Goal: Task Accomplishment & Management: Use online tool/utility

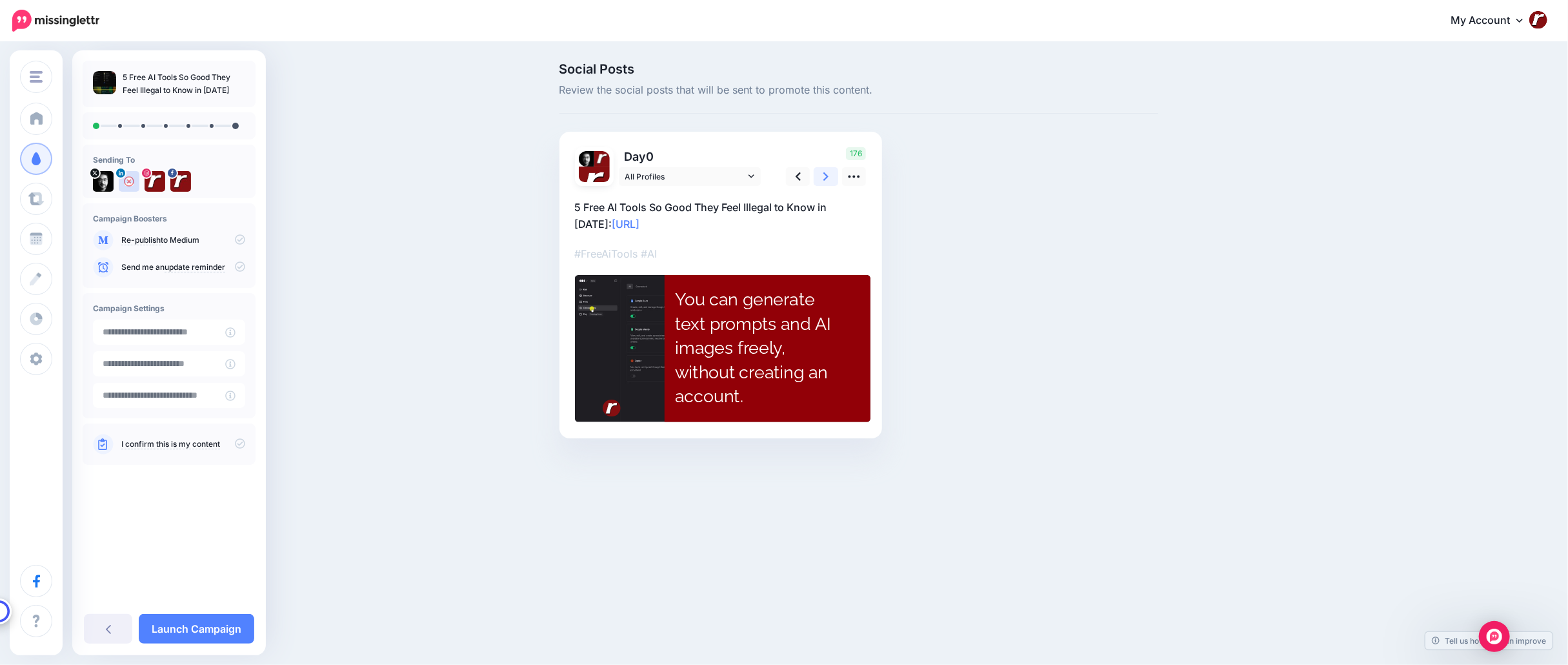
click at [818, 179] on link at bounding box center [826, 176] width 25 height 19
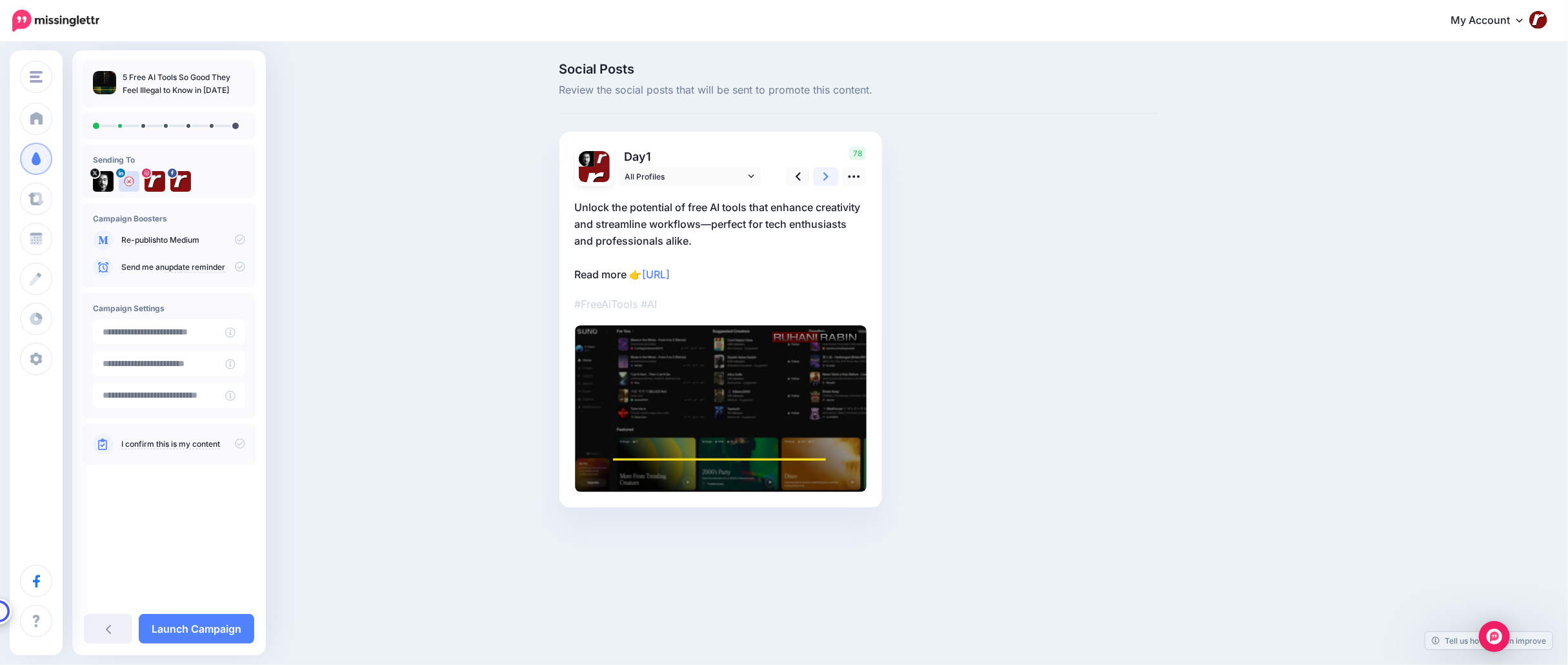
click at [818, 178] on link at bounding box center [826, 176] width 25 height 19
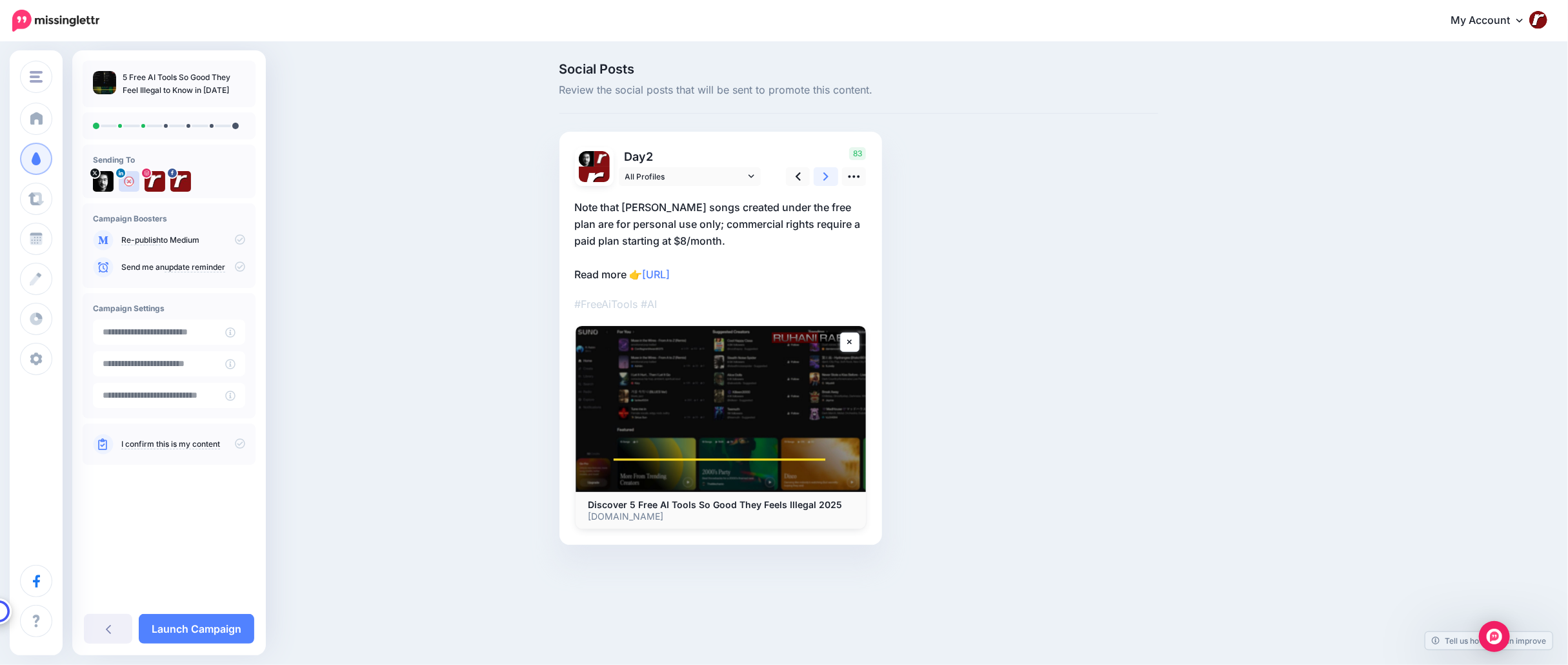
click at [818, 178] on link at bounding box center [826, 176] width 25 height 19
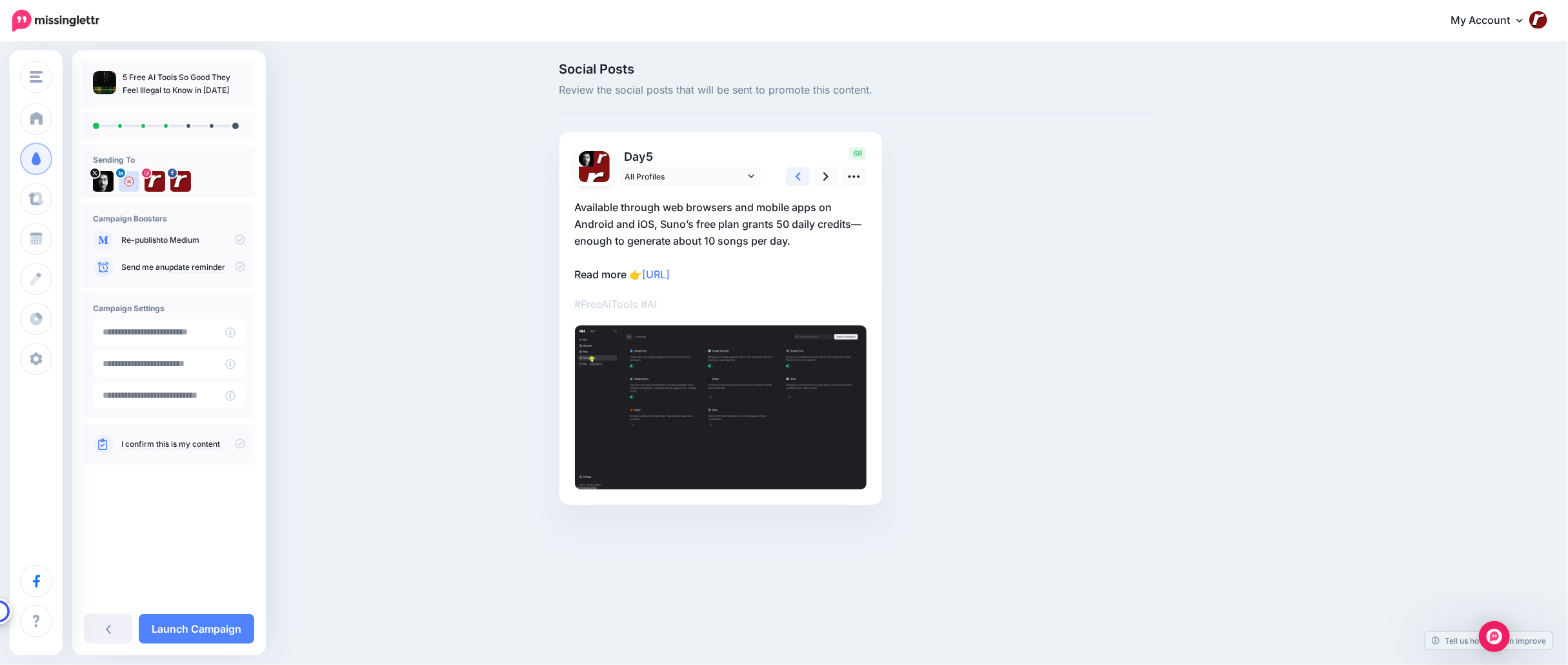
click at [800, 180] on icon at bounding box center [798, 176] width 5 height 8
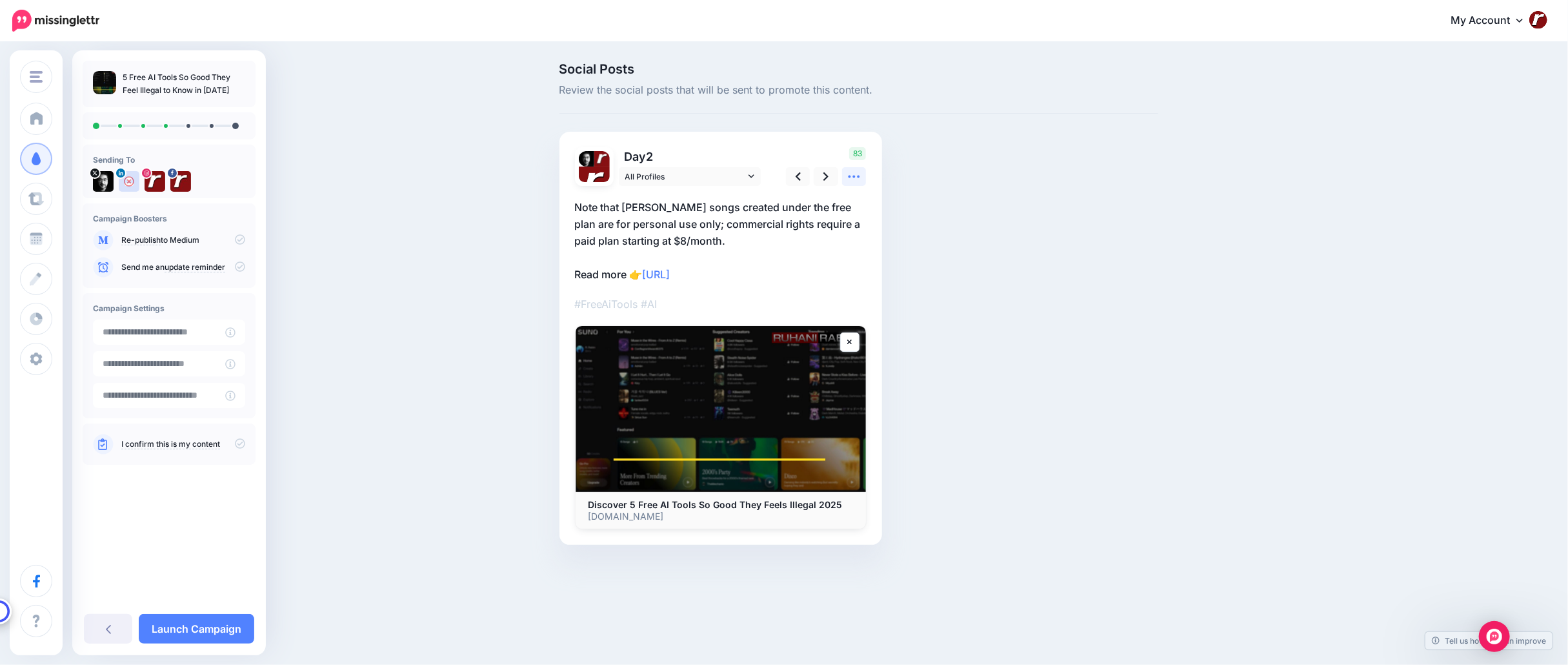
click at [845, 176] on link at bounding box center [854, 176] width 25 height 19
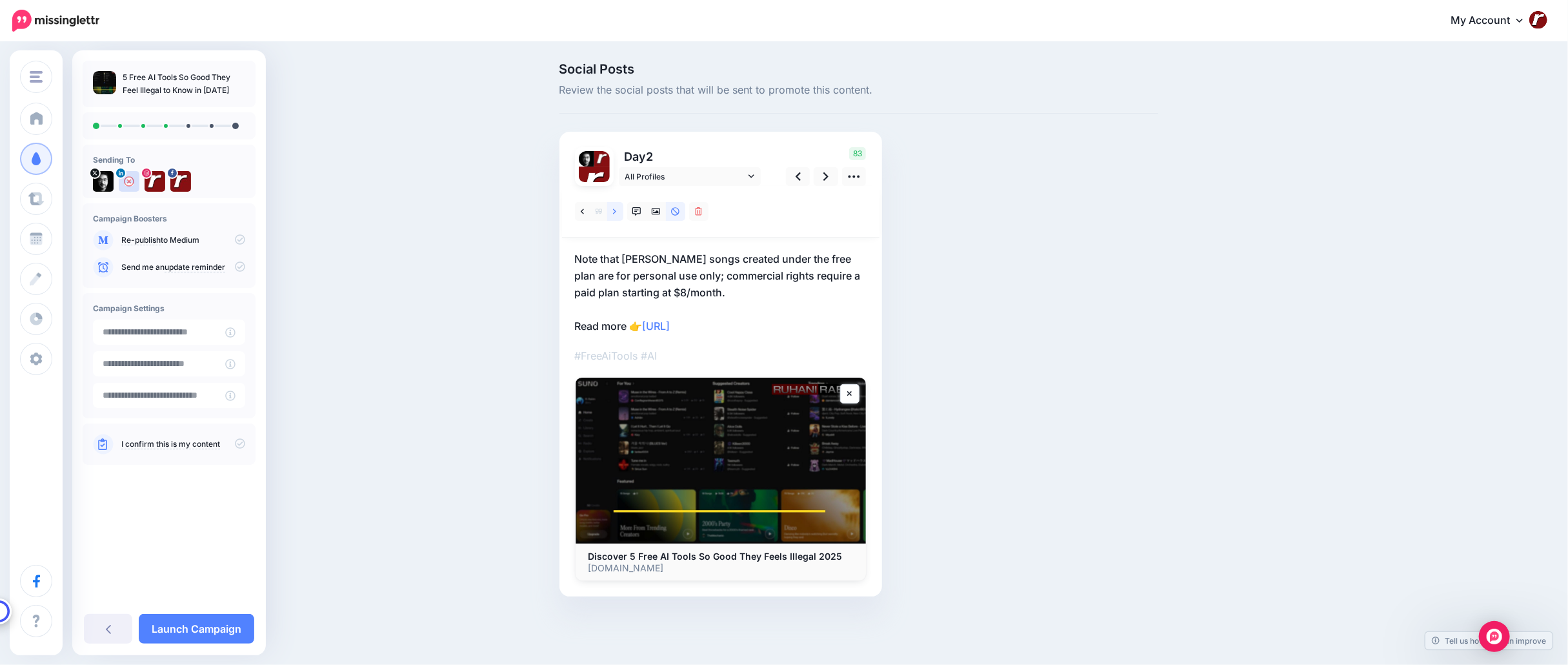
click at [613, 212] on icon at bounding box center [614, 211] width 3 height 9
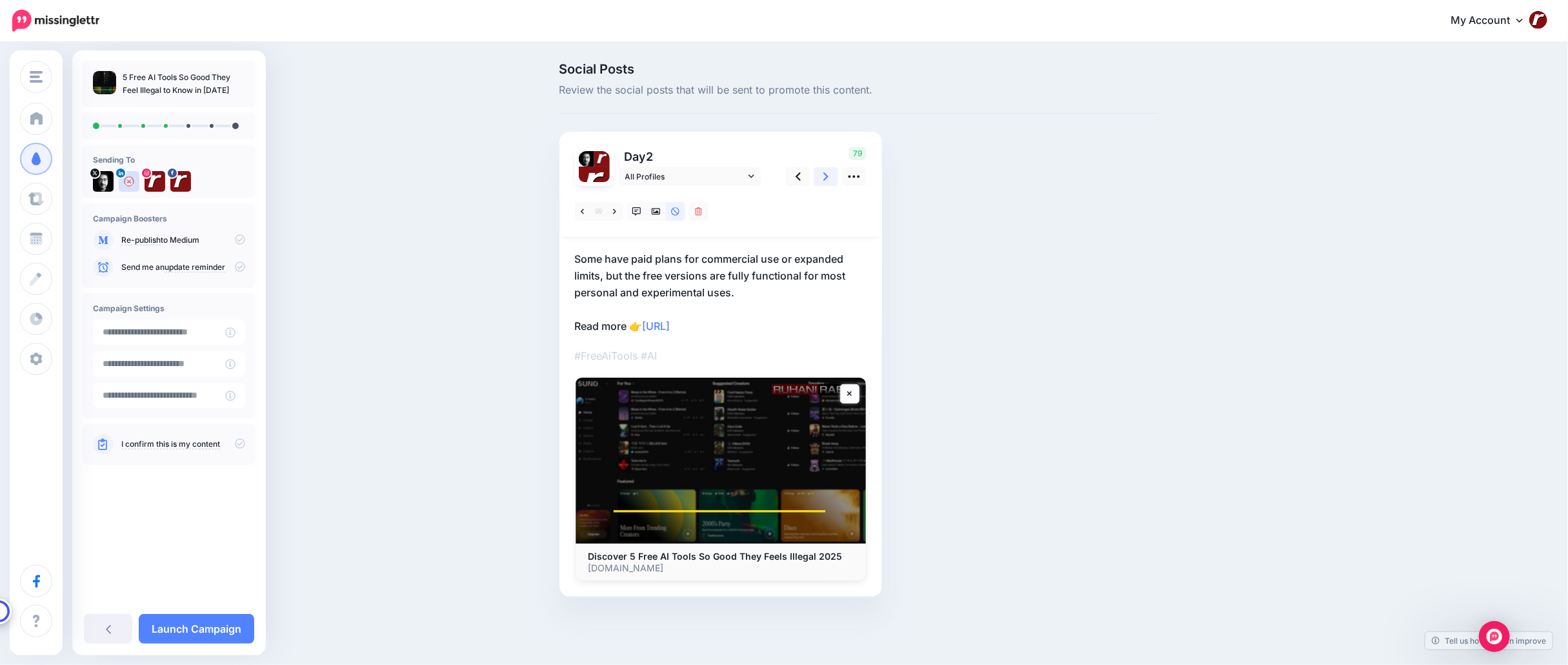
click at [823, 174] on link at bounding box center [826, 176] width 25 height 19
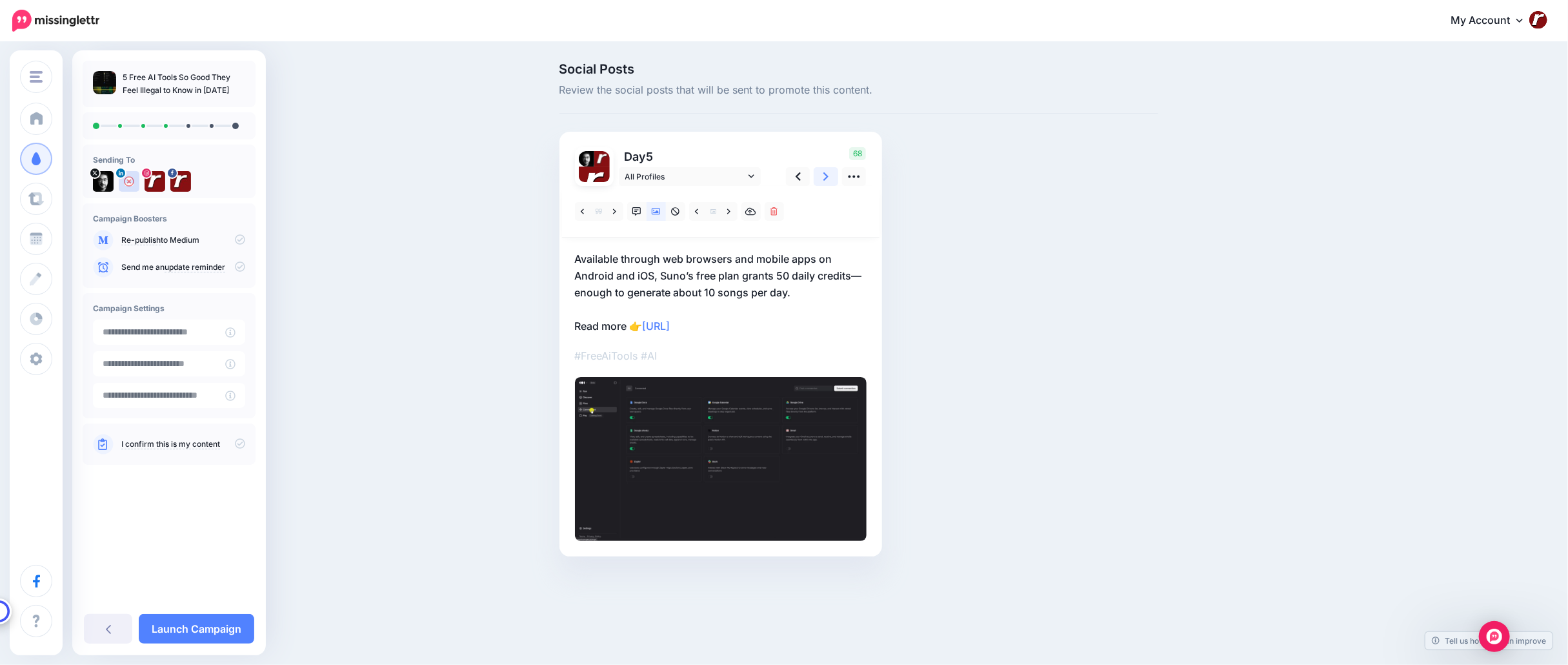
click at [823, 174] on link at bounding box center [826, 176] width 25 height 19
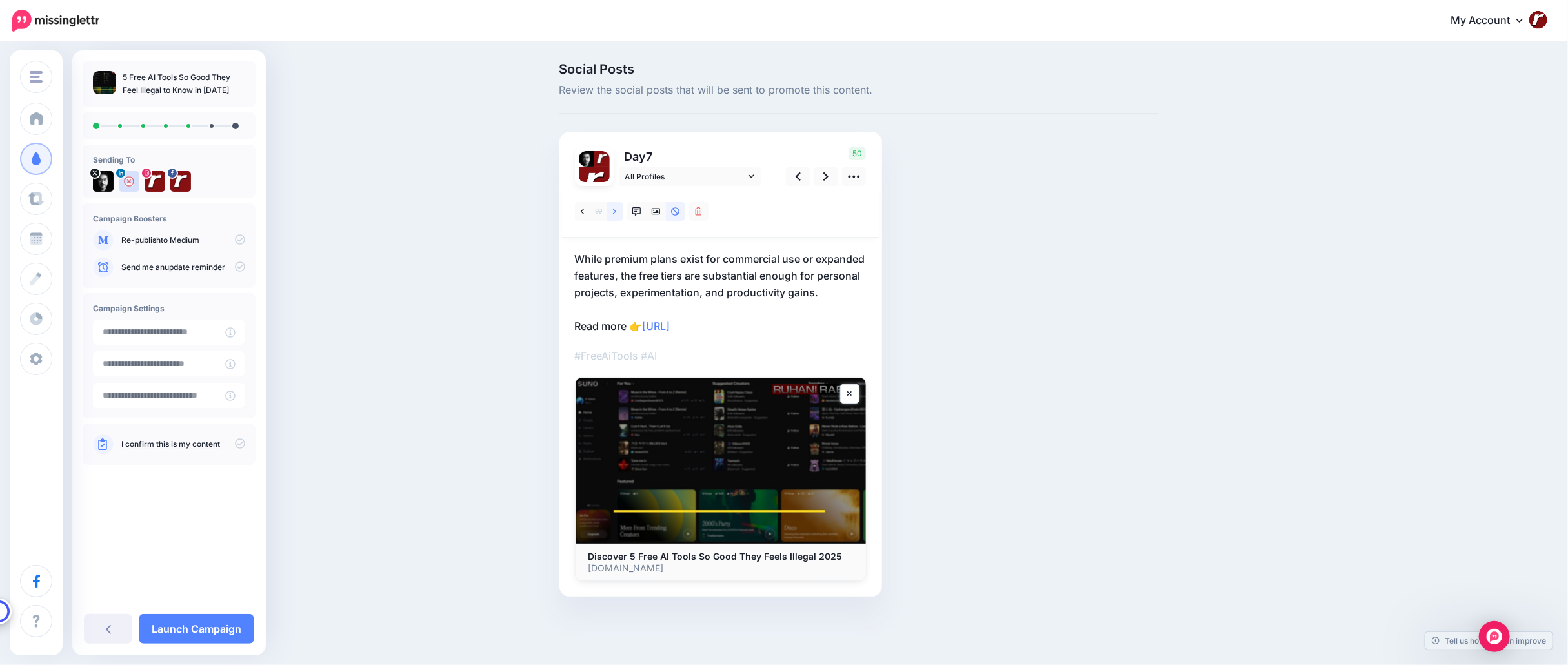
click at [610, 209] on link at bounding box center [615, 211] width 16 height 19
click at [832, 174] on link at bounding box center [826, 176] width 25 height 19
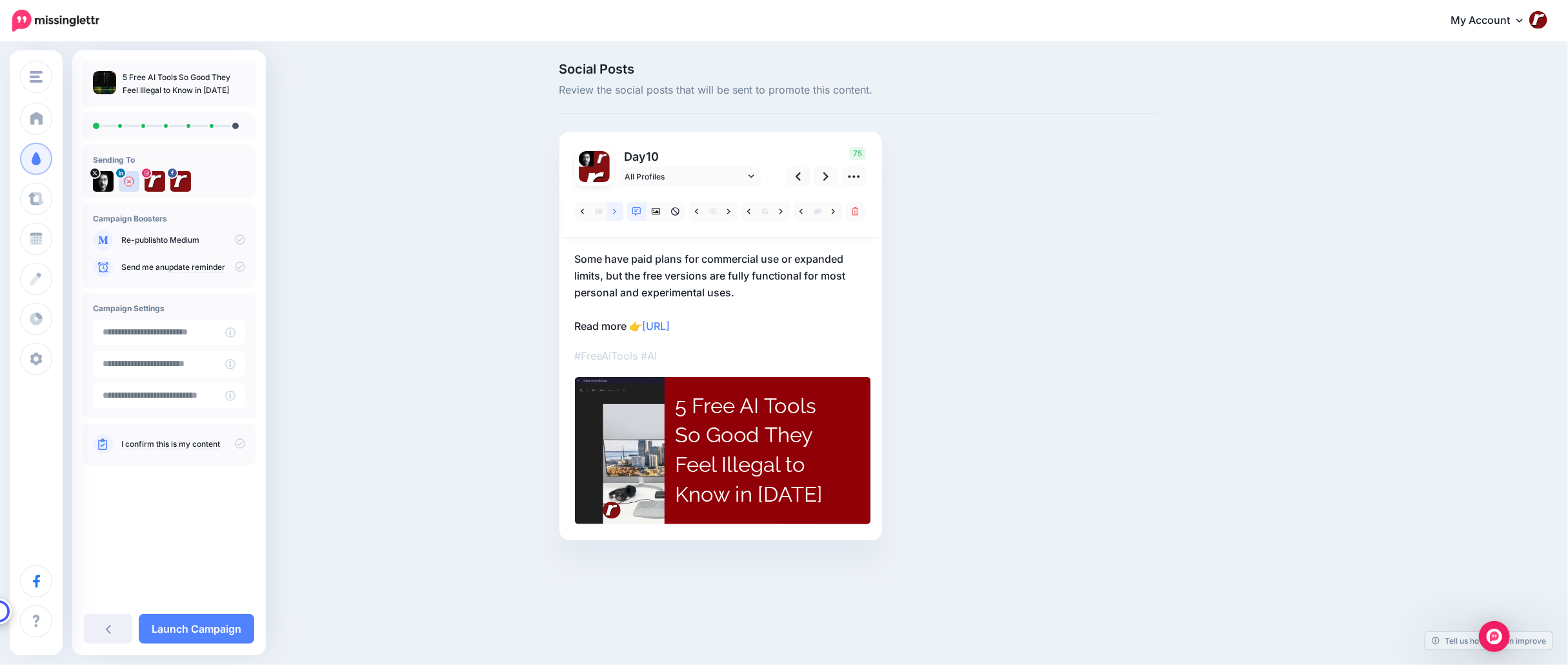
click at [620, 213] on link at bounding box center [615, 211] width 16 height 19
click at [829, 176] on link at bounding box center [826, 176] width 25 height 19
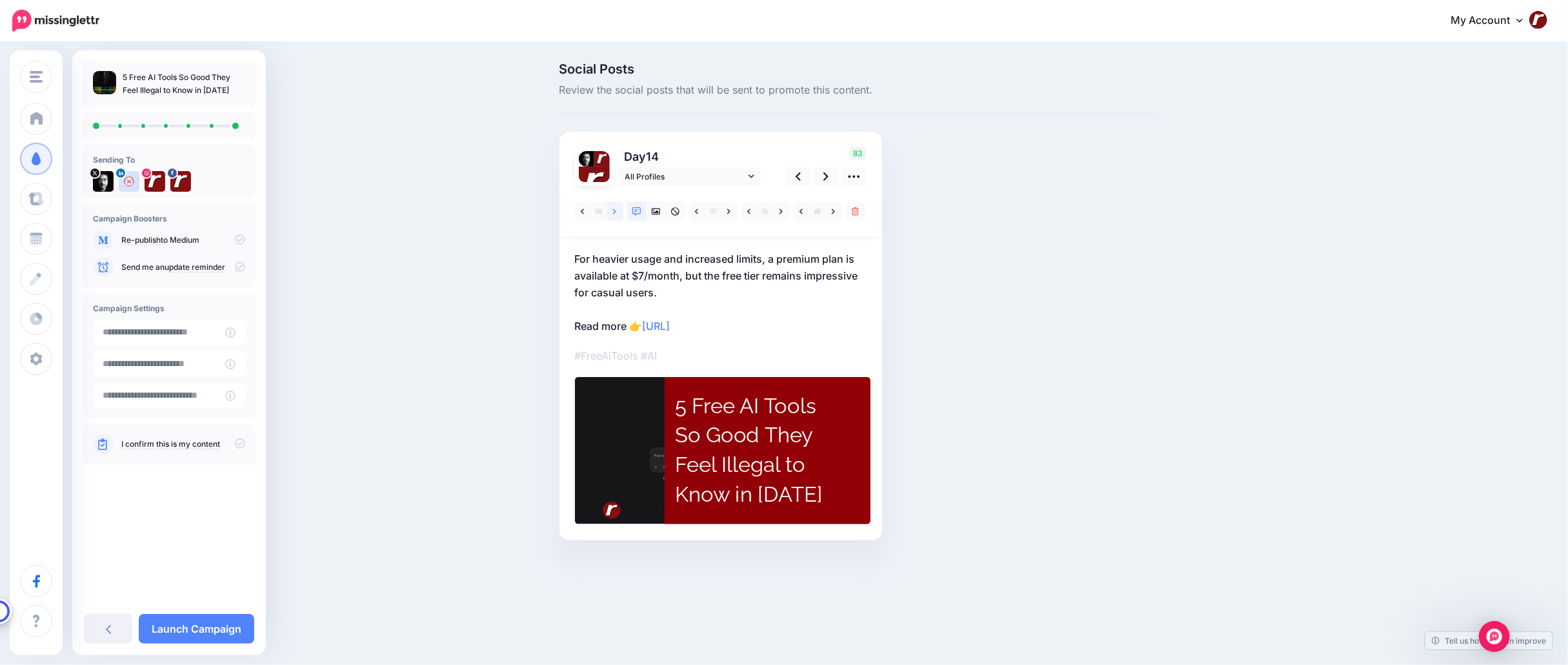
click at [618, 213] on link at bounding box center [615, 211] width 16 height 19
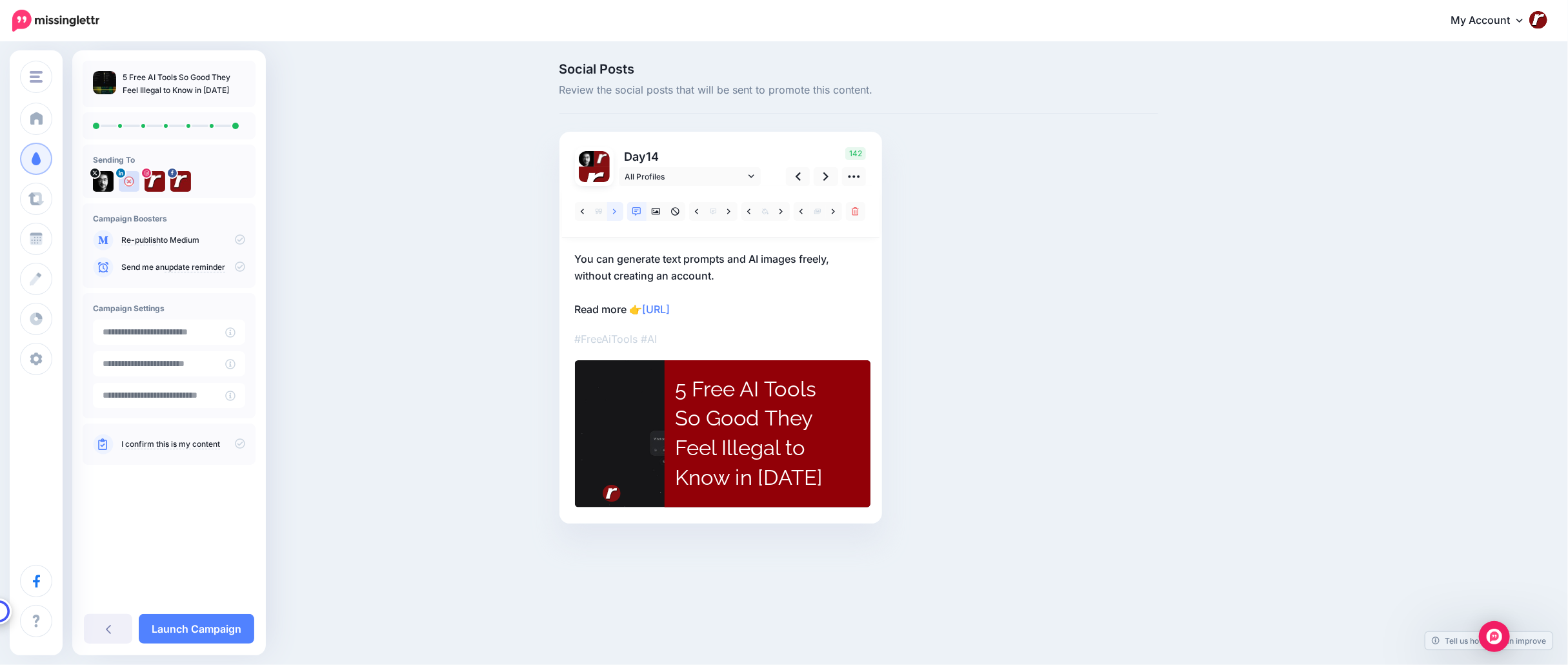
click at [618, 213] on link at bounding box center [615, 211] width 16 height 19
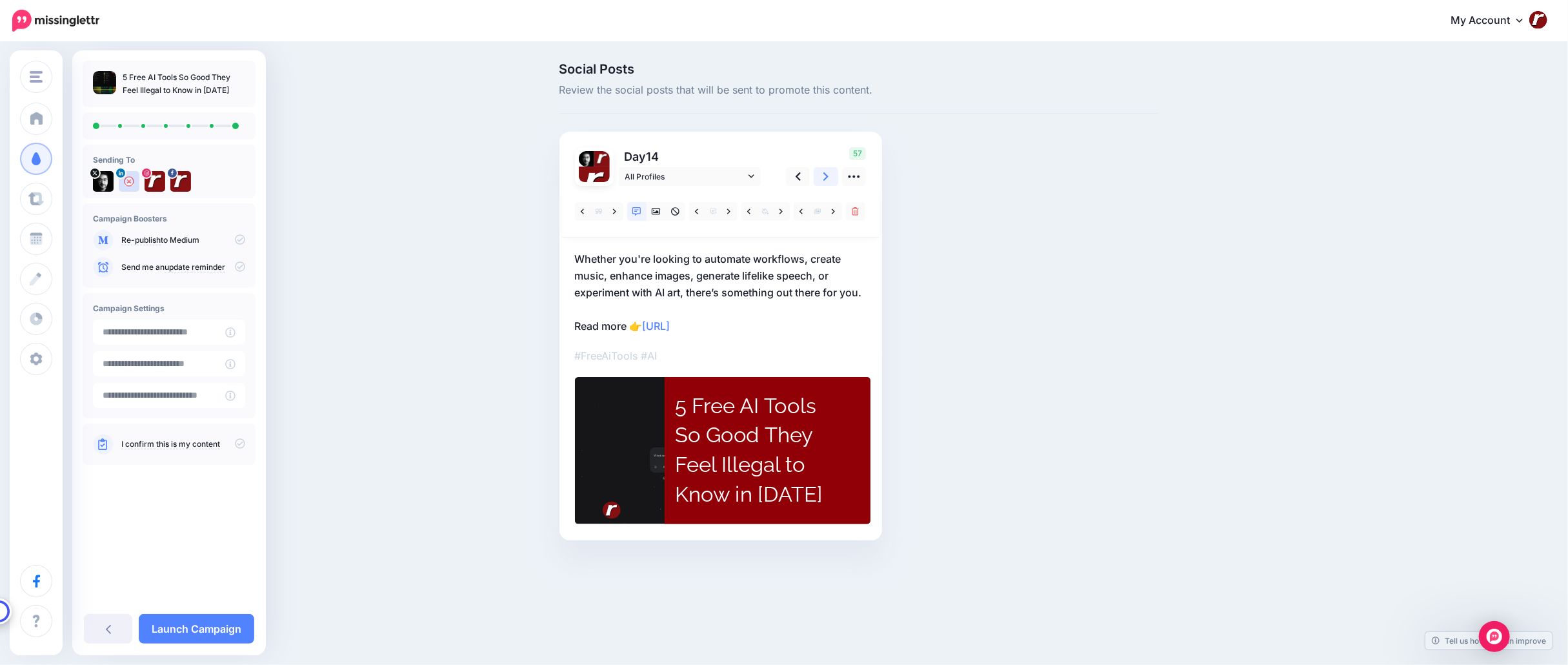
click at [824, 180] on icon at bounding box center [826, 176] width 5 height 8
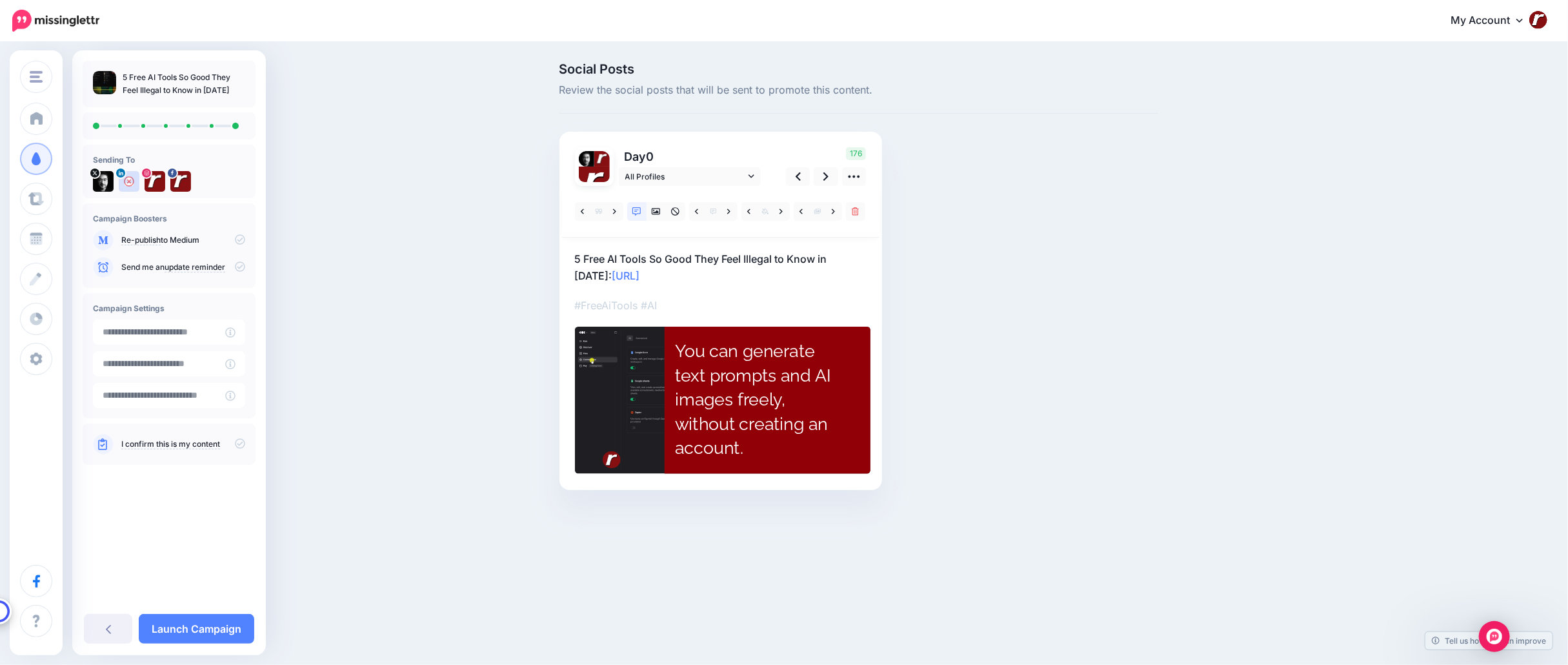
click at [245, 447] on div "I confirm this is my content" at bounding box center [169, 444] width 173 height 41
click at [240, 444] on icon at bounding box center [240, 443] width 11 height 11
click at [217, 499] on div "5 Free AI Tools So Good They Feel Illegal to Know in 2025 Sending To" at bounding box center [169, 327] width 194 height 532
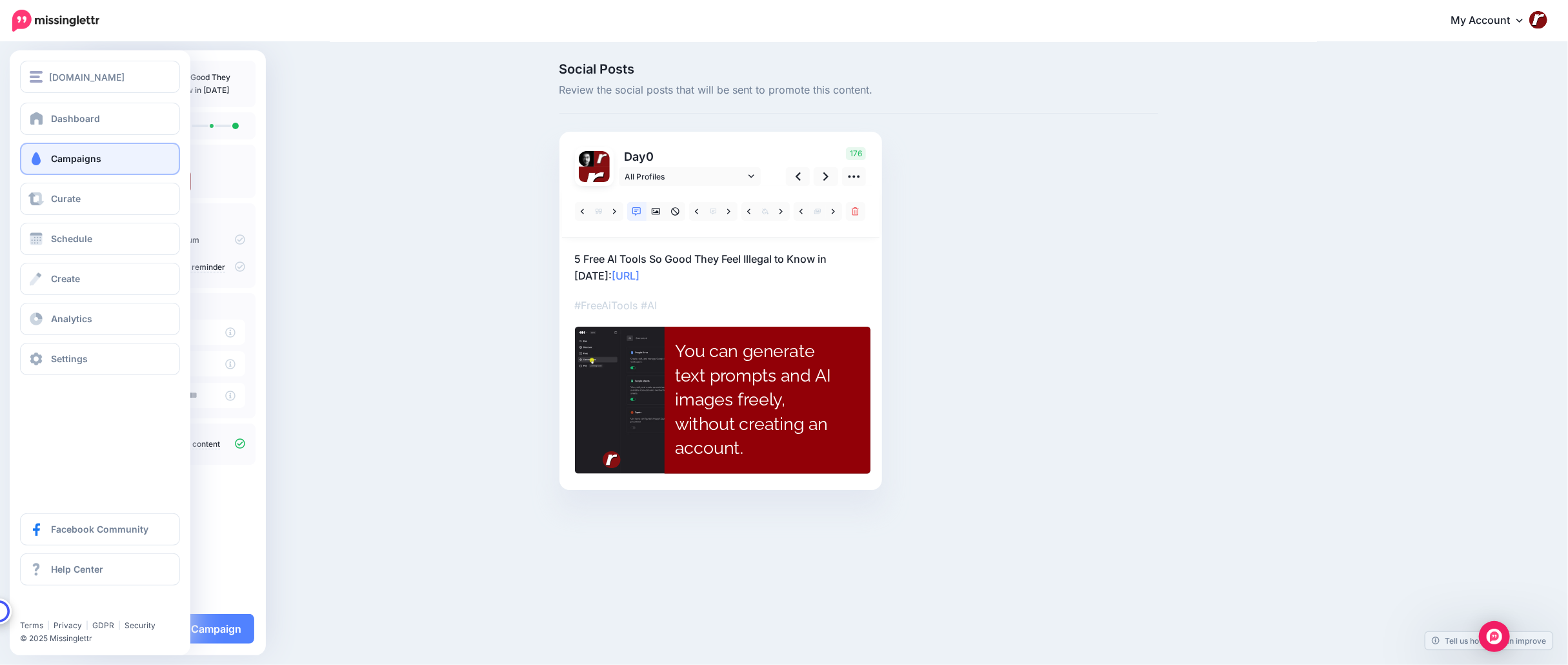
click at [58, 150] on link "Campaigns" at bounding box center [100, 158] width 160 height 32
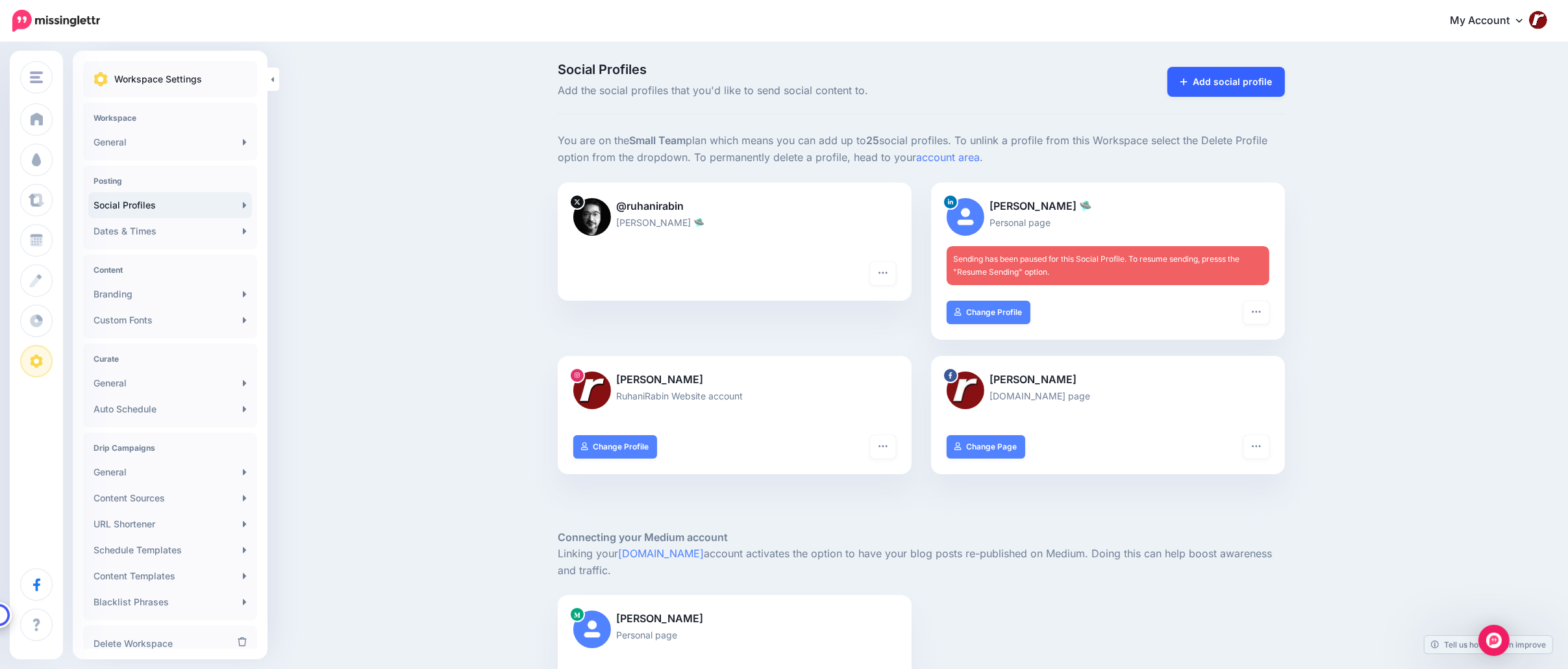
click at [1237, 82] on link "Add social profile" at bounding box center [1226, 82] width 118 height 30
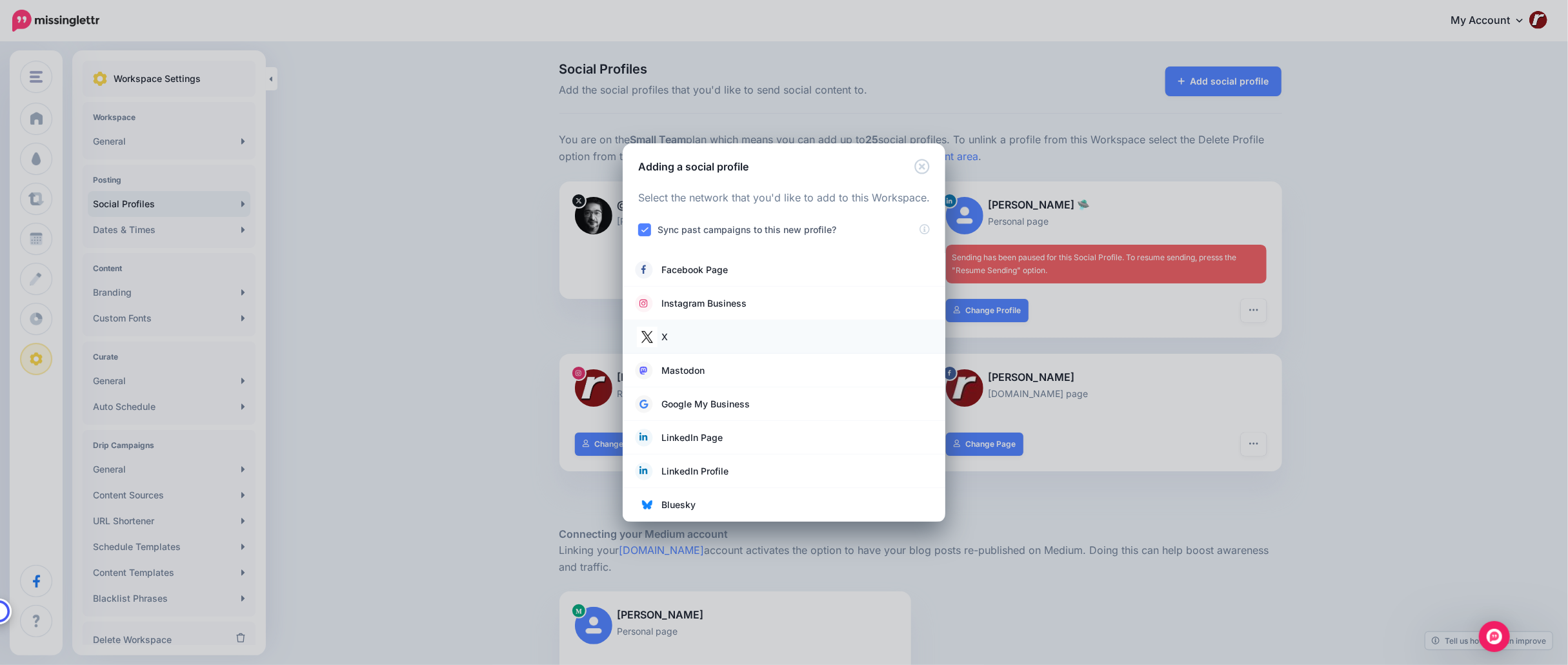
click at [773, 341] on link "X" at bounding box center [784, 337] width 296 height 18
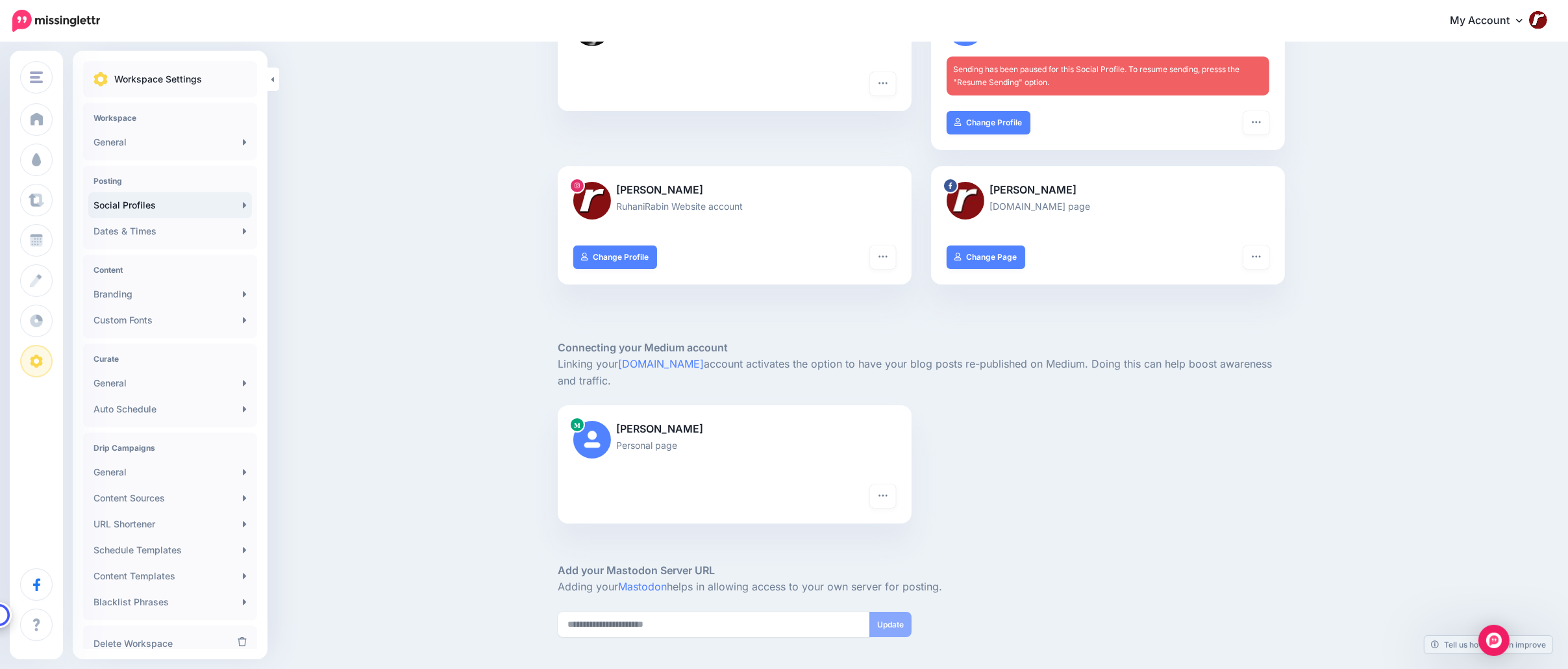
scroll to position [259, 0]
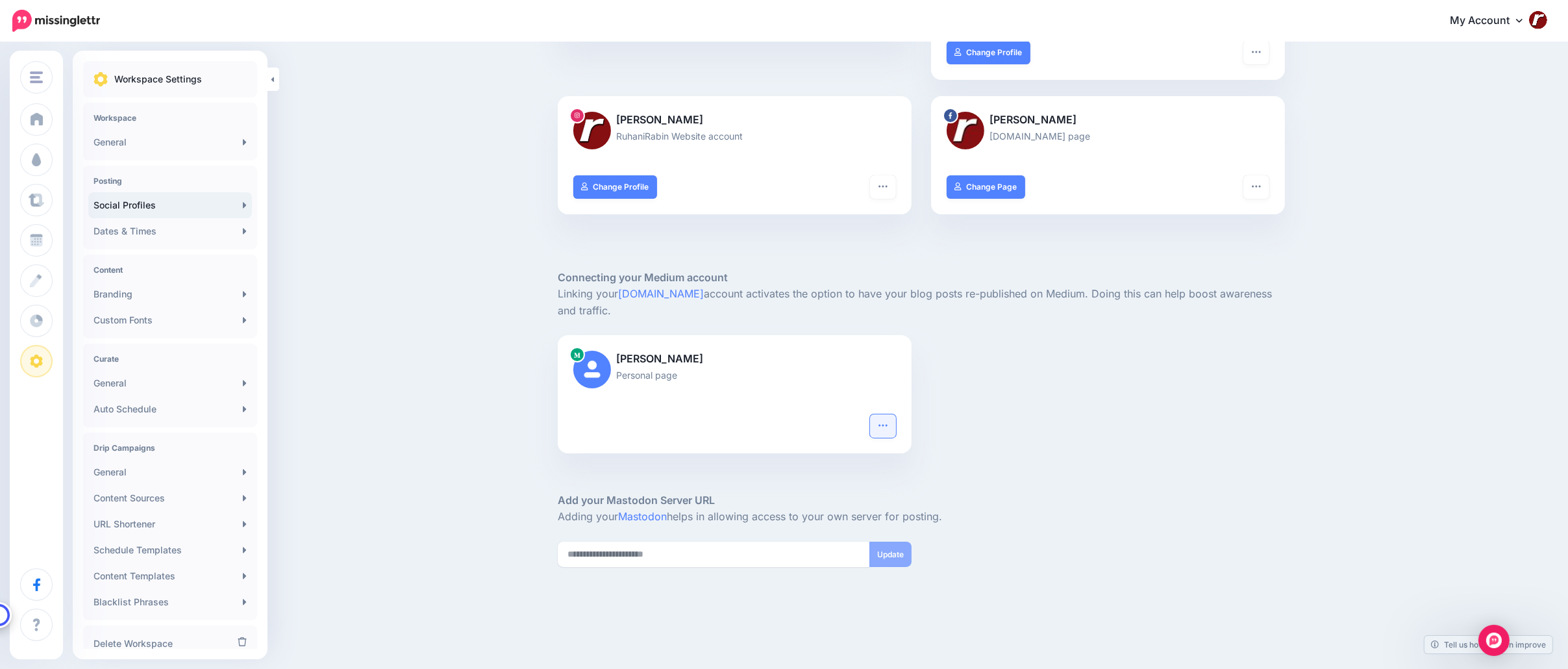
click at [888, 421] on icon "button" at bounding box center [883, 425] width 11 height 11
click at [955, 419] on div "Ruhani Rabin Personal page Reconnect Pause sending Delete Profile" at bounding box center [921, 394] width 747 height 119
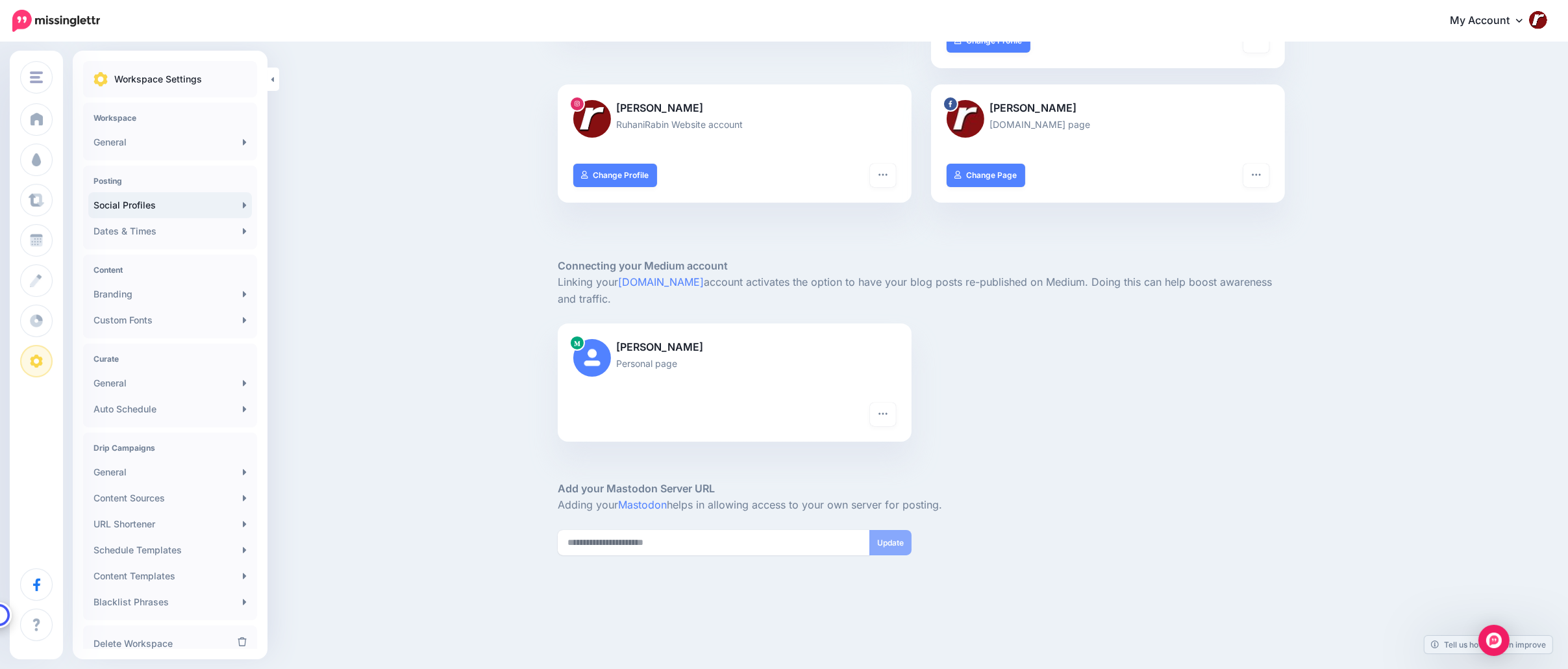
scroll to position [274, 0]
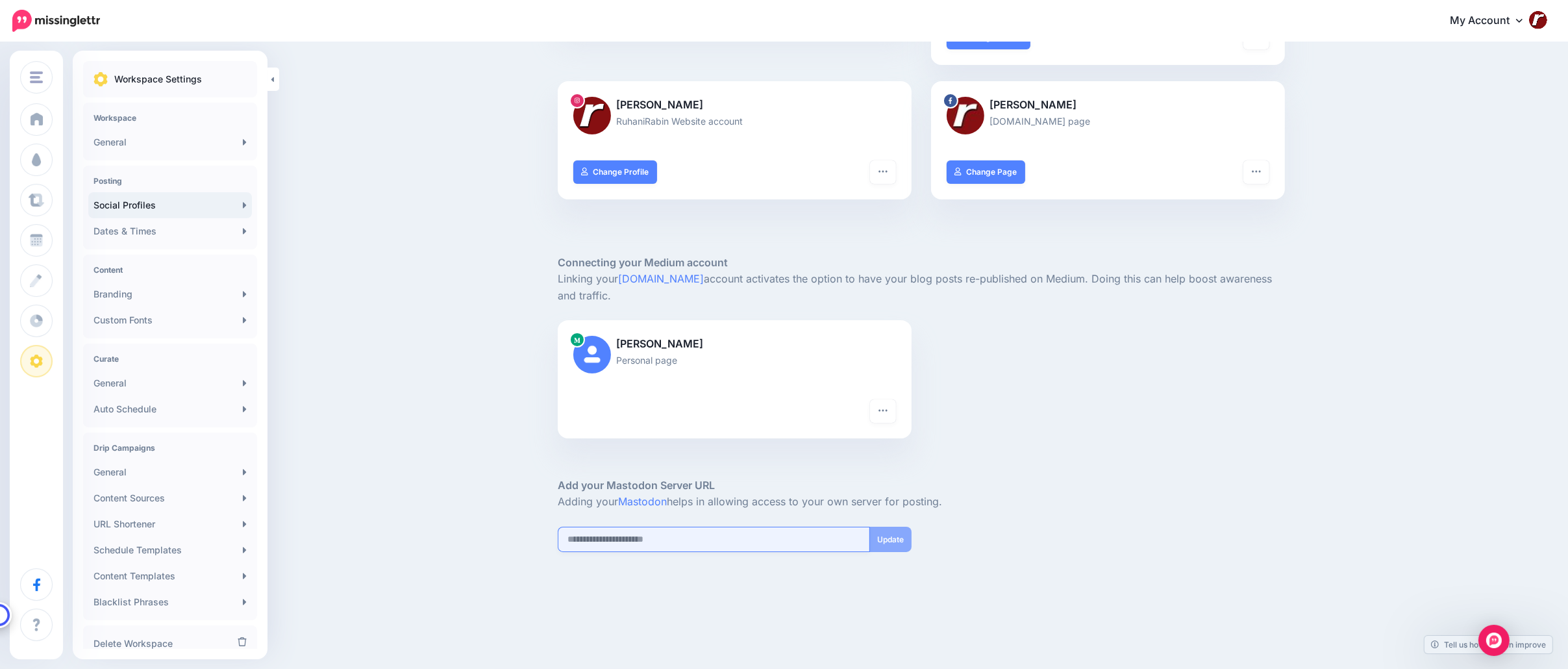
click at [712, 528] on input "url" at bounding box center [714, 539] width 312 height 26
click at [712, 553] on div at bounding box center [921, 601] width 727 height 98
click at [716, 541] on input "url" at bounding box center [714, 539] width 312 height 26
paste input "**********"
type input "**********"
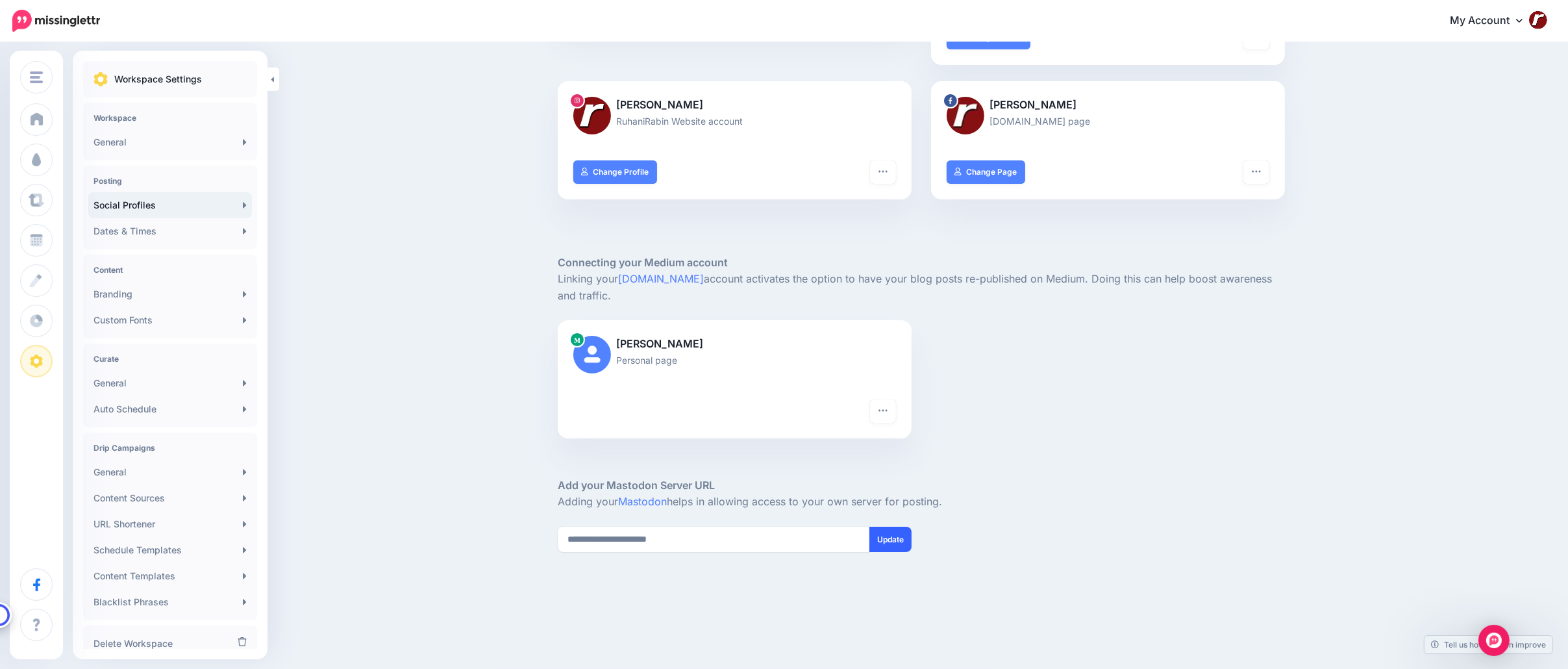
click at [892, 543] on button "Update" at bounding box center [890, 539] width 42 height 26
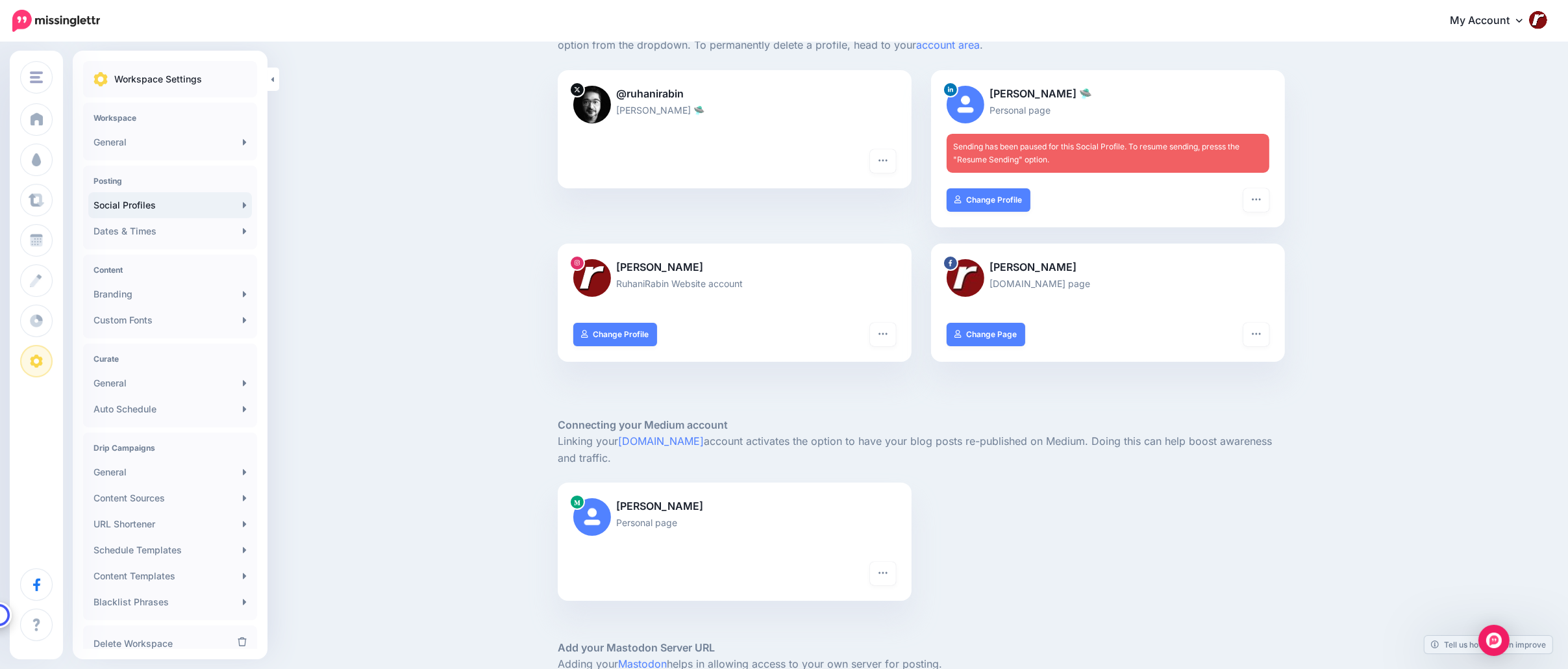
scroll to position [0, 0]
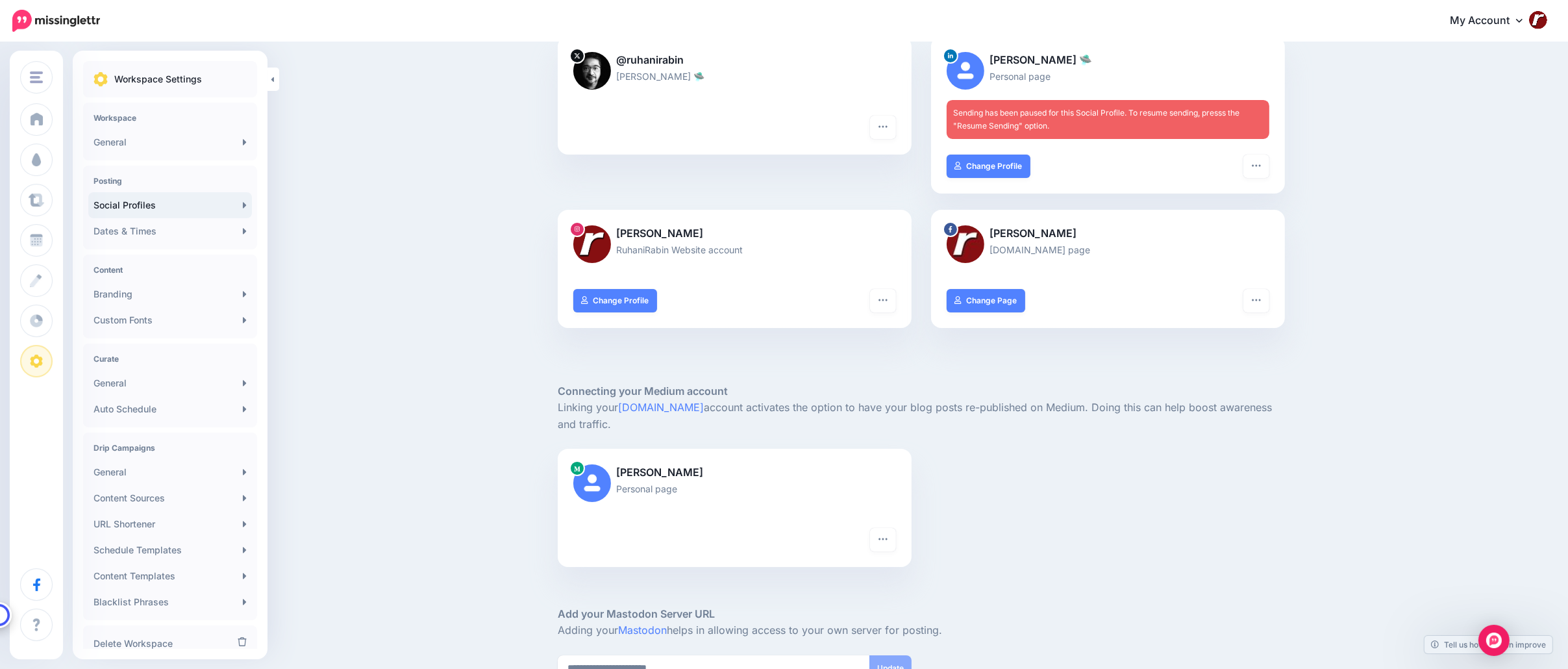
scroll to position [15, 0]
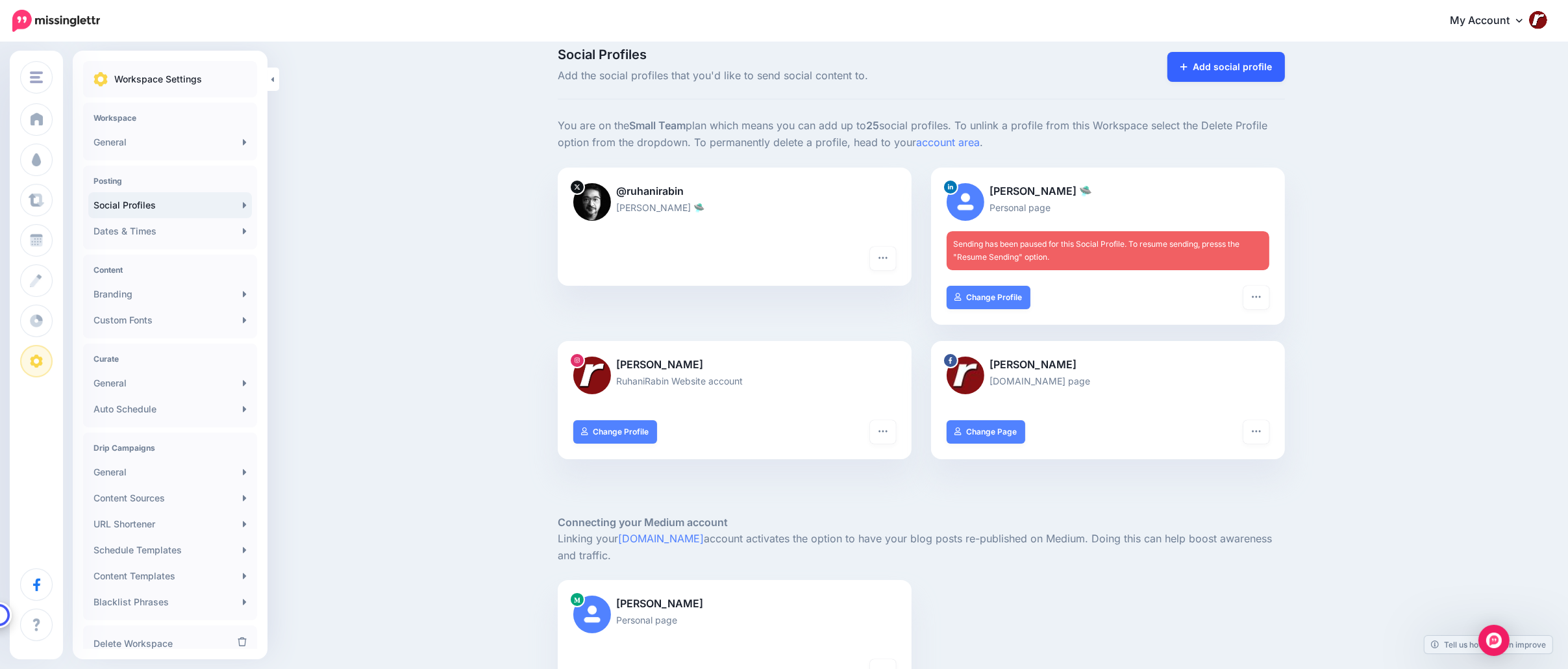
click at [1266, 78] on link "Add social profile" at bounding box center [1226, 67] width 118 height 30
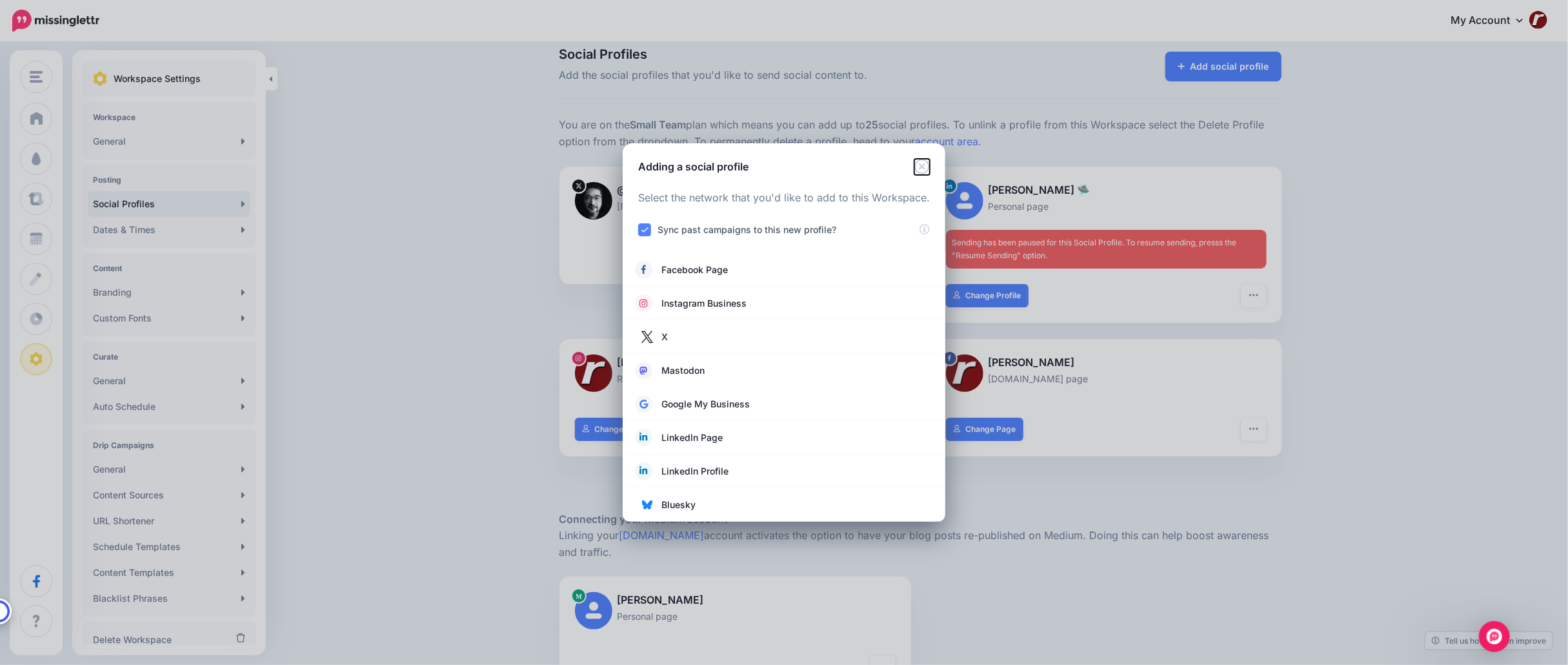
click at [929, 164] on icon "Close" at bounding box center [922, 166] width 16 height 16
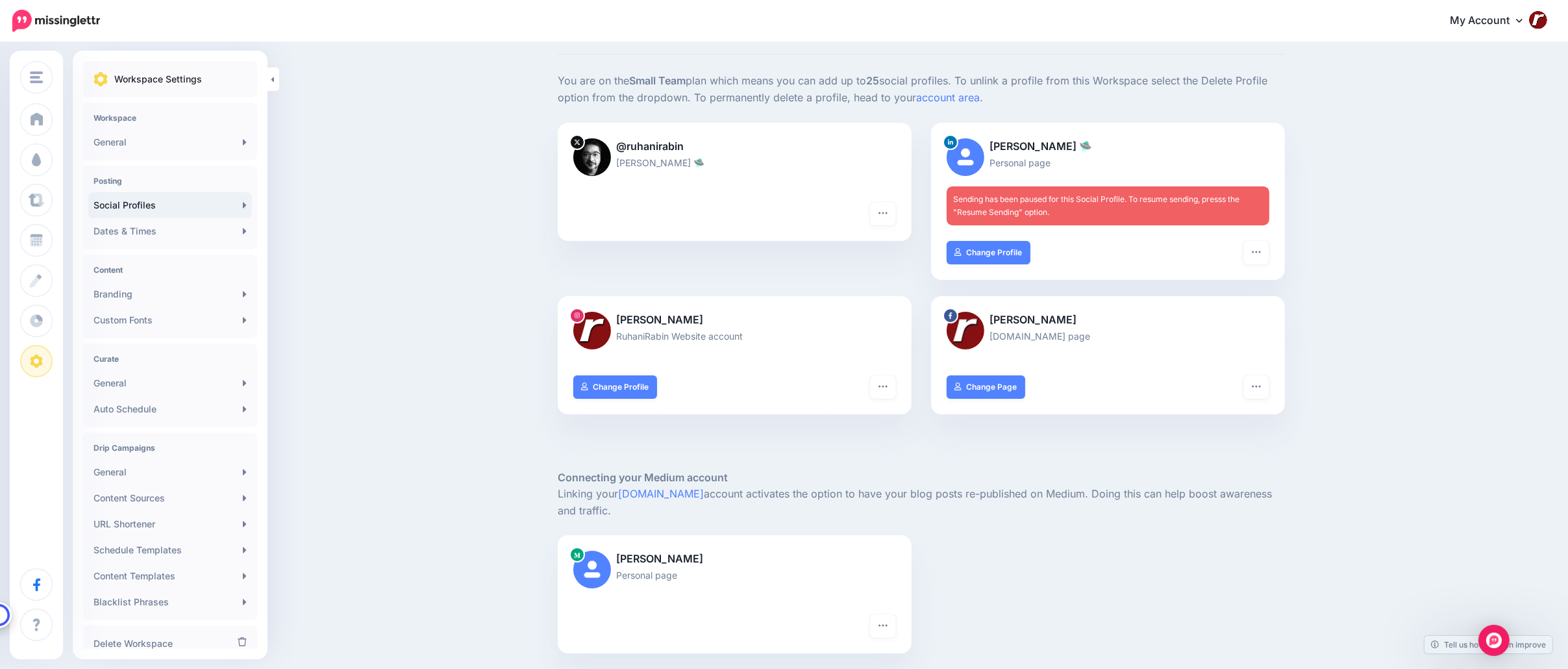
scroll to position [0, 0]
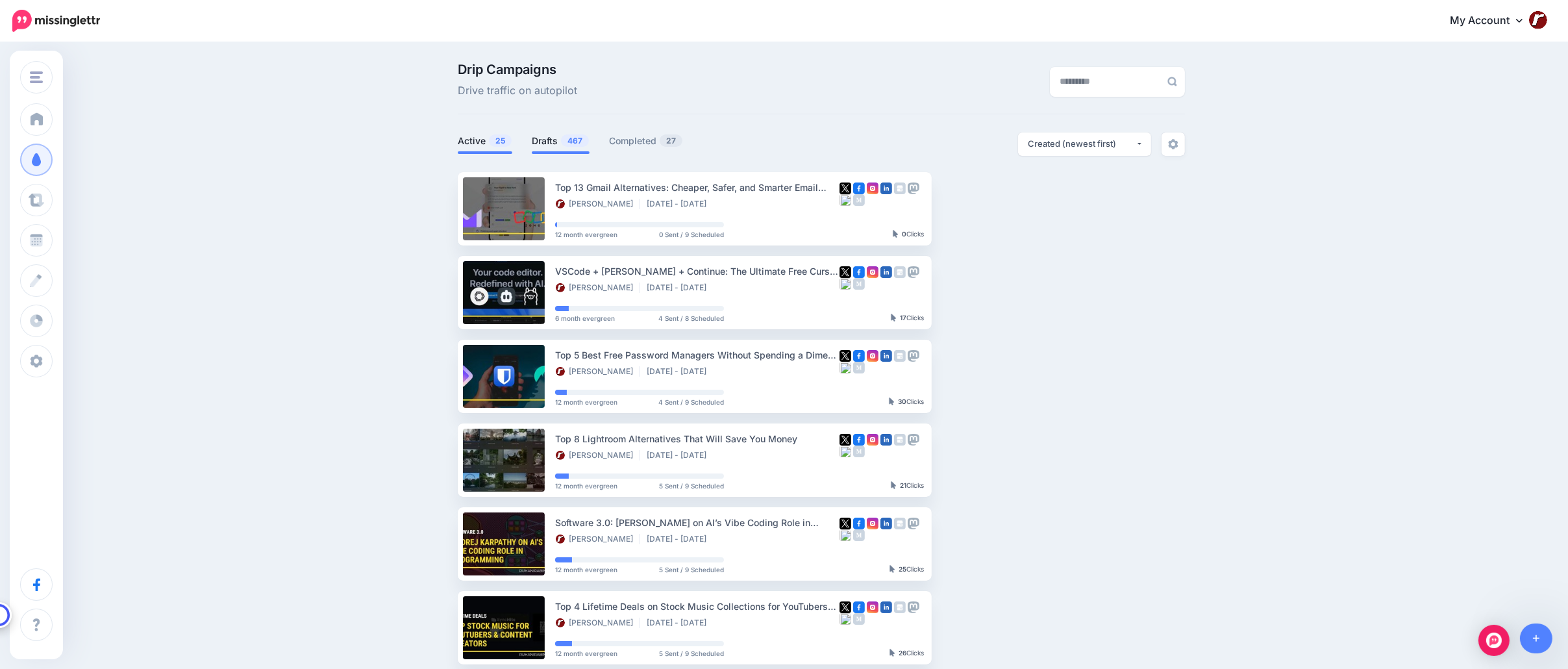
click at [573, 133] on link "Drafts 467" at bounding box center [561, 141] width 58 height 16
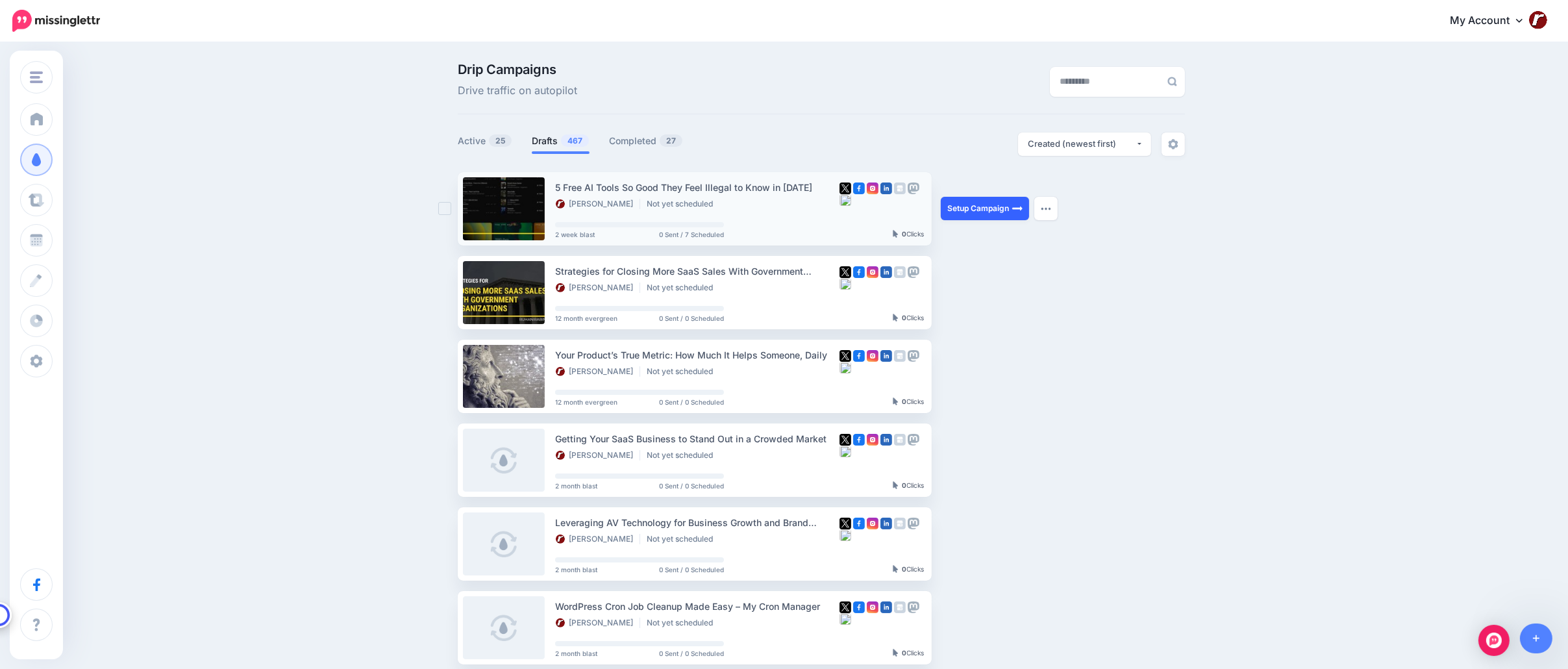
click at [975, 211] on link "Setup Campaign" at bounding box center [985, 208] width 89 height 23
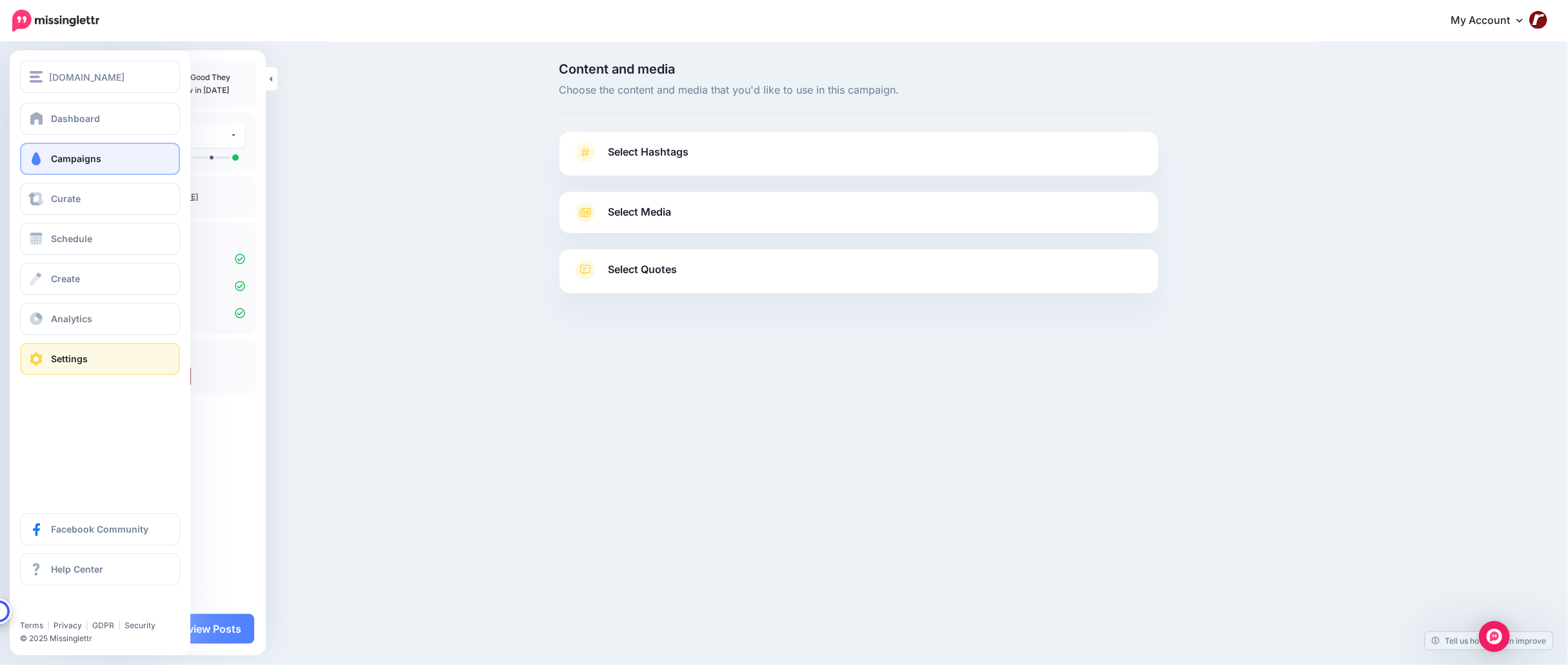
click at [82, 350] on link "Settings" at bounding box center [100, 358] width 160 height 32
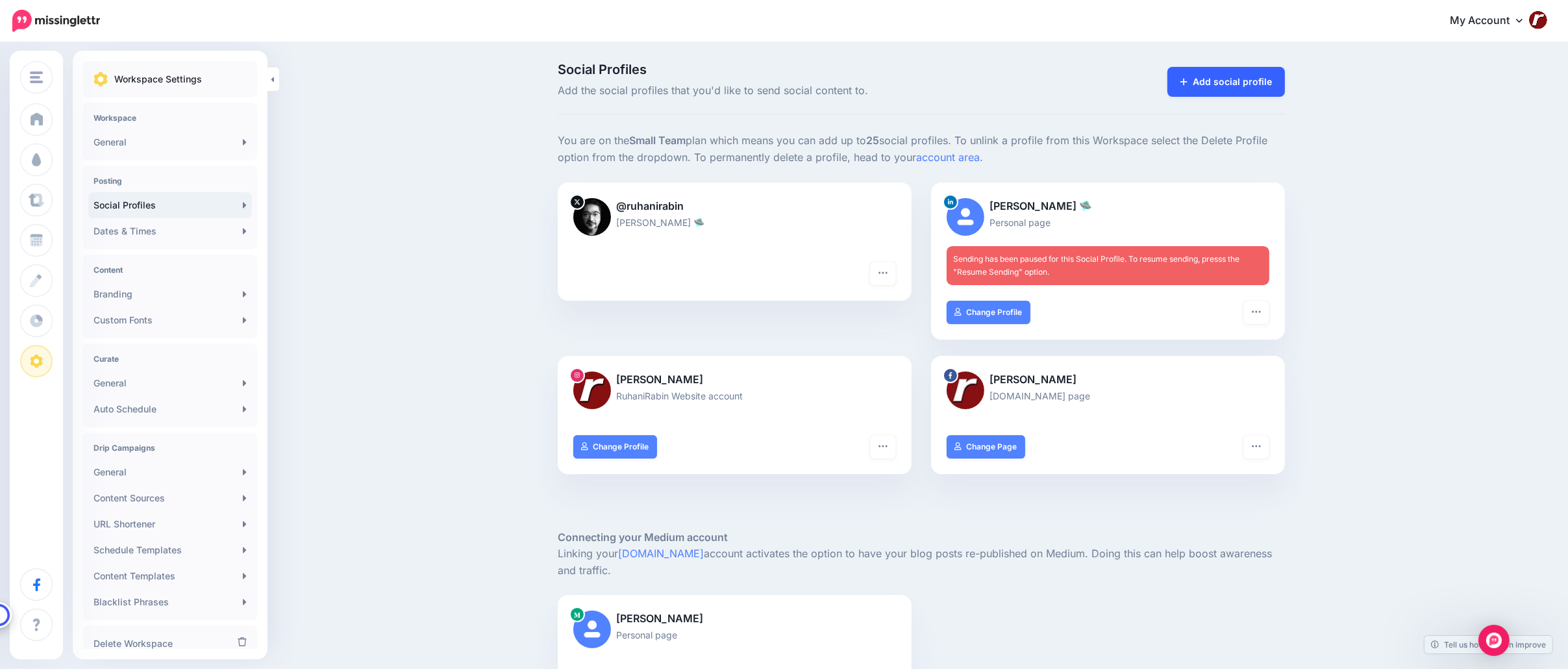
click at [1220, 85] on link "Add social profile" at bounding box center [1226, 82] width 118 height 30
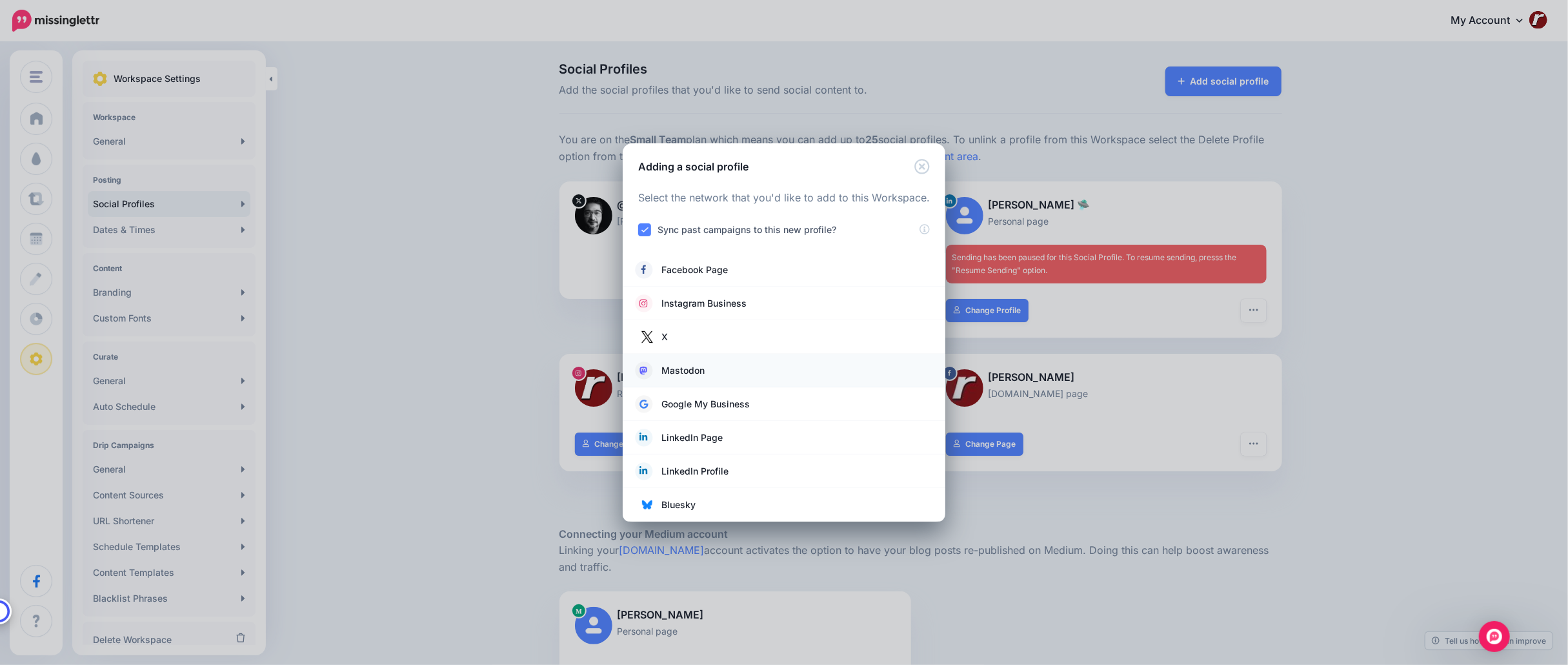
click at [686, 372] on span "Mastodon" at bounding box center [683, 370] width 43 height 16
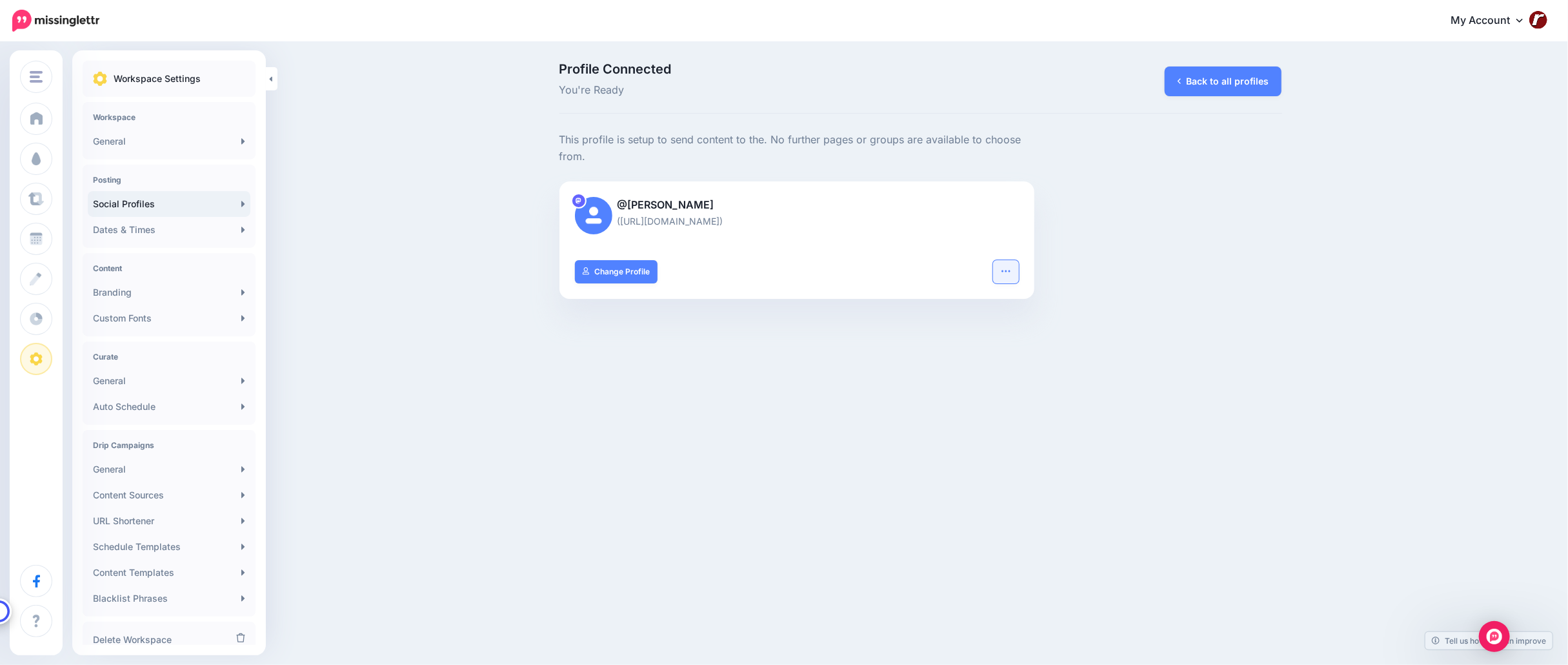
click at [1004, 276] on button "button" at bounding box center [1006, 272] width 26 height 23
click at [1107, 282] on div "This profile is setup to send content to the . No further pages or groups are a…" at bounding box center [920, 215] width 742 height 167
click at [1220, 87] on link "Back to all profiles" at bounding box center [1223, 82] width 117 height 30
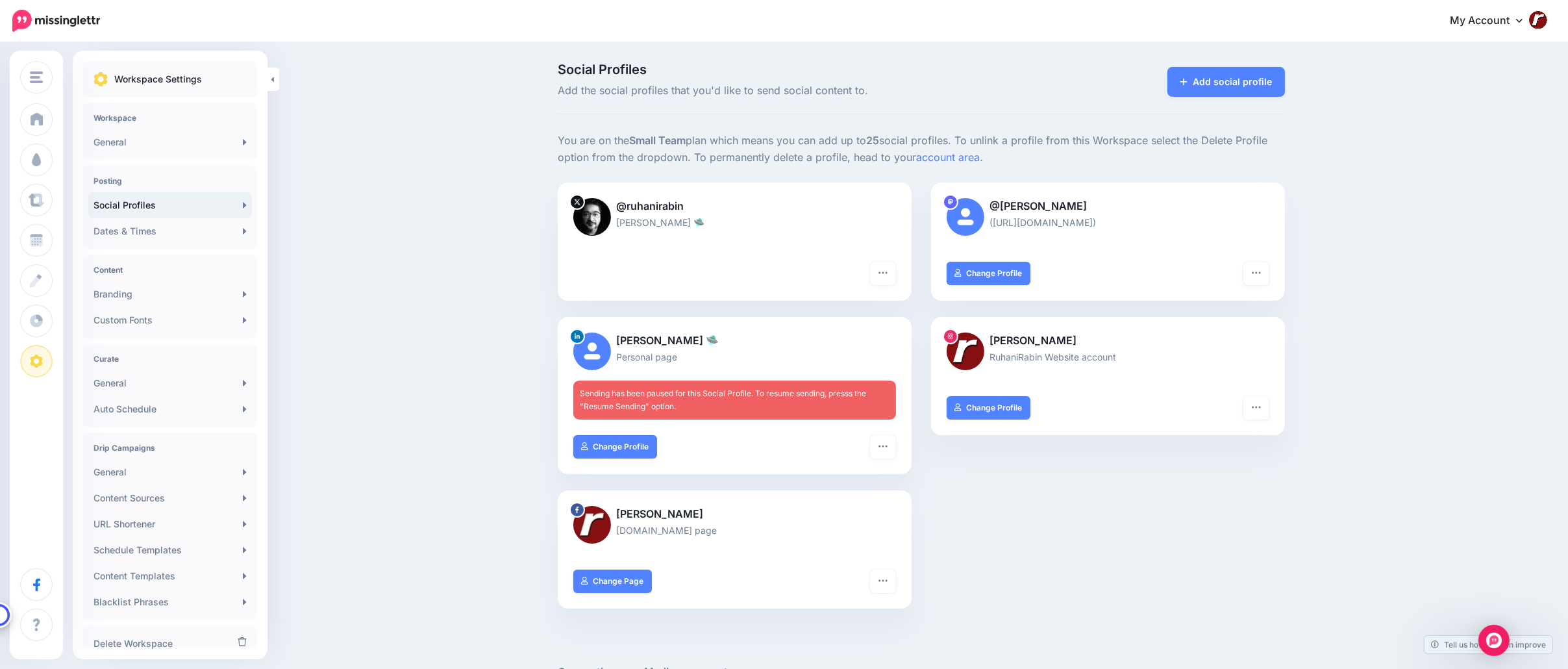
click at [413, 261] on div "Social Profiles Add the social profiles that you'd like to send social content …" at bounding box center [784, 560] width 1568 height 1035
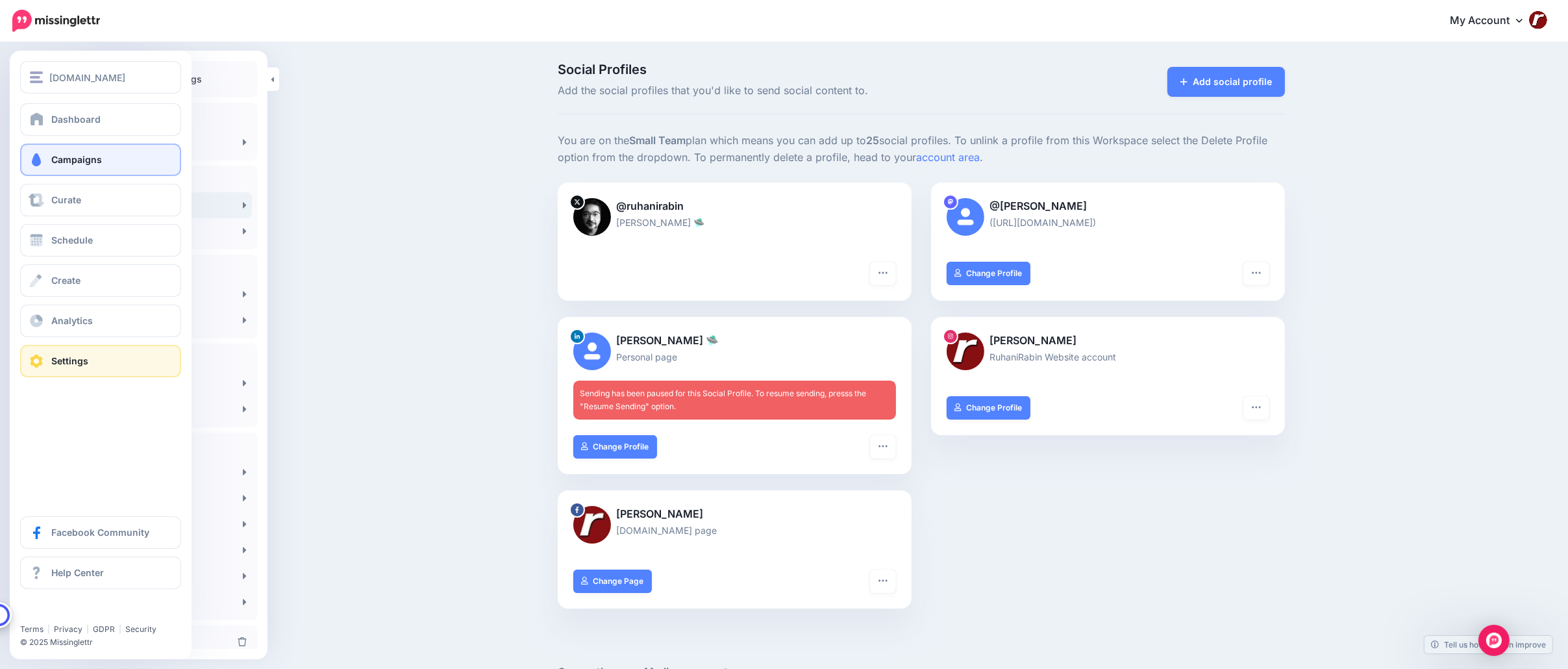
click at [44, 150] on link "Campaigns" at bounding box center [100, 159] width 161 height 32
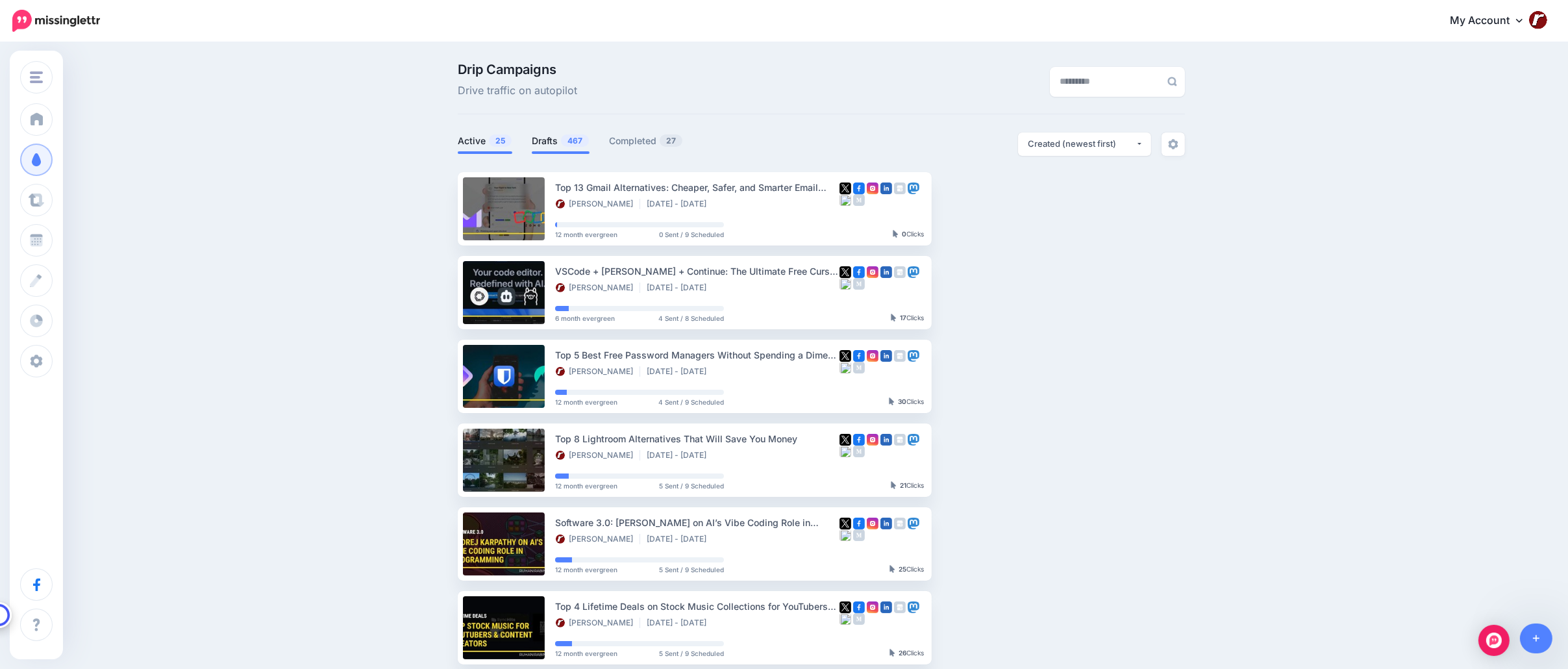
click at [553, 140] on link "Drafts 467" at bounding box center [561, 141] width 58 height 16
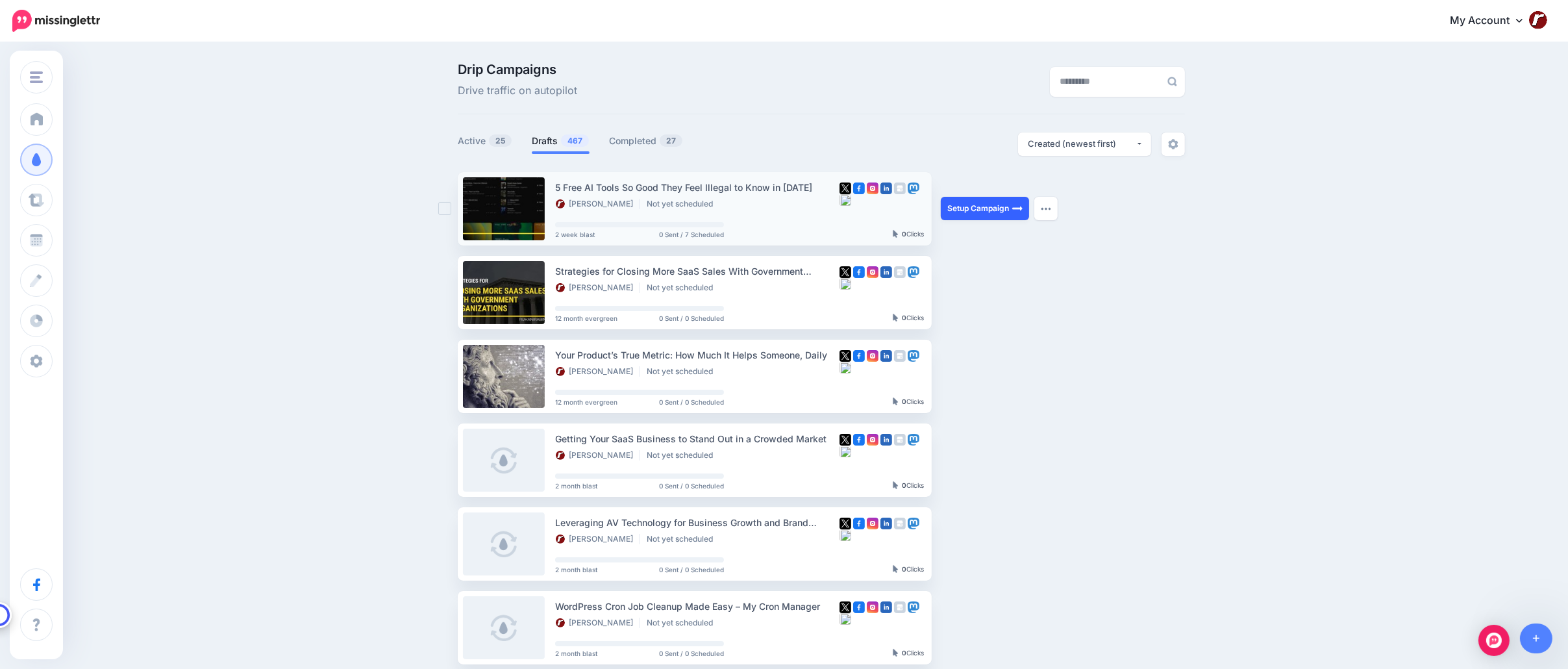
click at [986, 207] on link "Setup Campaign" at bounding box center [985, 208] width 89 height 23
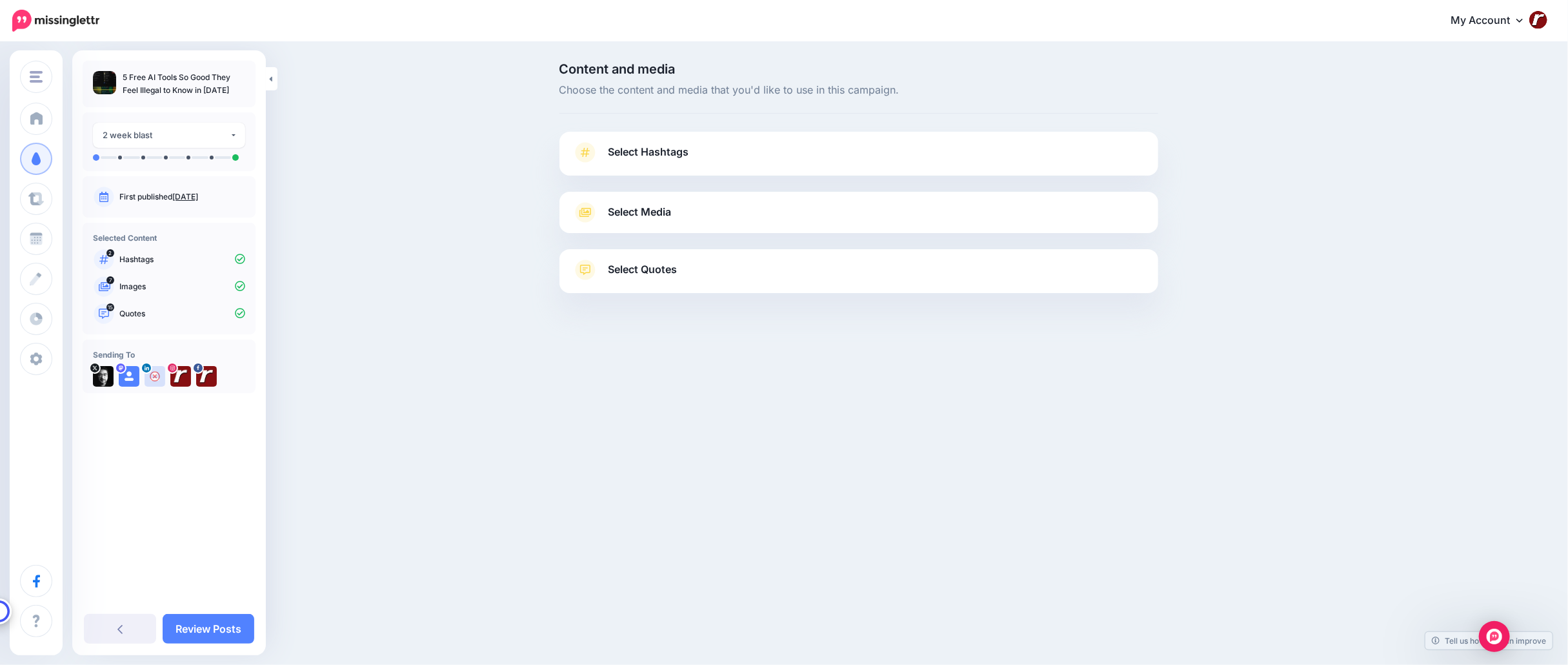
click at [726, 212] on link "Select Media" at bounding box center [859, 212] width 573 height 21
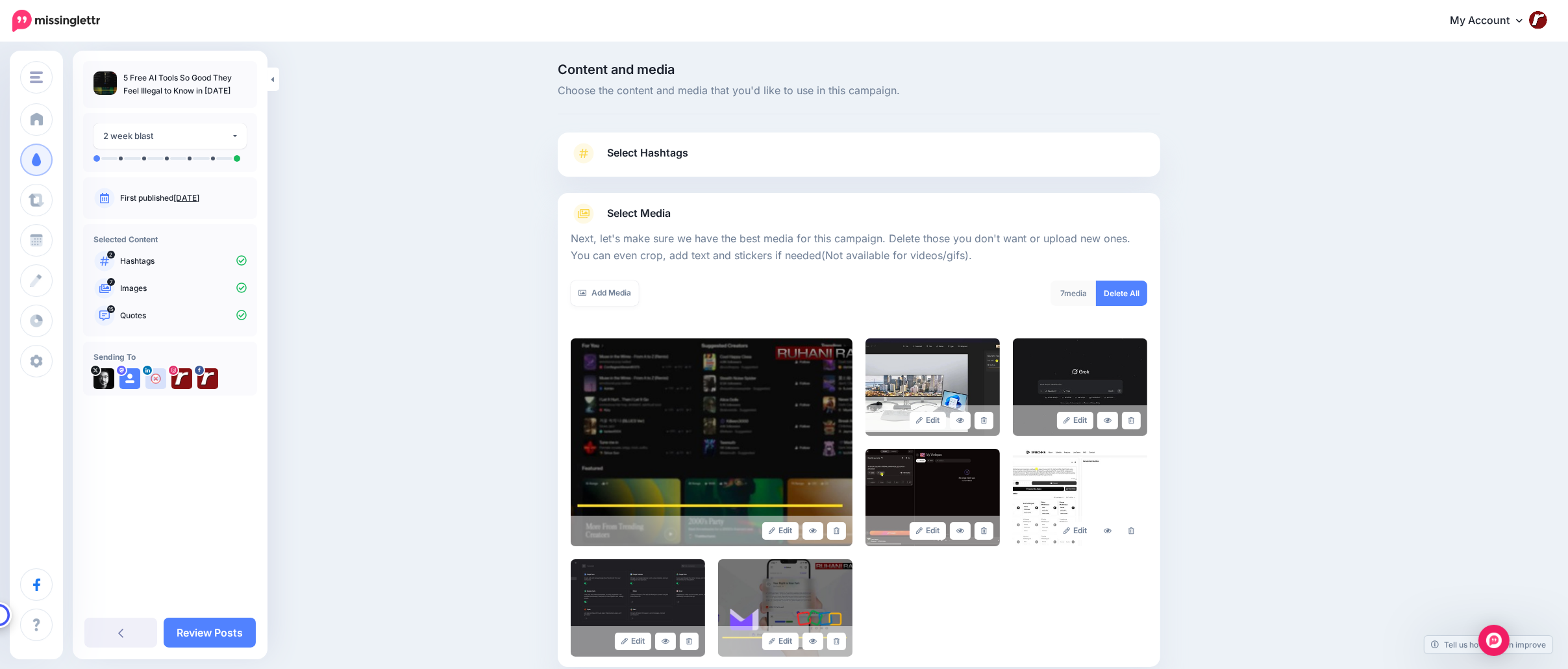
click at [730, 213] on link "Select Media" at bounding box center [859, 213] width 577 height 21
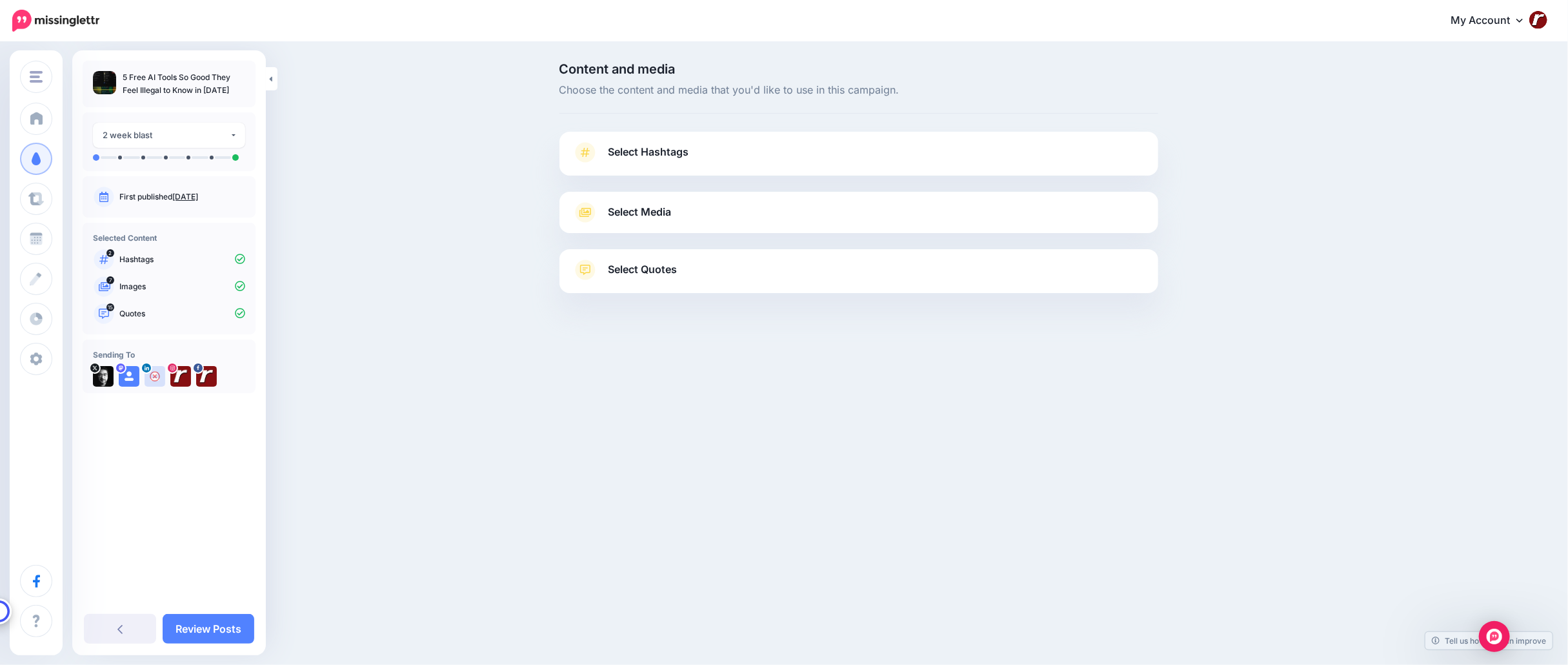
click at [755, 158] on link "Select Hashtags" at bounding box center [859, 158] width 573 height 34
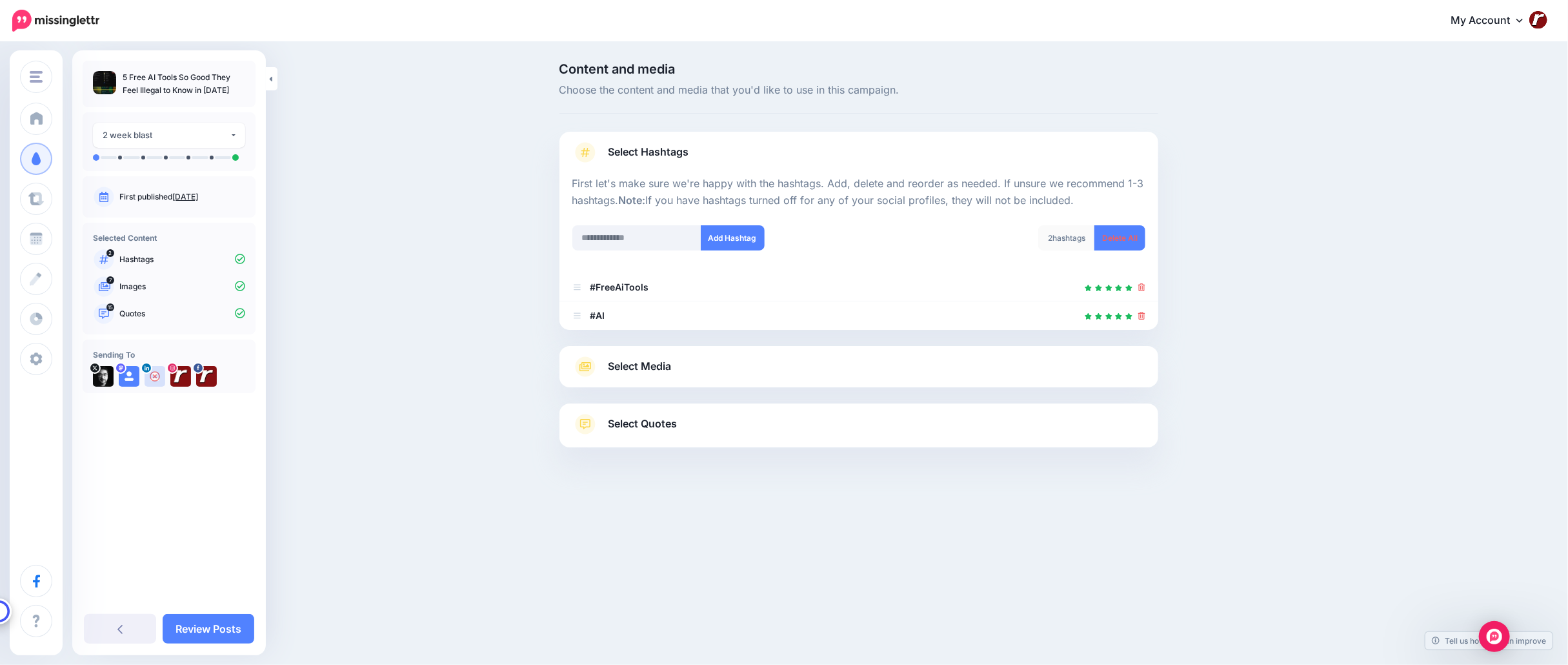
click at [755, 158] on link "Select Hashtags" at bounding box center [859, 158] width 573 height 34
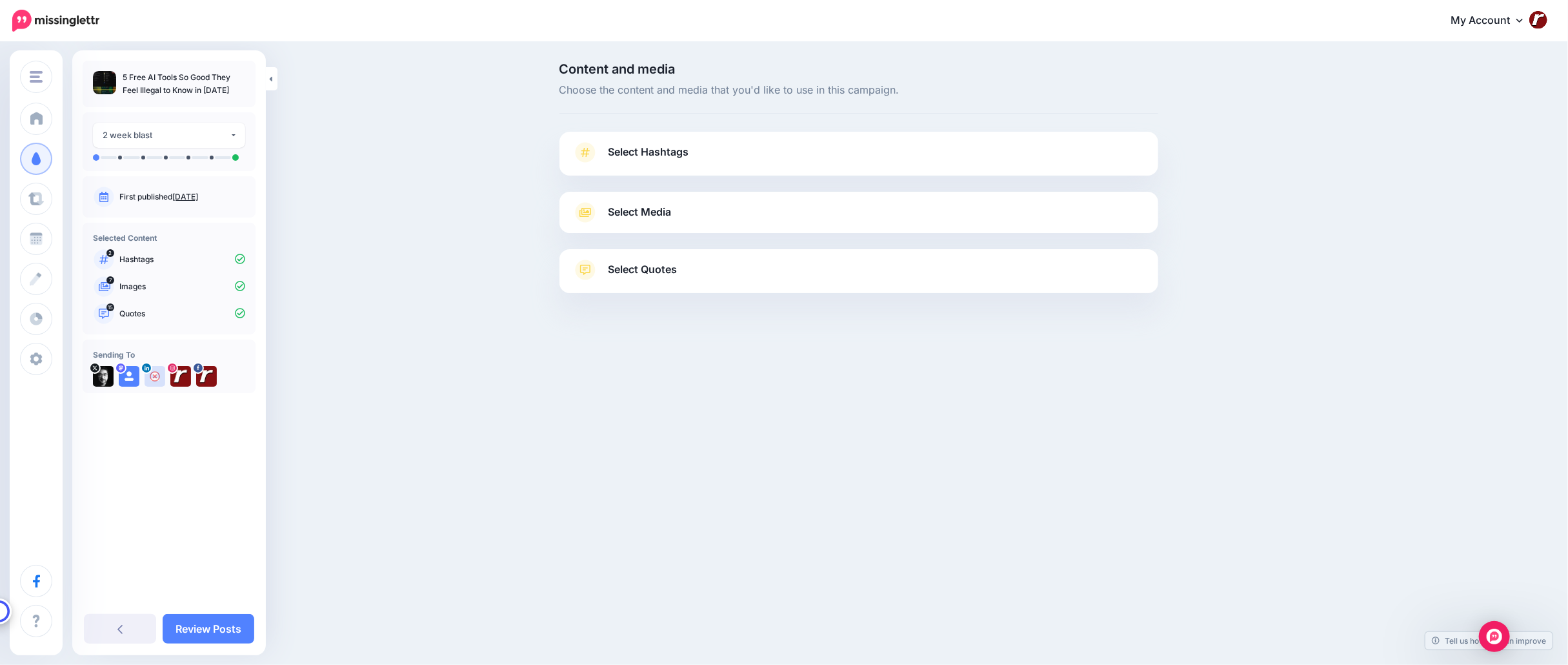
click at [698, 272] on link "Select Quotes" at bounding box center [859, 276] width 573 height 34
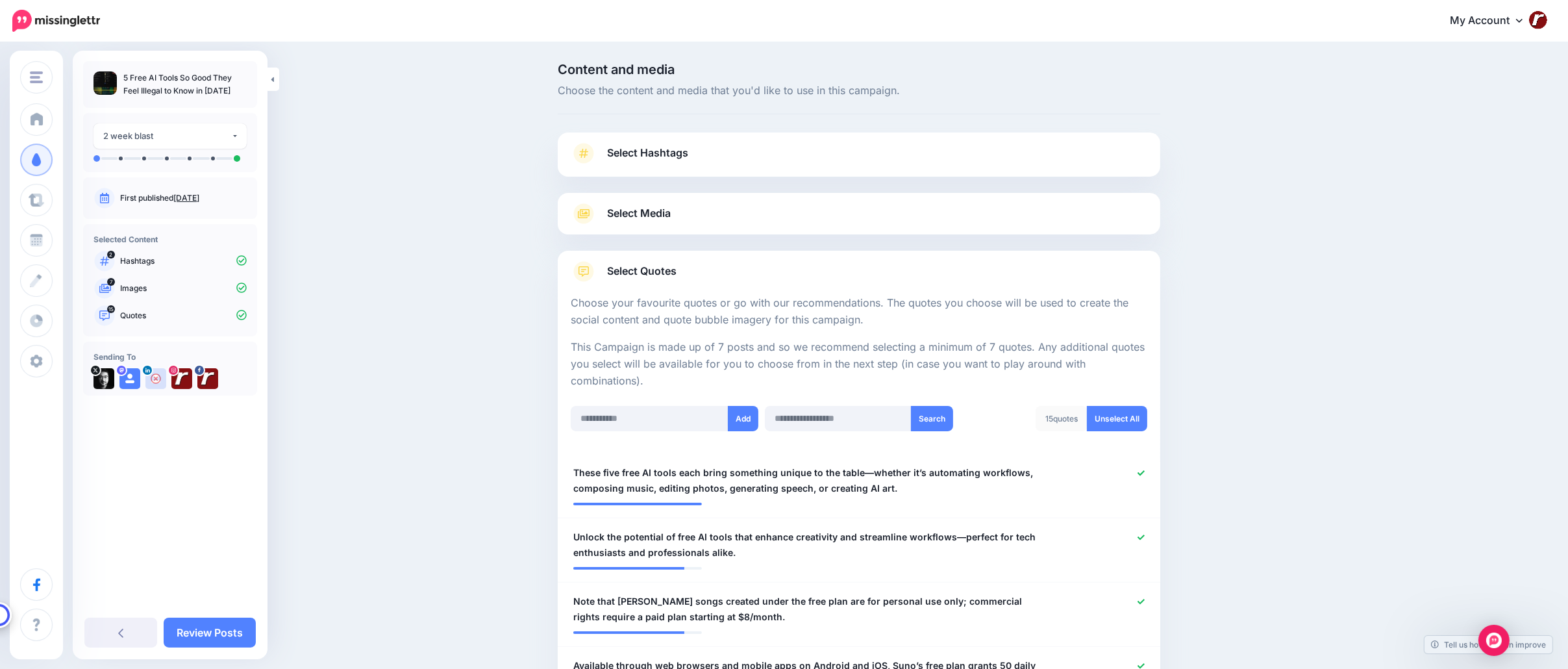
click at [702, 274] on link "Select Quotes" at bounding box center [859, 278] width 577 height 34
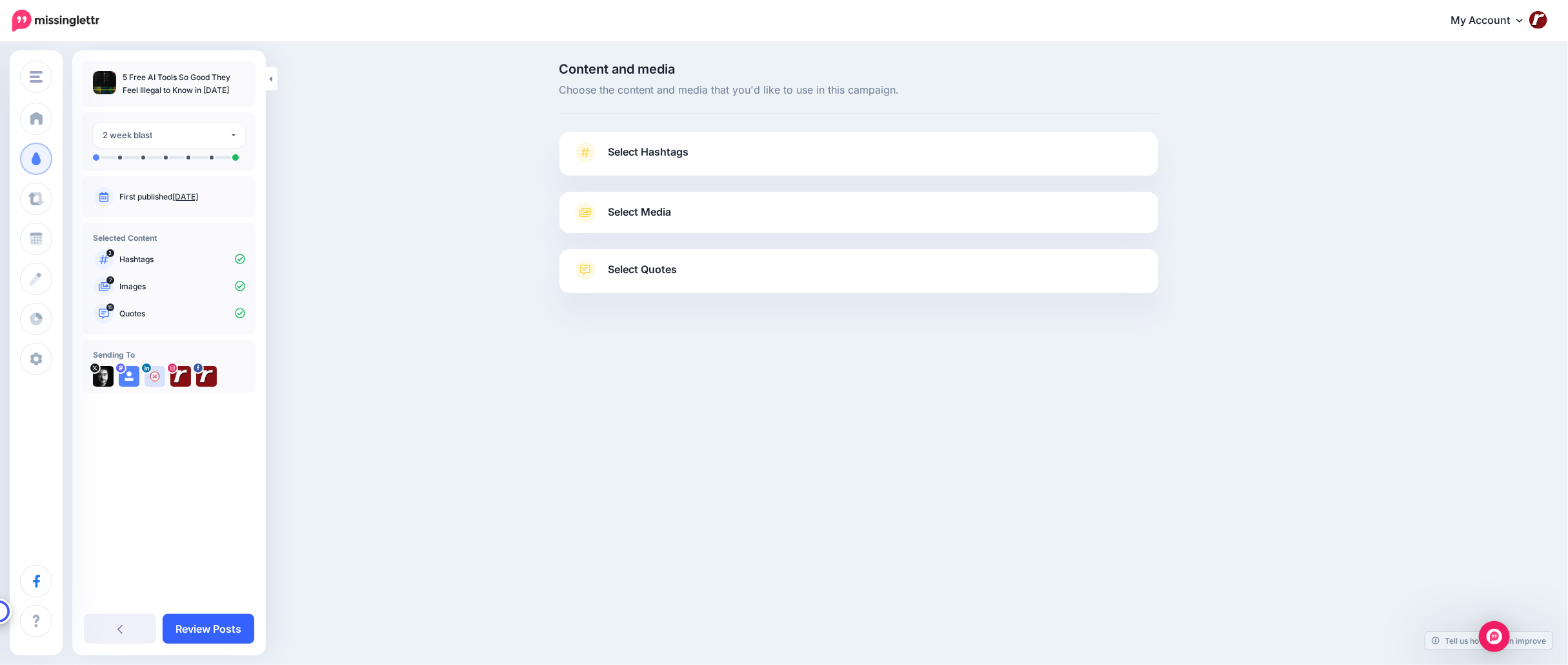
click at [227, 632] on link "Review Posts" at bounding box center [208, 629] width 91 height 30
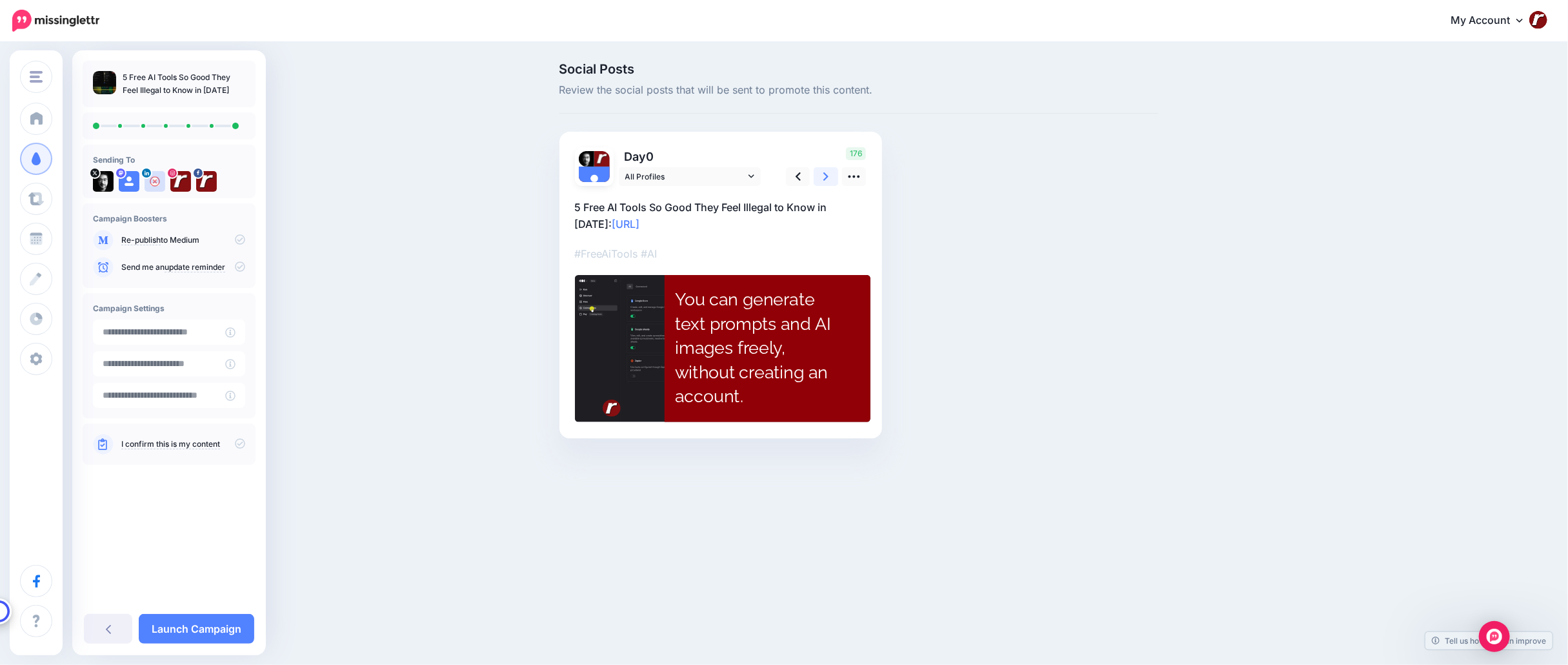
click at [825, 173] on icon at bounding box center [826, 176] width 5 height 8
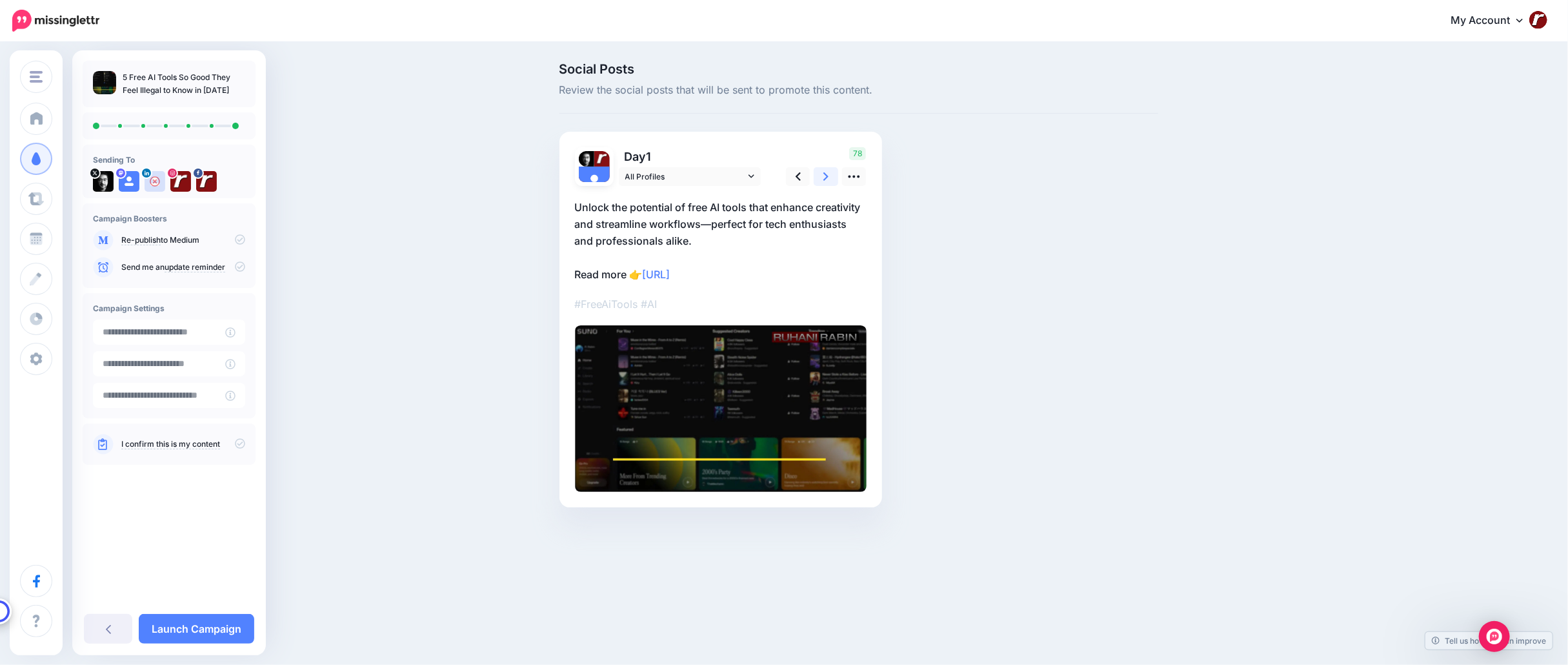
click at [825, 173] on icon at bounding box center [826, 176] width 5 height 8
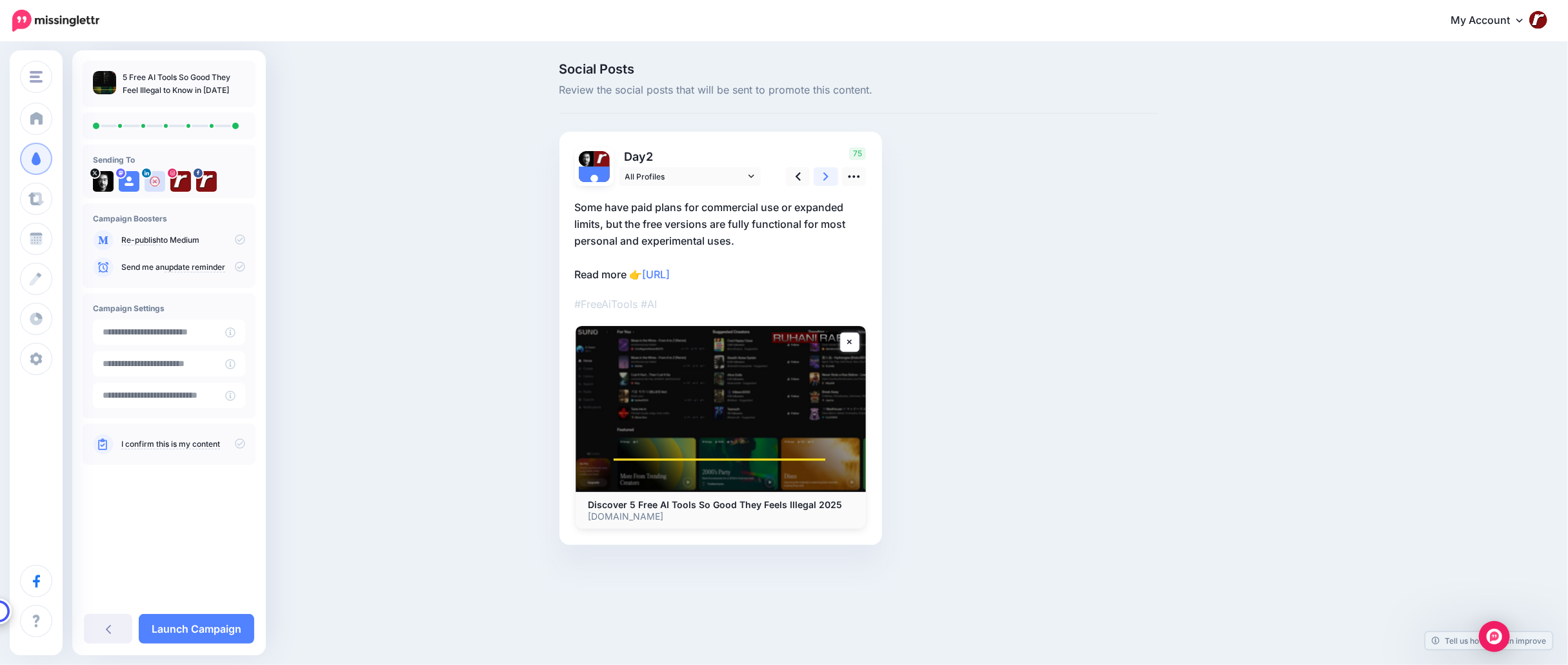
click at [825, 173] on icon at bounding box center [826, 176] width 5 height 8
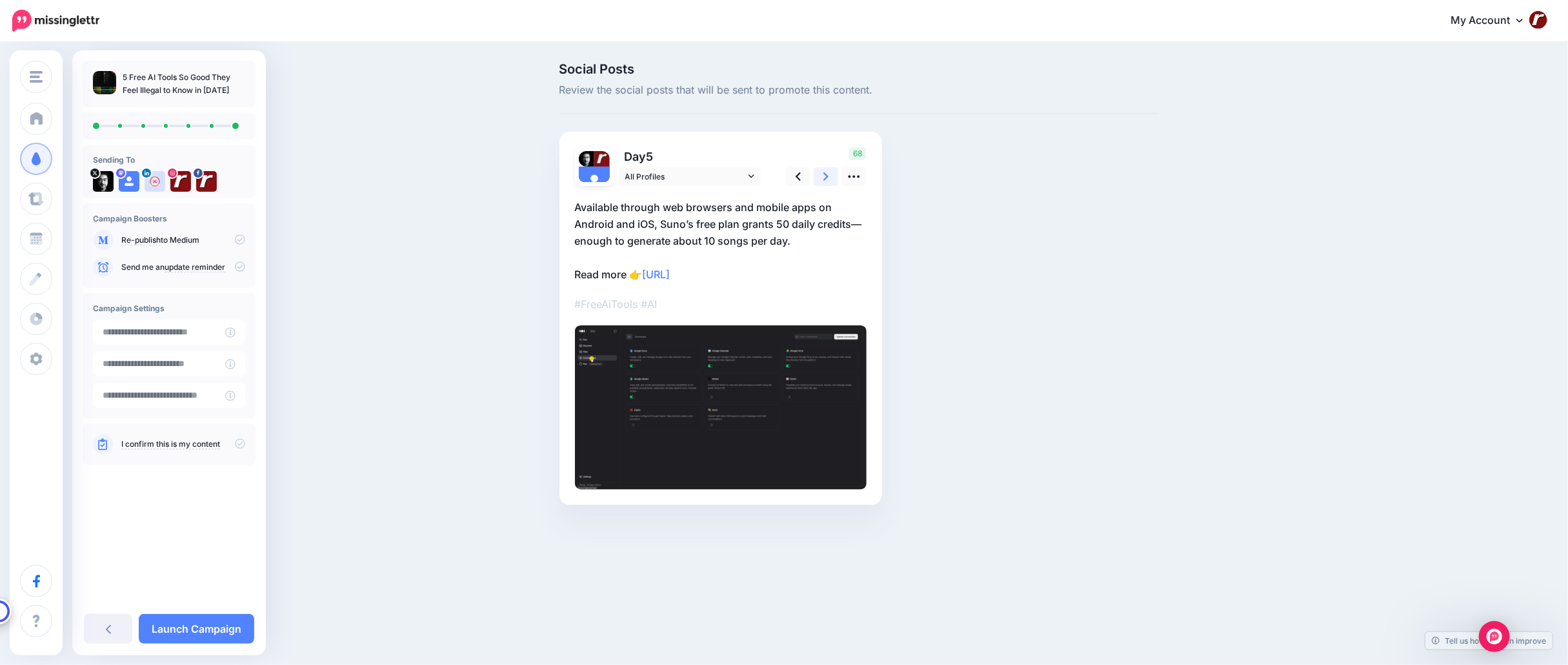
click at [825, 173] on icon at bounding box center [826, 176] width 5 height 8
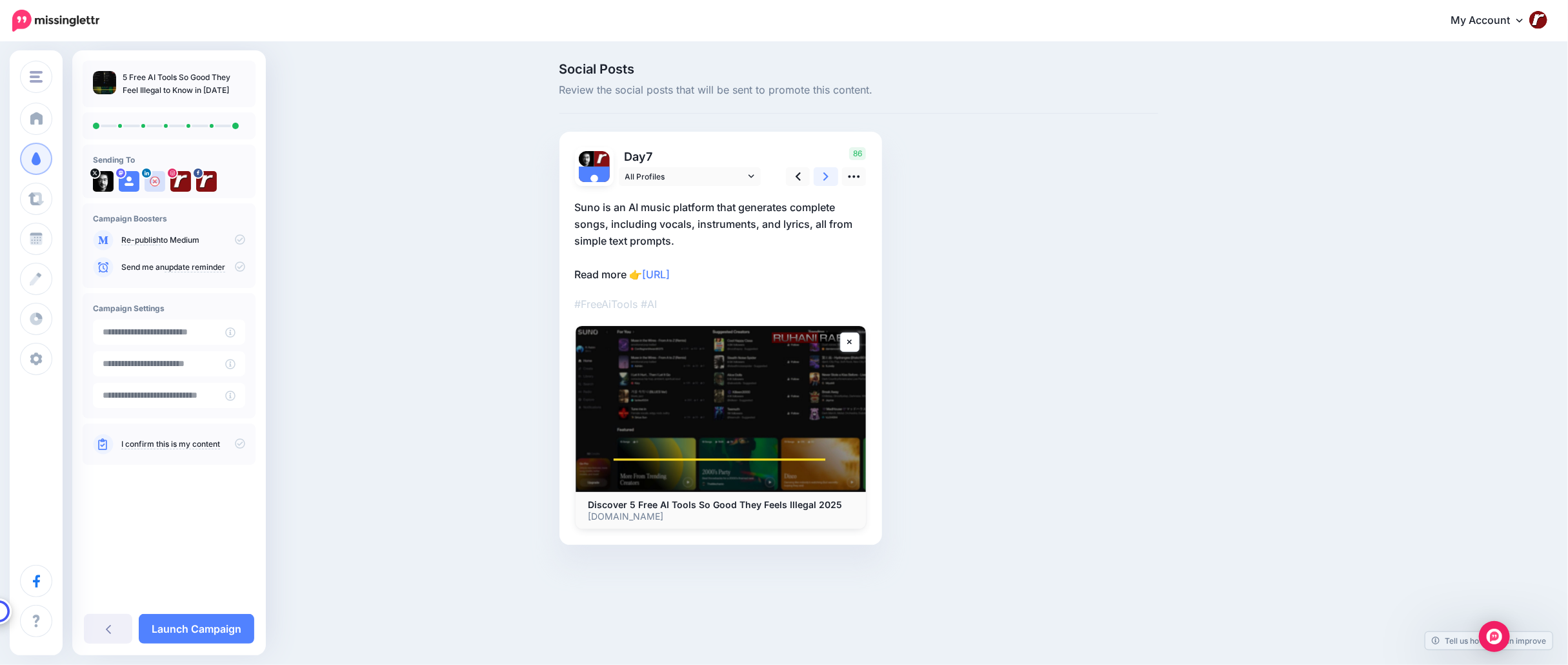
click at [825, 173] on icon at bounding box center [826, 176] width 5 height 8
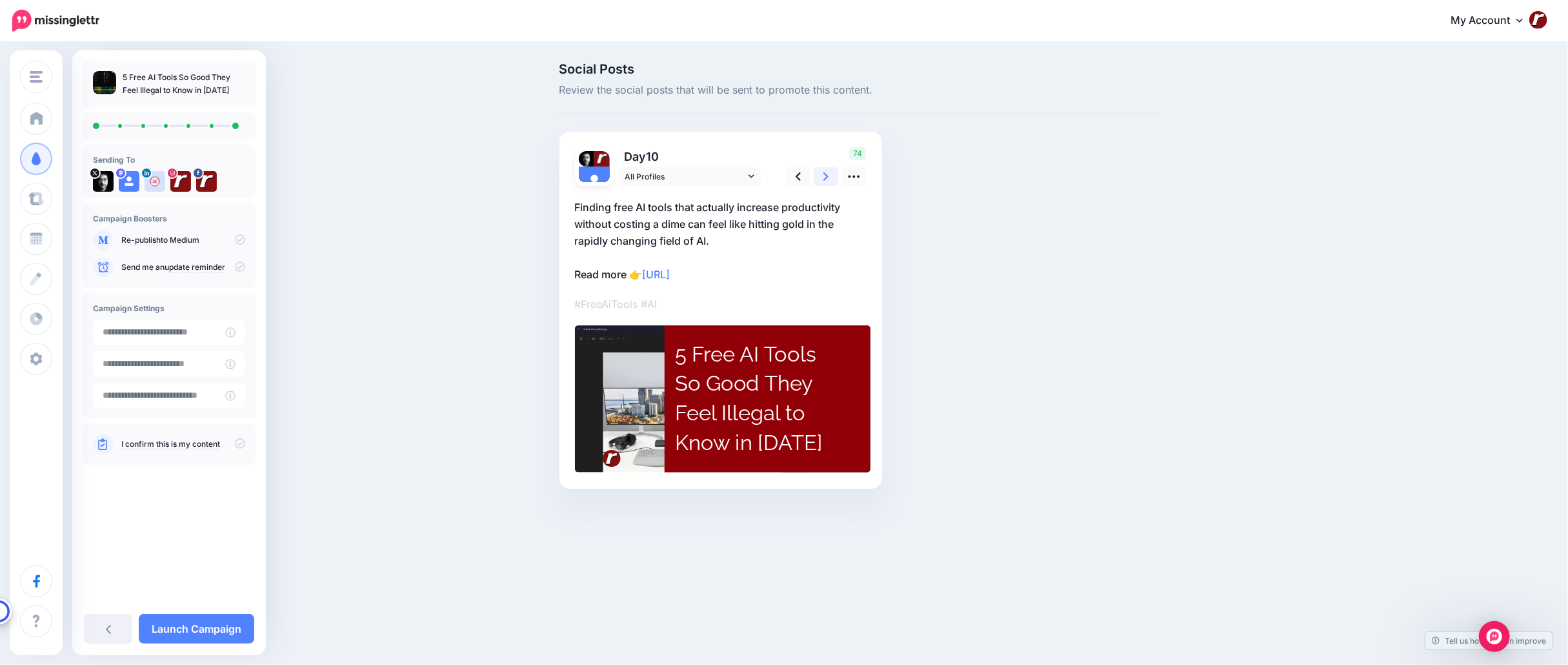
click at [825, 173] on icon at bounding box center [826, 176] width 5 height 8
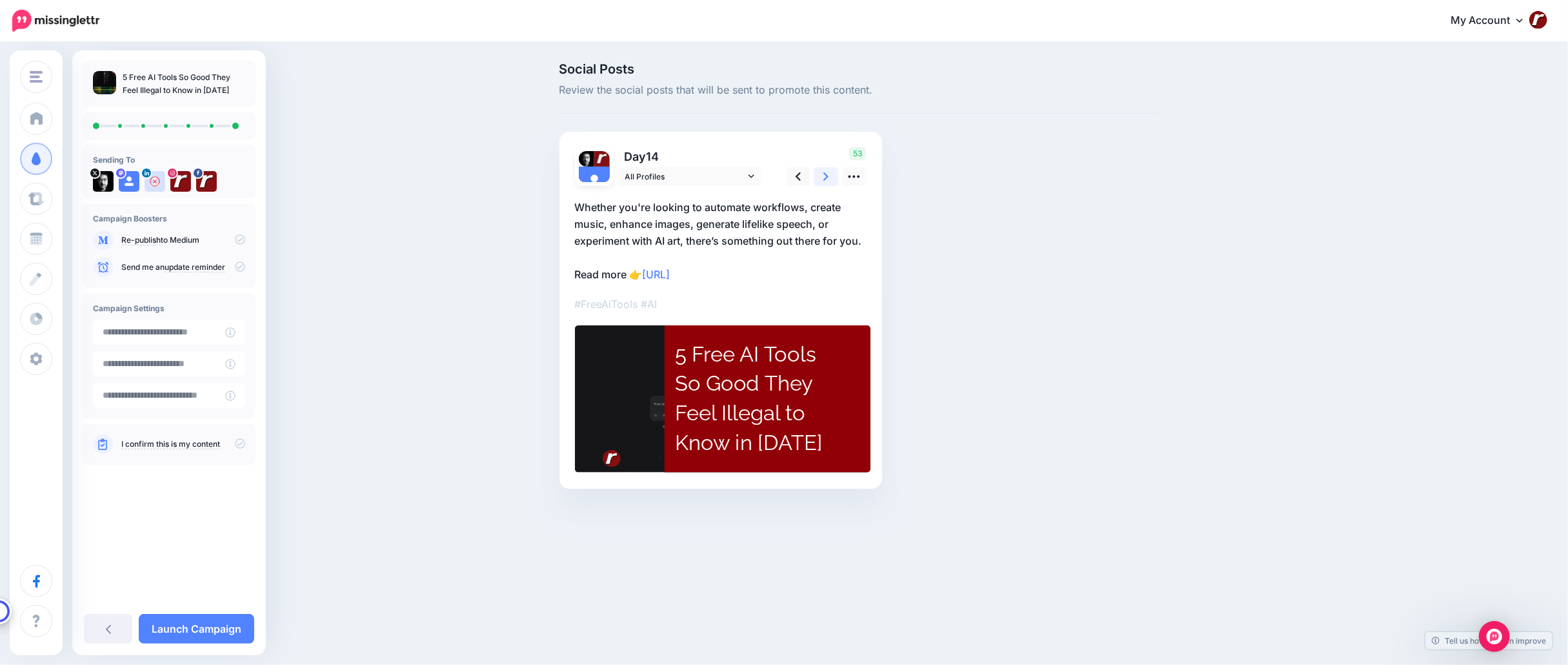
click at [825, 173] on icon at bounding box center [826, 176] width 5 height 8
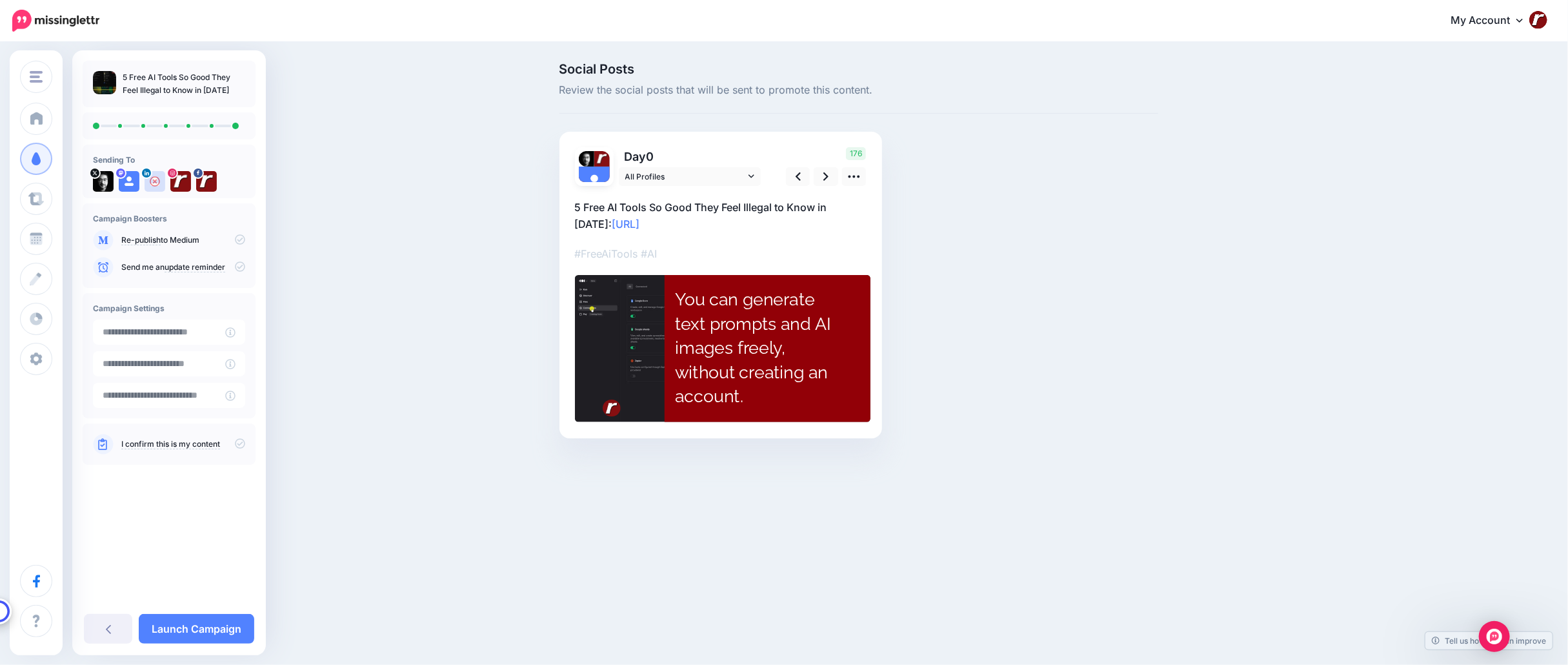
click at [240, 443] on icon at bounding box center [240, 443] width 11 height 11
click at [213, 626] on link "Launch Campaign" at bounding box center [196, 629] width 115 height 30
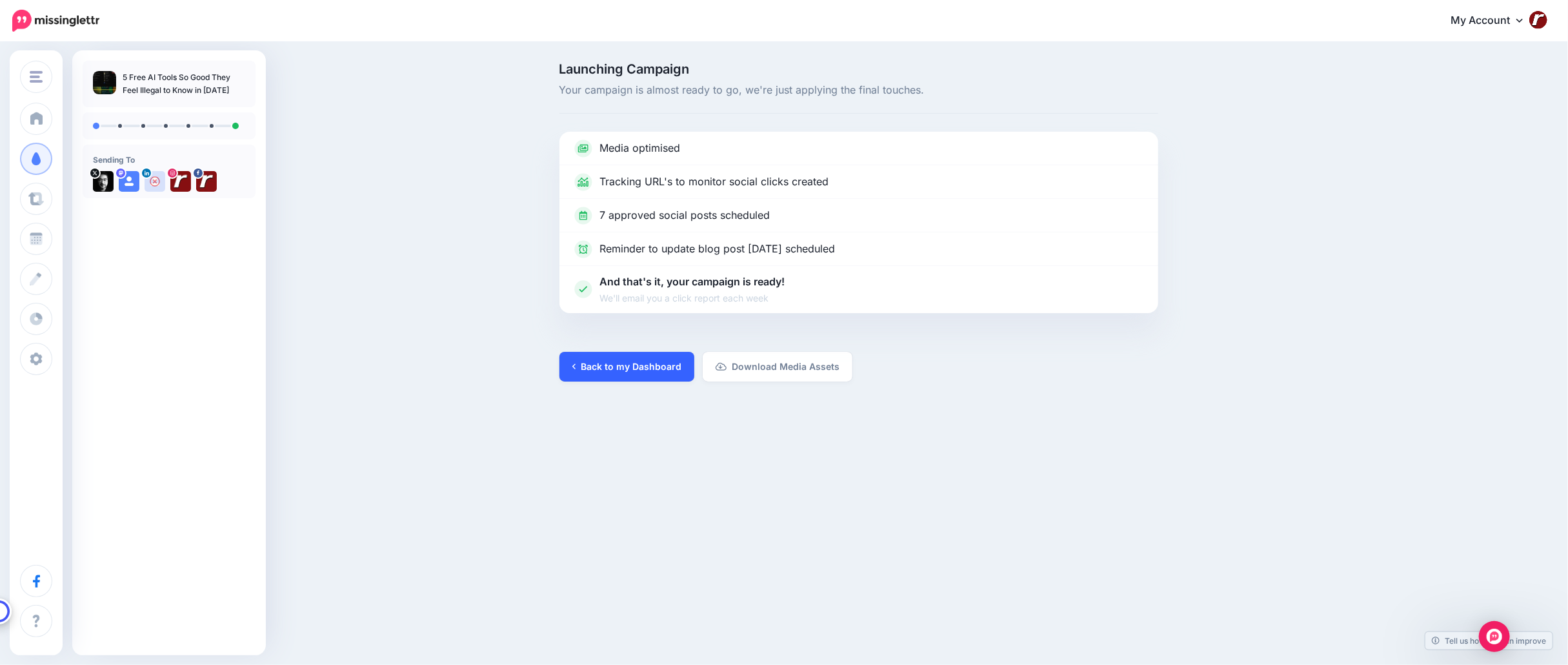
click at [653, 372] on link "Back to my Dashboard" at bounding box center [627, 367] width 135 height 30
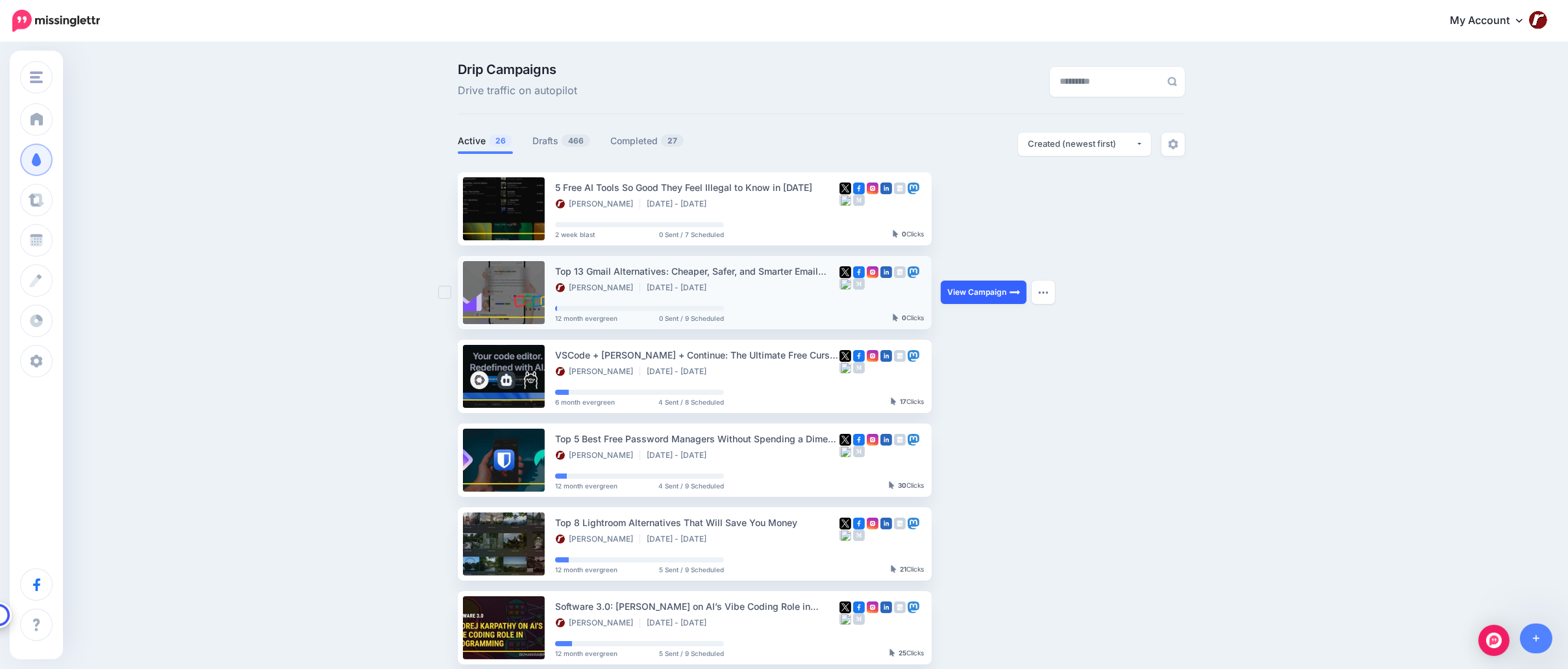
click at [979, 295] on link "View Campaign" at bounding box center [983, 292] width 85 height 23
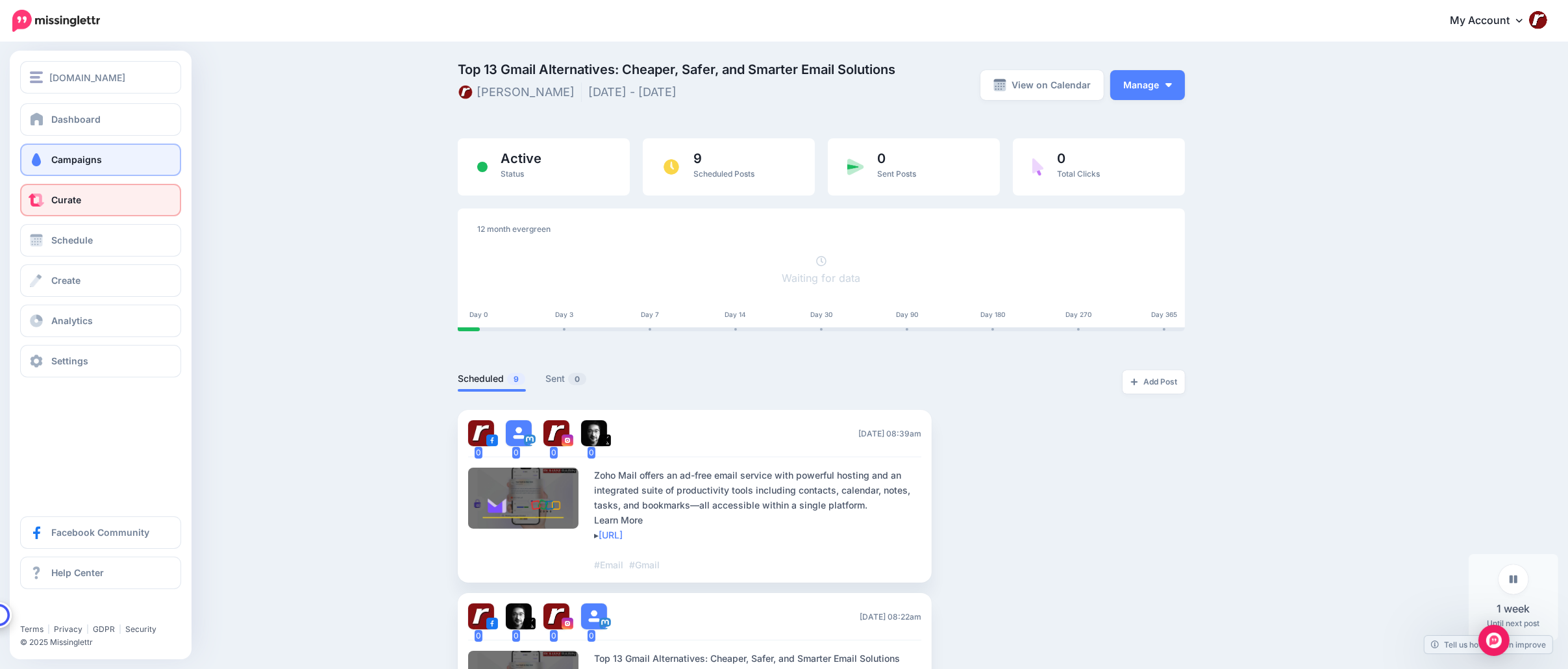
click at [61, 197] on span "Curate" at bounding box center [66, 199] width 30 height 11
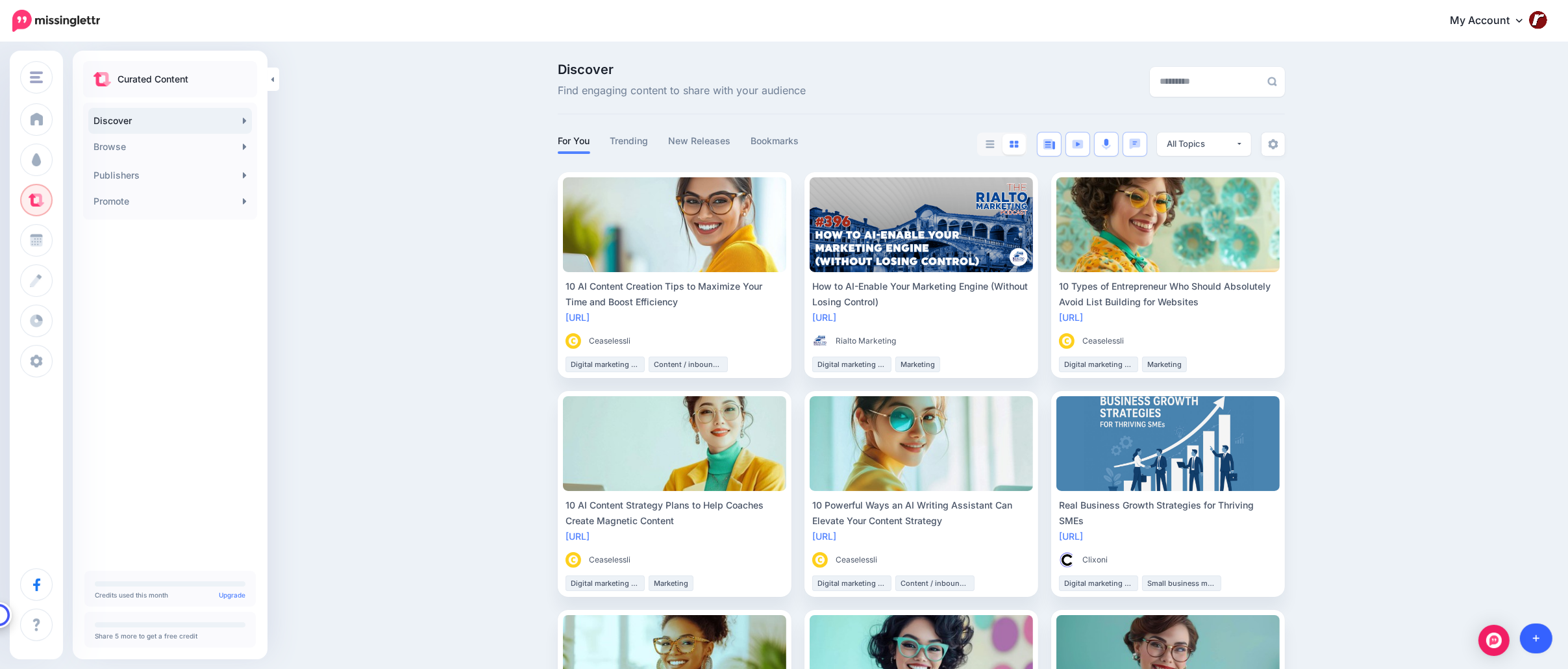
click at [1533, 640] on icon at bounding box center [1537, 638] width 7 height 9
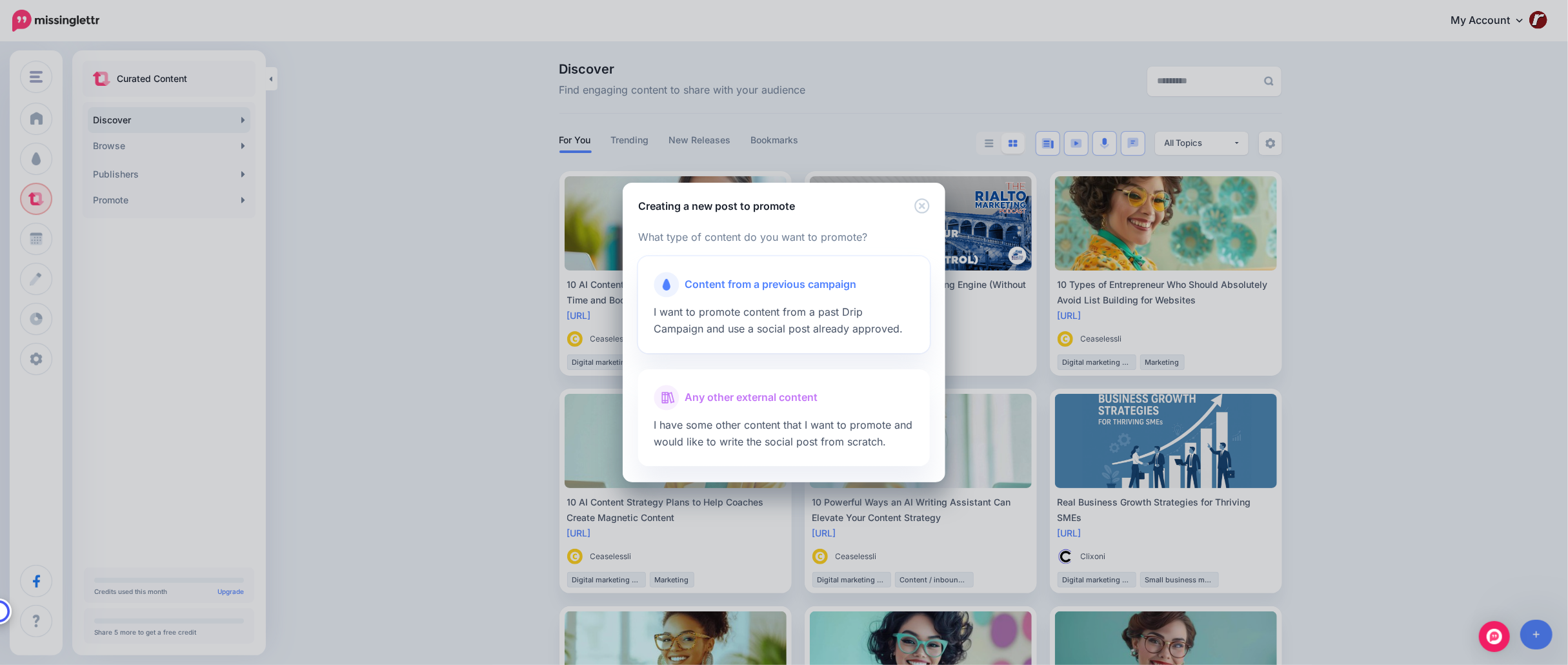
click at [809, 308] on span "I want to promote content from a past Drip Campaign and use a social post alrea…" at bounding box center [778, 321] width 249 height 30
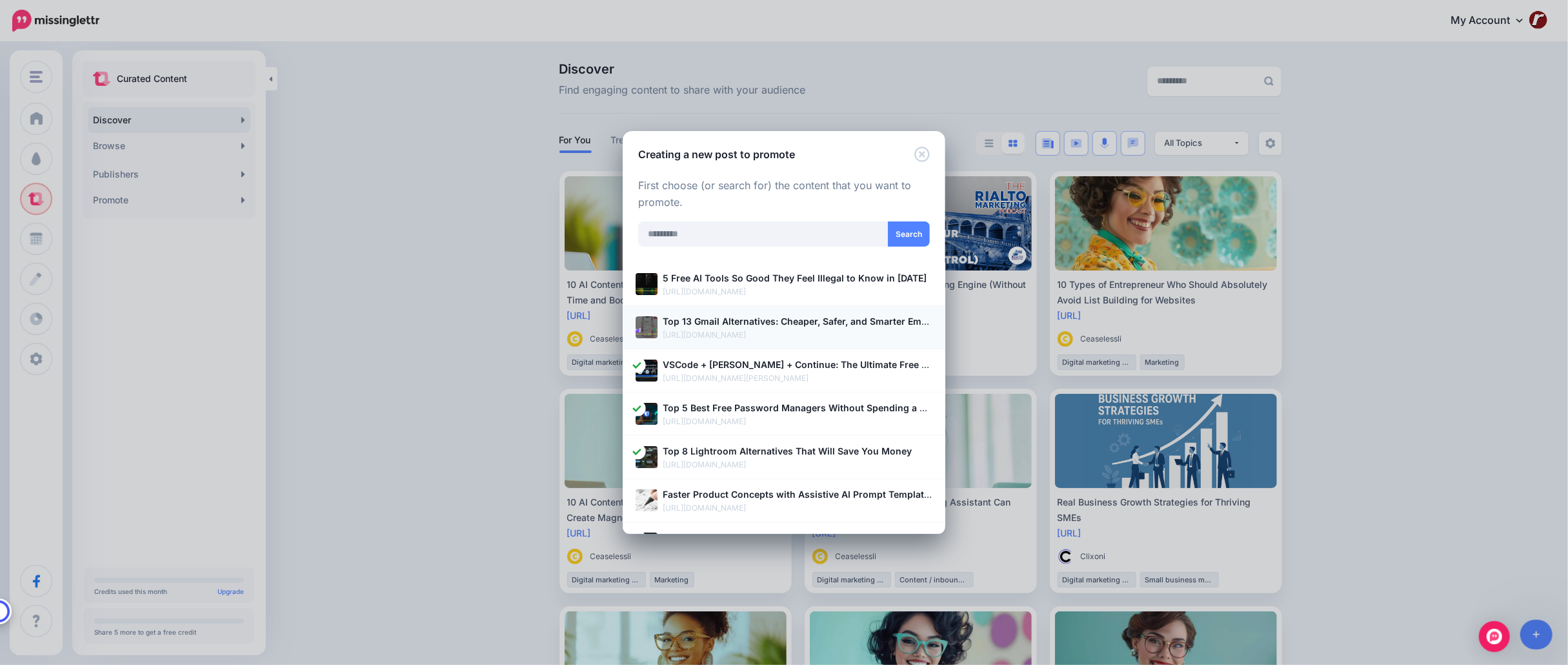
click at [764, 332] on p "https://www.ruhanirabin.com/best-gmail-alternatives-secure-email/" at bounding box center [797, 335] width 269 height 13
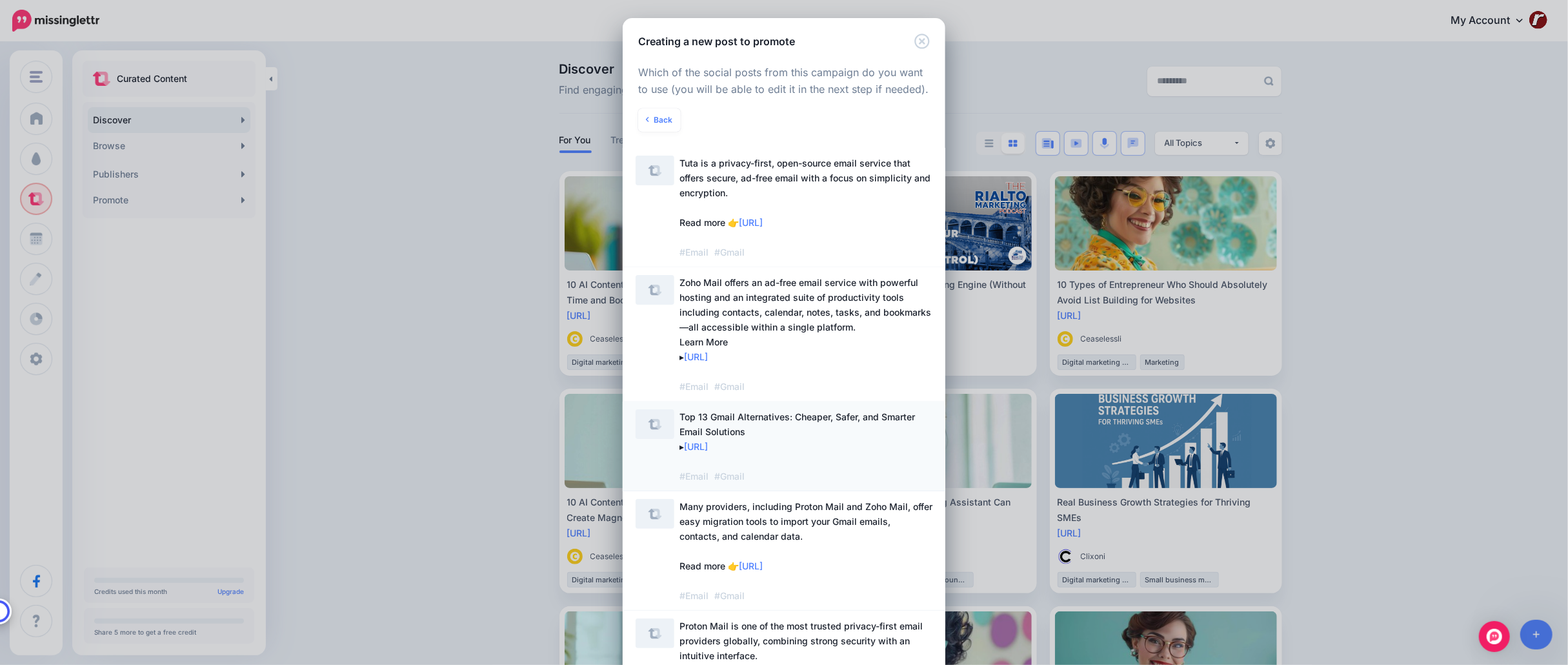
click at [854, 444] on span "Top 13 Gmail Alternatives: Cheaper, Safer, and Smarter Email Solutions ▸ https:…" at bounding box center [805, 447] width 253 height 74
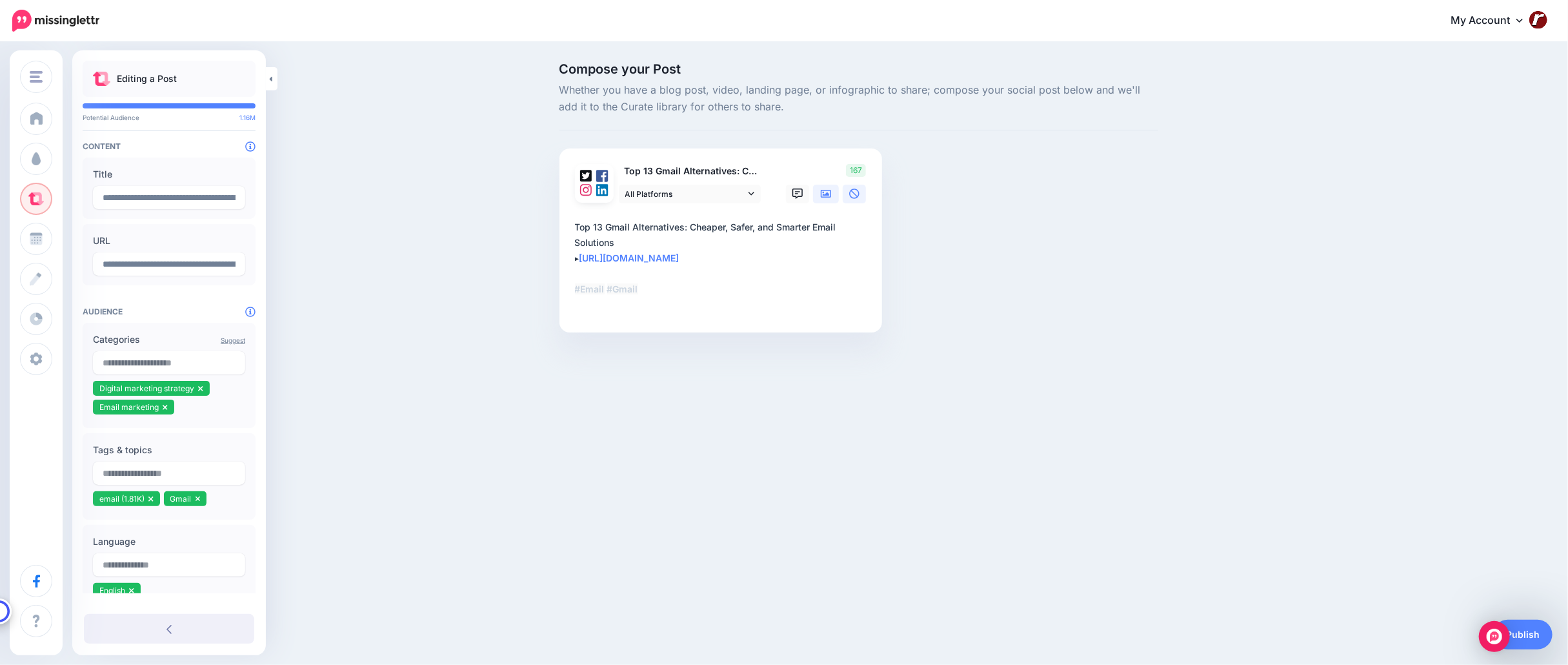
click at [824, 194] on icon at bounding box center [825, 194] width 11 height 11
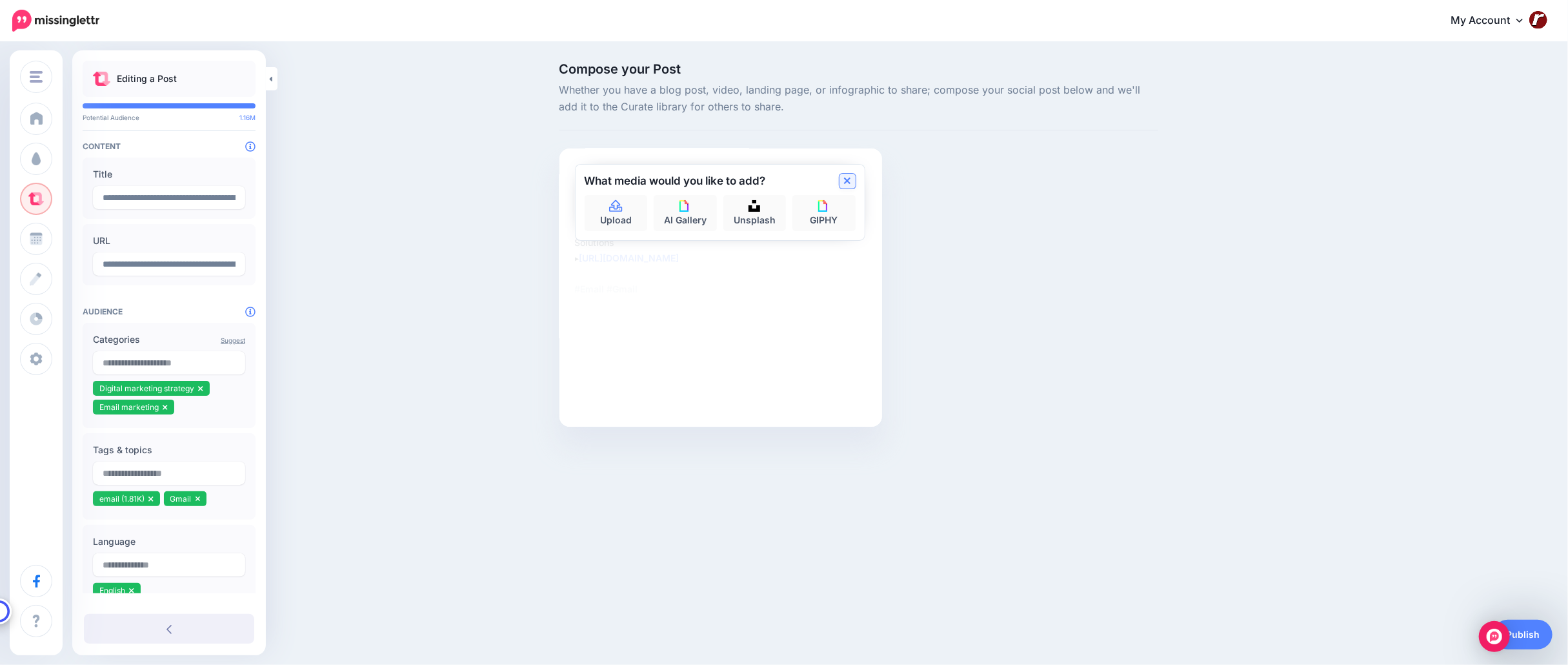
click at [844, 179] on icon at bounding box center [847, 180] width 7 height 11
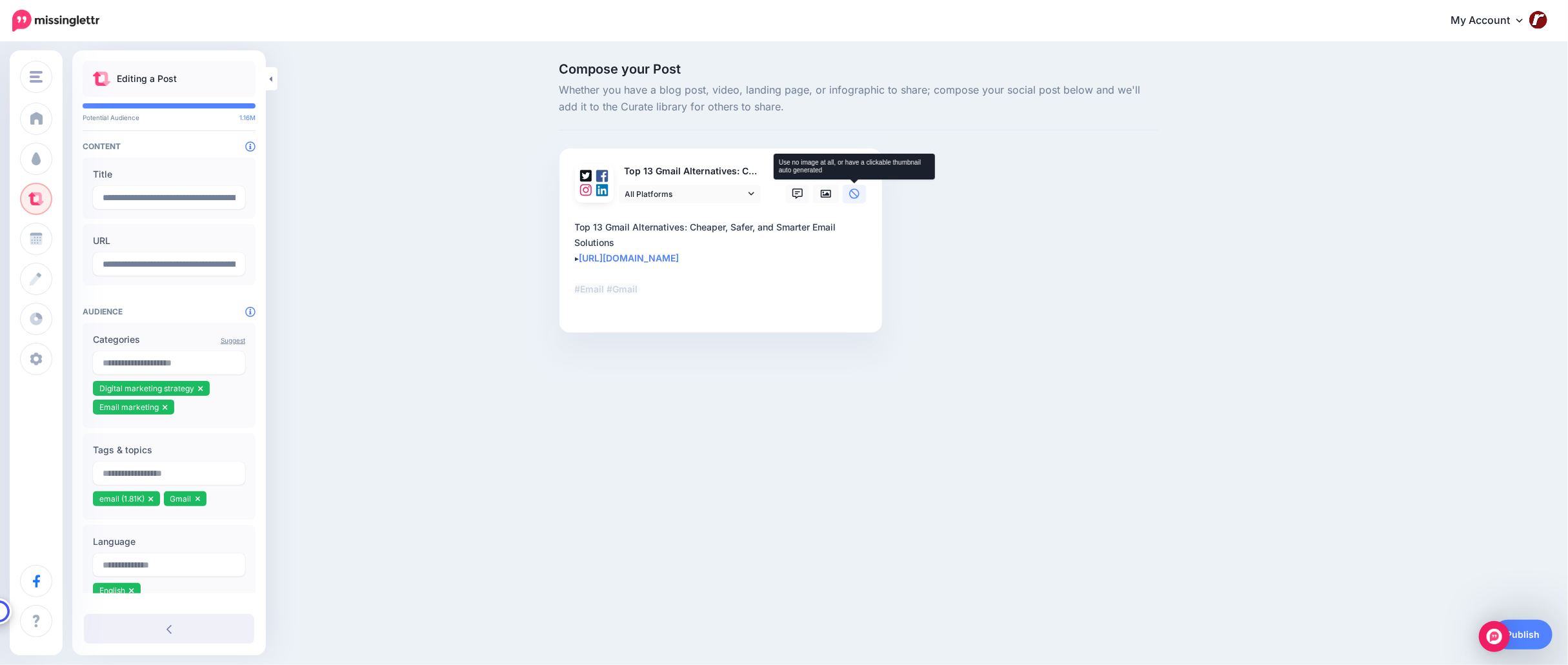
click at [856, 194] on icon at bounding box center [854, 194] width 11 height 11
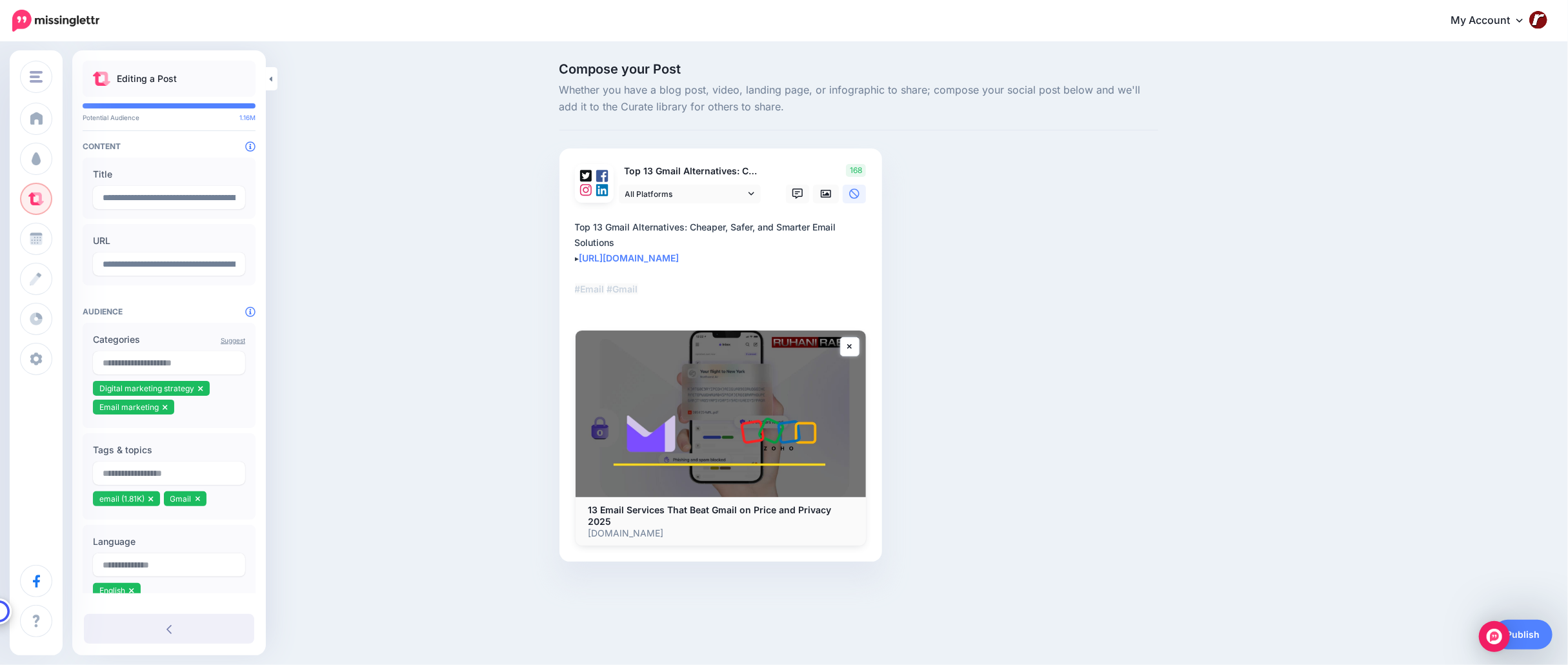
scroll to position [105, 0]
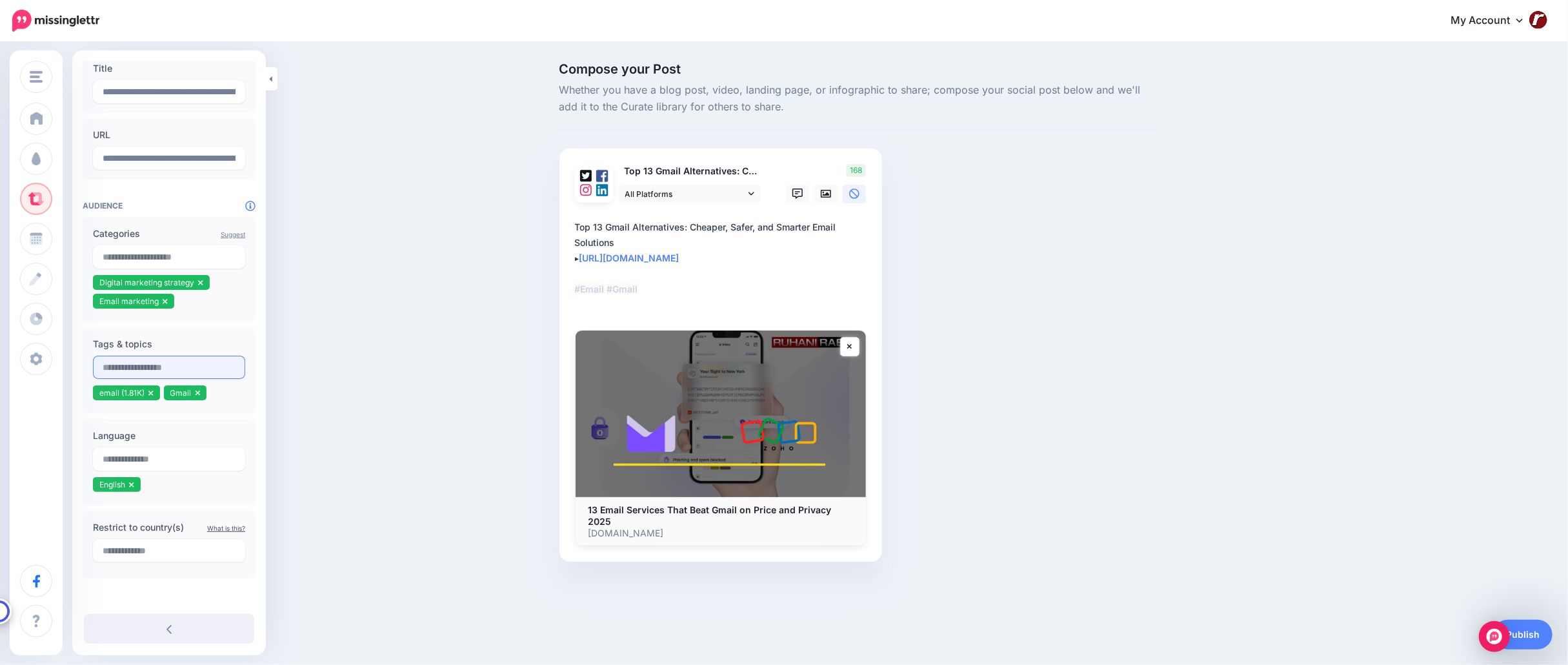
click at [191, 368] on input "text" at bounding box center [169, 368] width 152 height 23
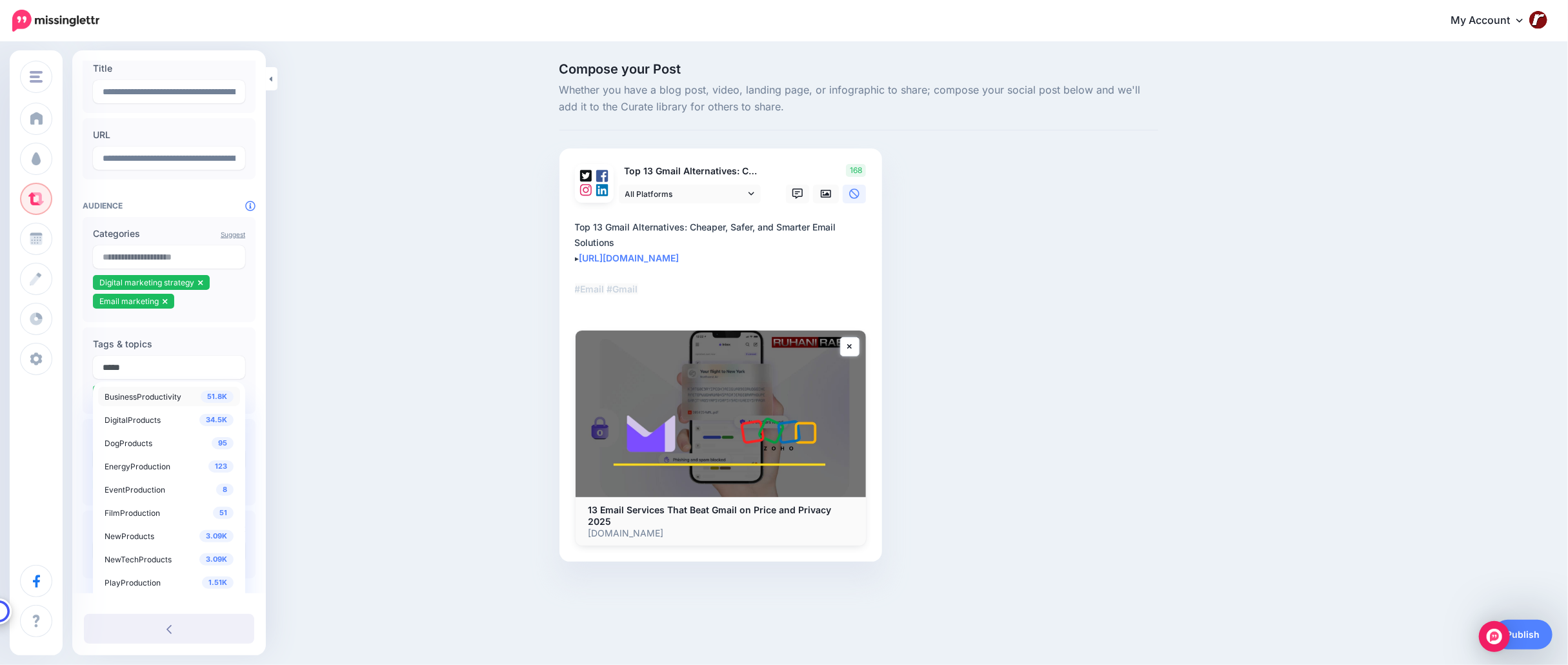
type input "*****"
click at [173, 392] on span "BusinessProductivity" at bounding box center [142, 397] width 77 height 10
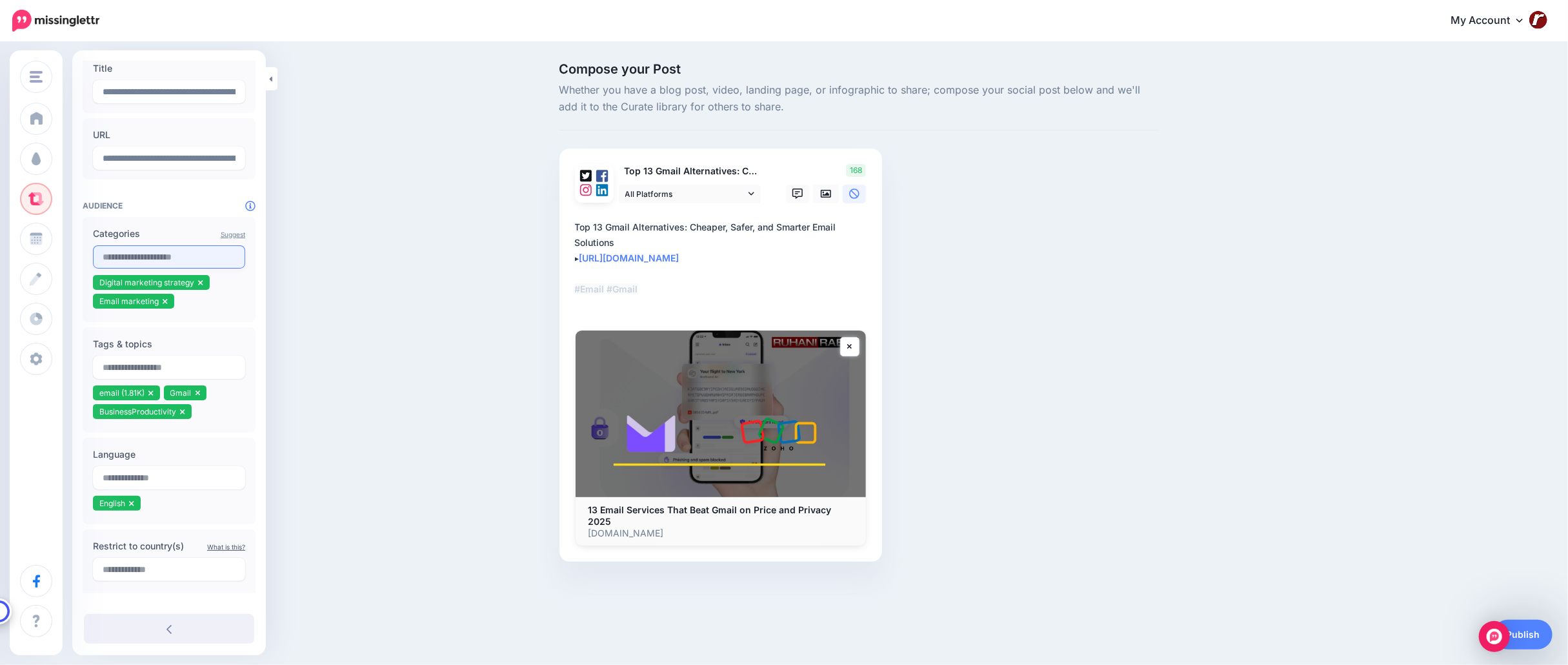
click at [189, 258] on input "text" at bounding box center [169, 257] width 152 height 23
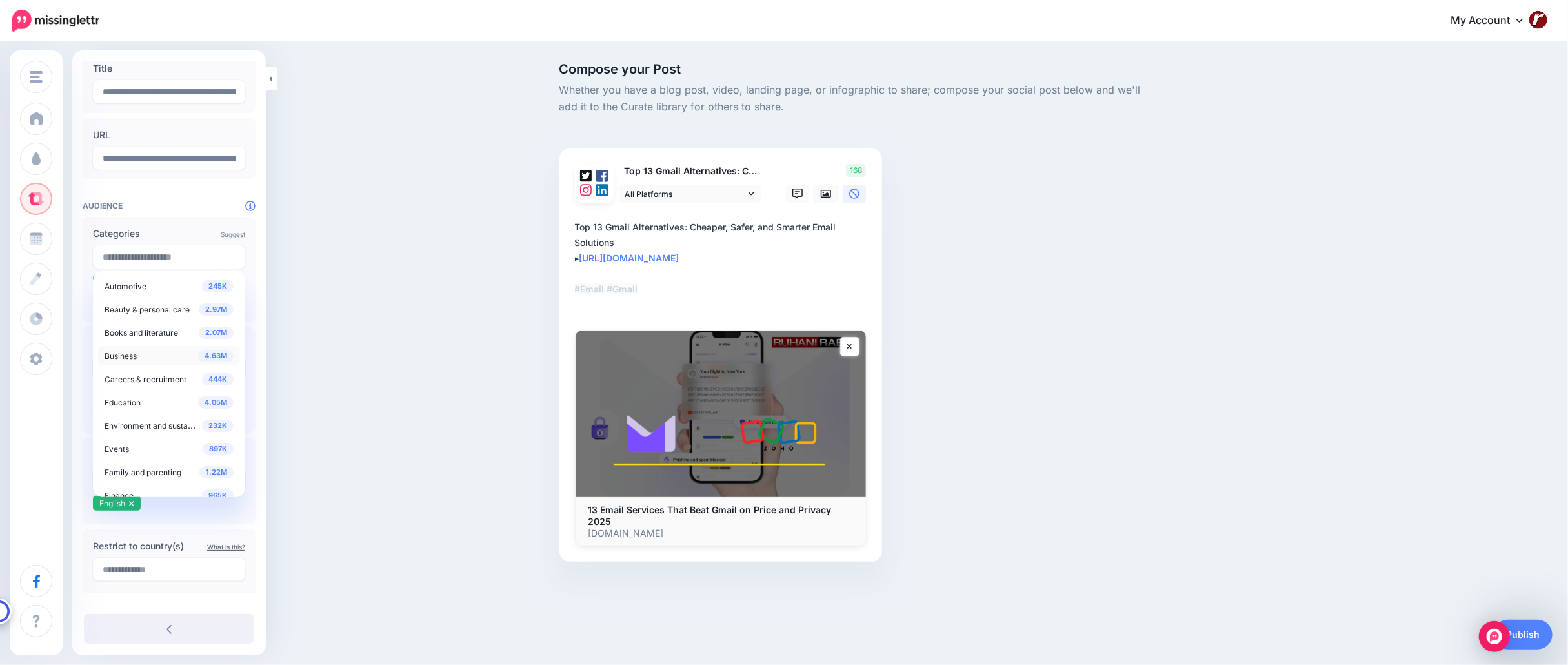
click at [165, 356] on div "4.63M Business" at bounding box center [169, 355] width 129 height 16
click at [160, 410] on span "Business software" at bounding box center [144, 410] width 67 height 10
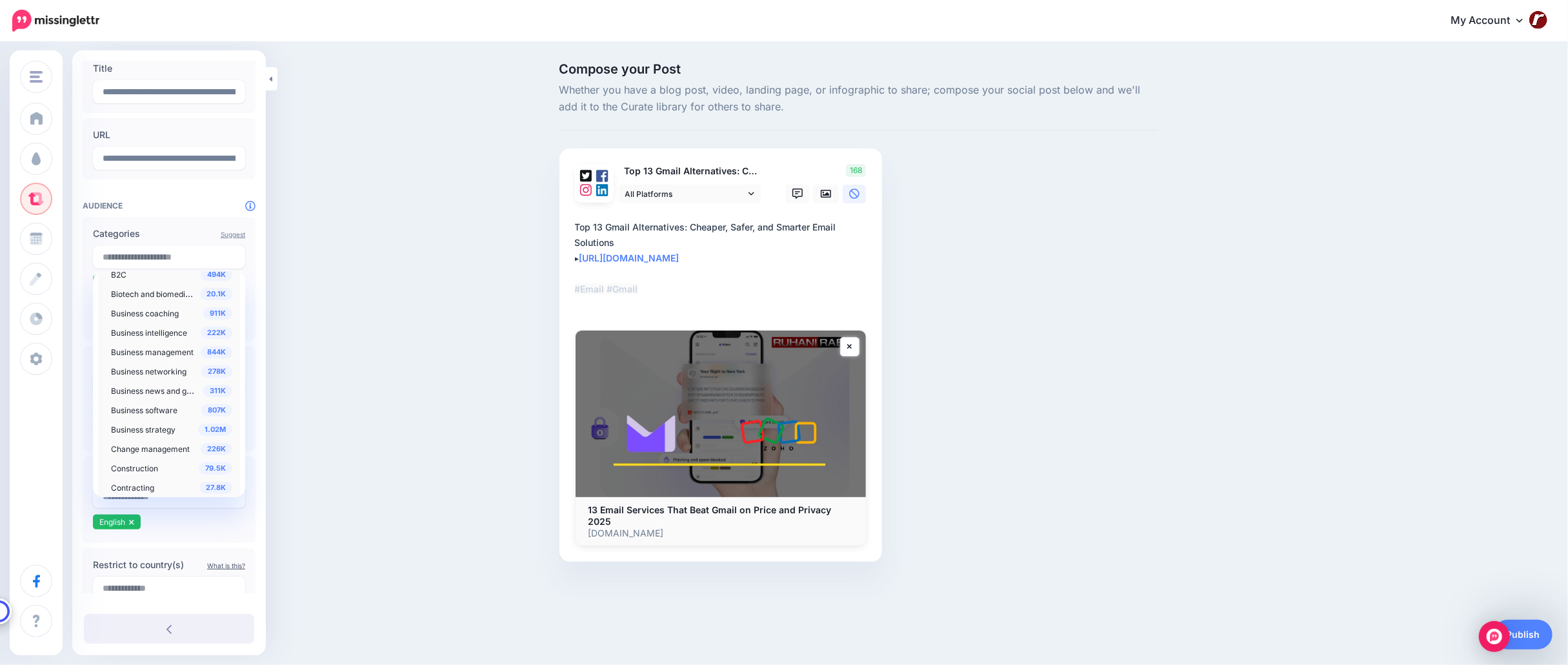
click at [320, 399] on div "Compose your Post Whether you have a blog post, video, landing page, or infogra…" at bounding box center [784, 331] width 1568 height 577
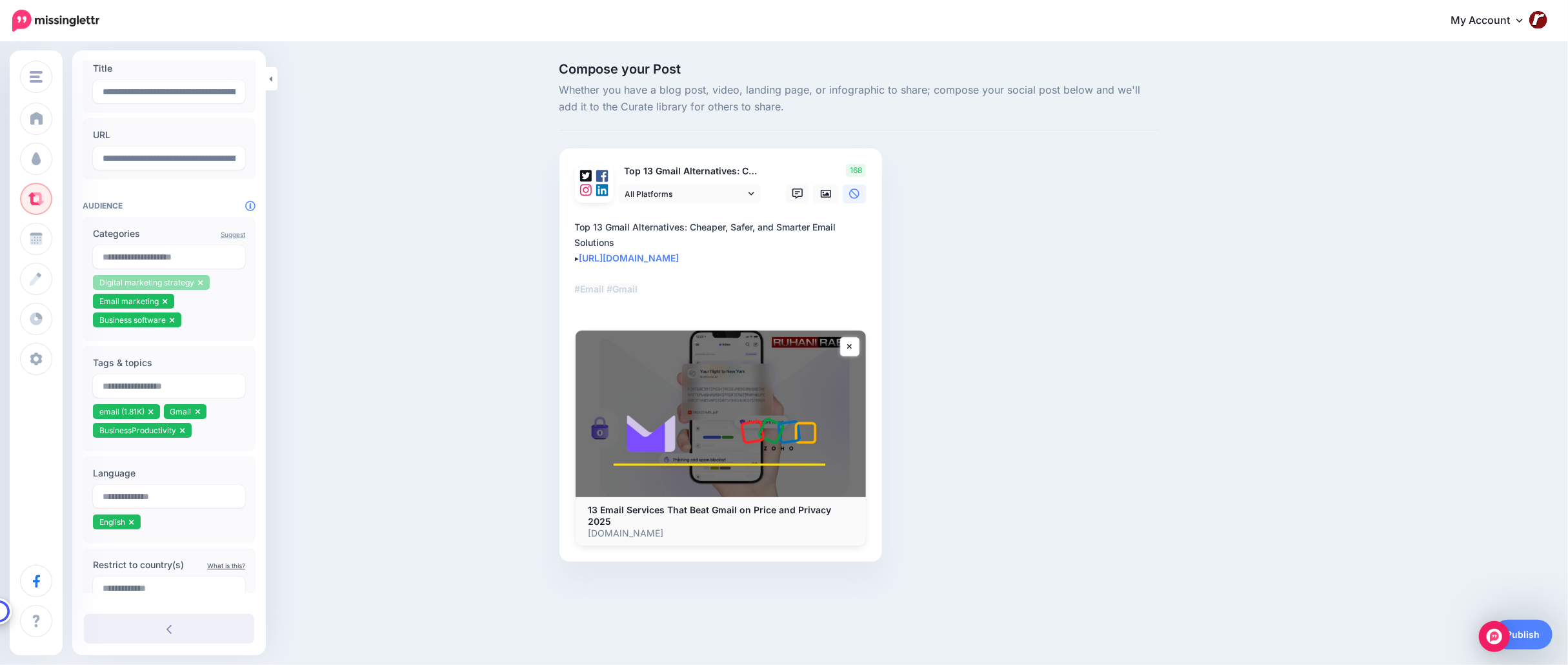
click at [201, 283] on icon at bounding box center [200, 282] width 5 height 7
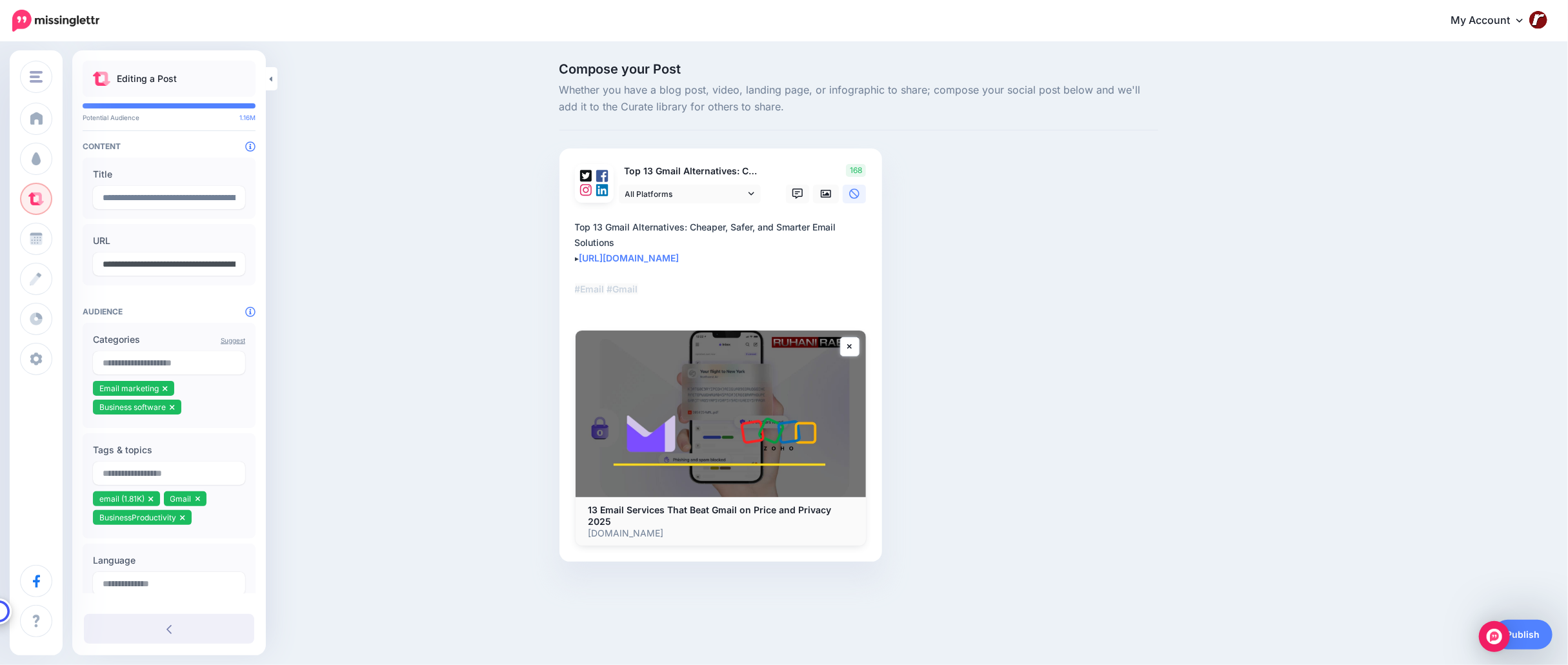
scroll to position [0, 168]
drag, startPoint x: 181, startPoint y: 267, endPoint x: 362, endPoint y: 264, distance: 181.0
click at [362, 264] on div "RuhaniRabin.com RuhaniRabin.com Add Workspace Dashboard Campaigns Curate Schedu…" at bounding box center [784, 331] width 1568 height 577
click at [179, 265] on input "**********" at bounding box center [166, 264] width 146 height 23
click at [199, 267] on input "**********" at bounding box center [166, 264] width 146 height 23
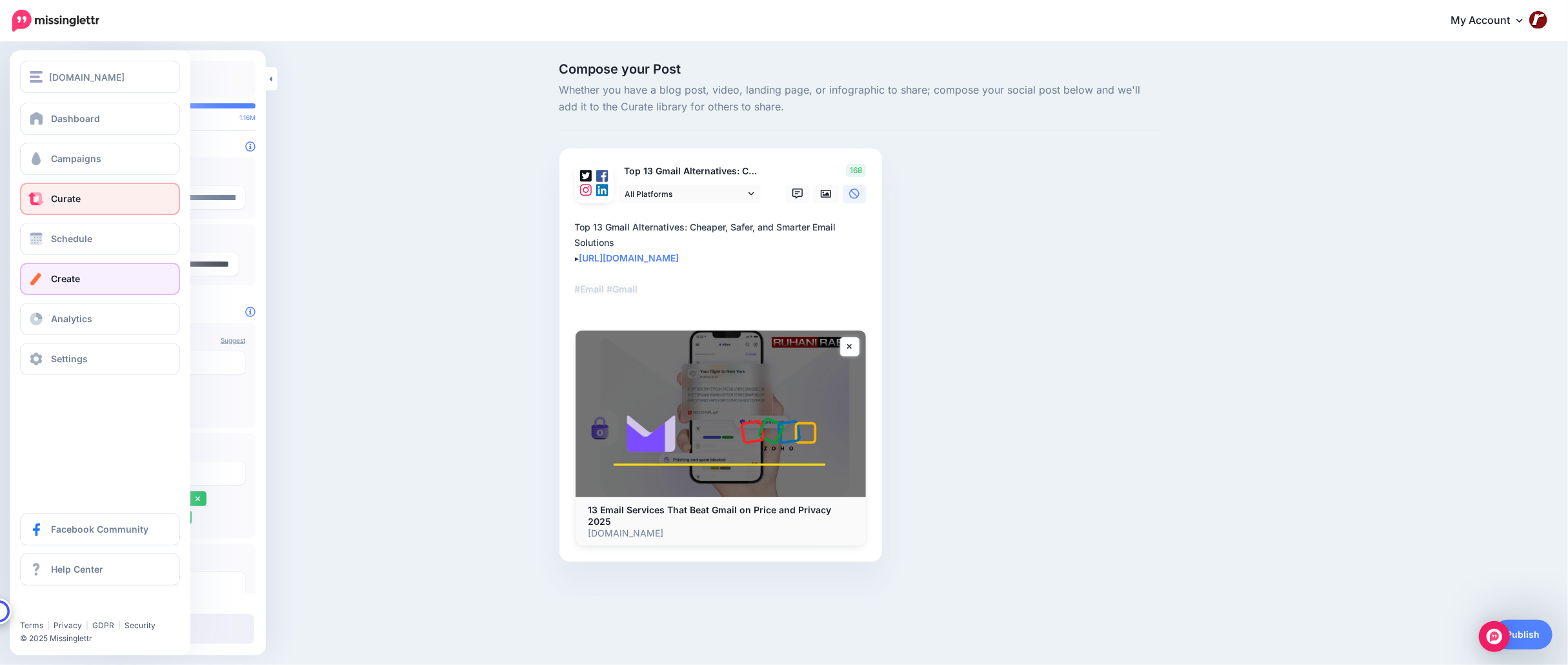
scroll to position [0, 0]
drag, startPoint x: 173, startPoint y: 269, endPoint x: 49, endPoint y: 269, distance: 124.0
click at [49, 269] on div "RuhaniRabin.com RuhaniRabin.com Add Workspace Dashboard Campaigns Curate Schedu…" at bounding box center [784, 331] width 1568 height 577
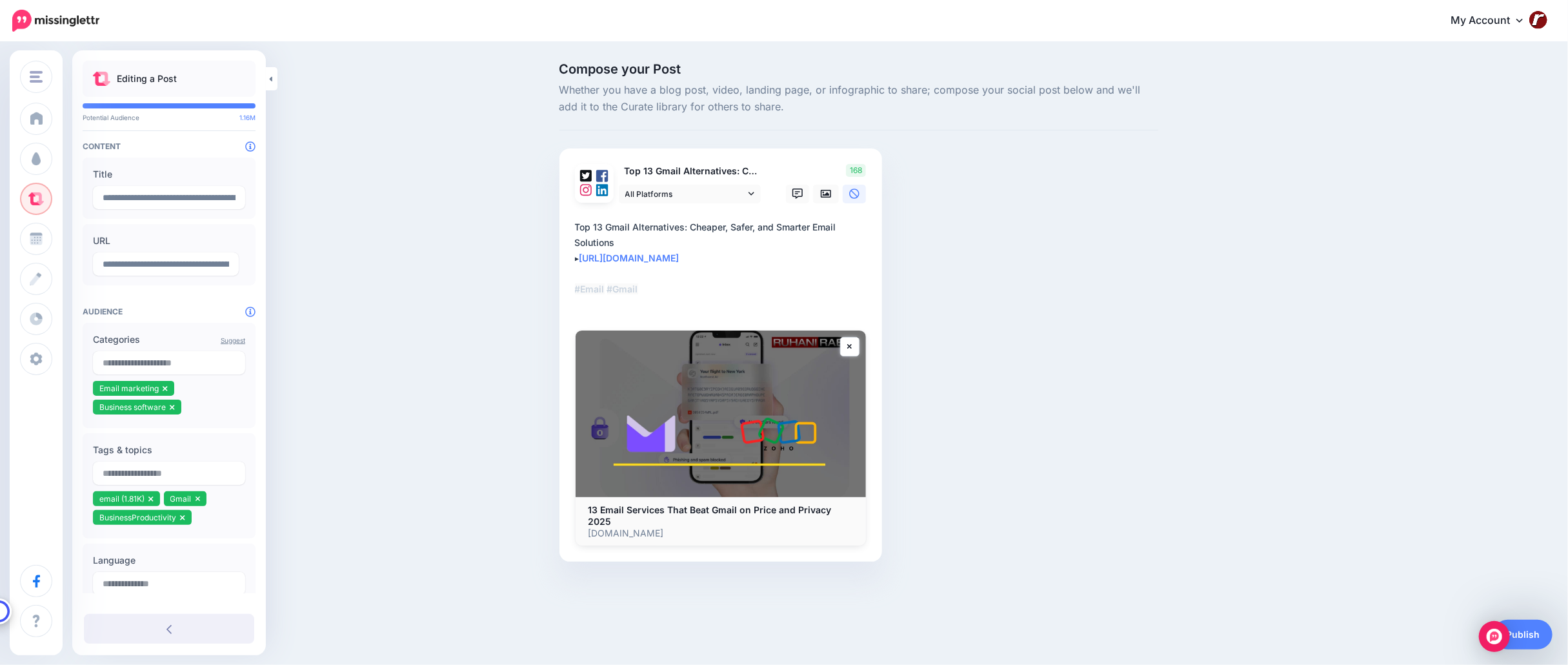
click at [371, 273] on div "Compose your Post Whether you have a blog post, video, landing page, or infogra…" at bounding box center [784, 331] width 1568 height 577
click at [650, 275] on textarea "**********" at bounding box center [723, 265] width 296 height 93
click at [1530, 633] on link "Publish" at bounding box center [1523, 635] width 59 height 30
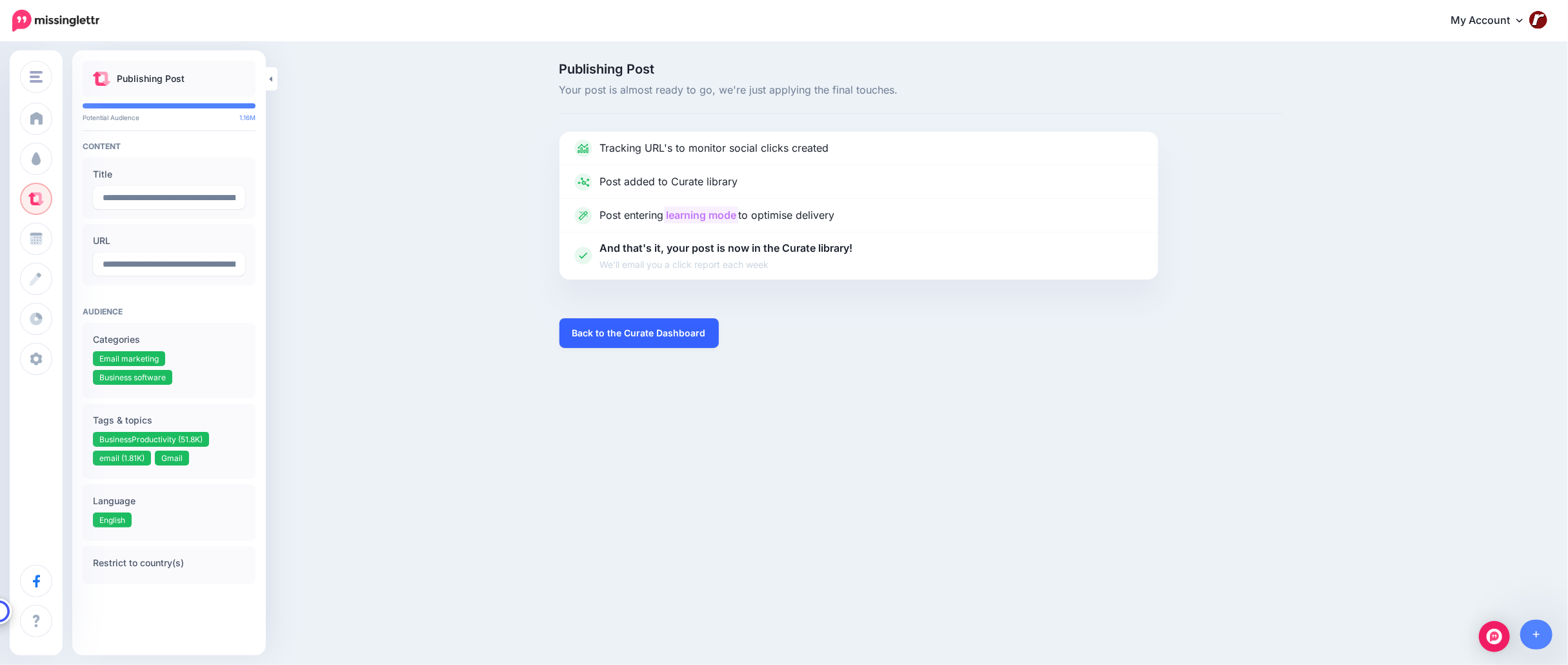
click at [671, 335] on link "Back to the Curate Dashboard" at bounding box center [638, 333] width 159 height 30
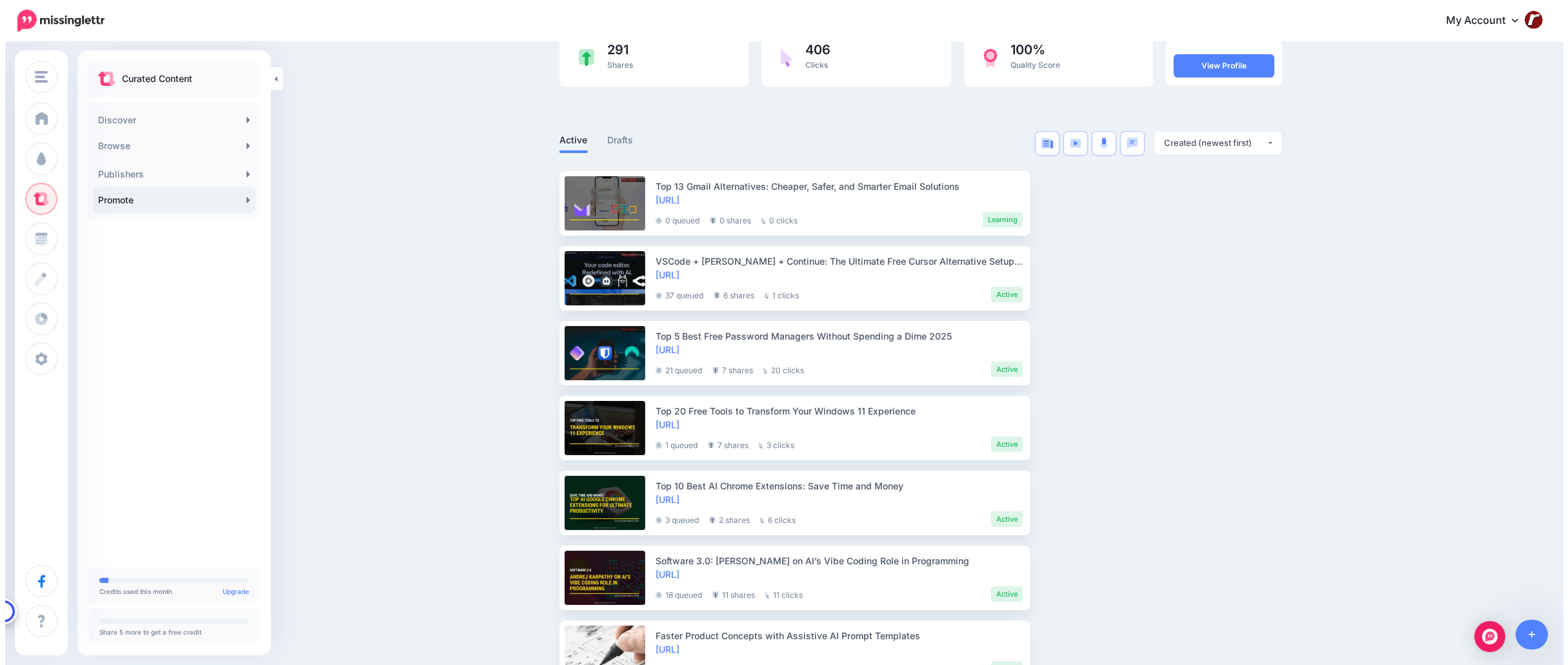
scroll to position [194, 0]
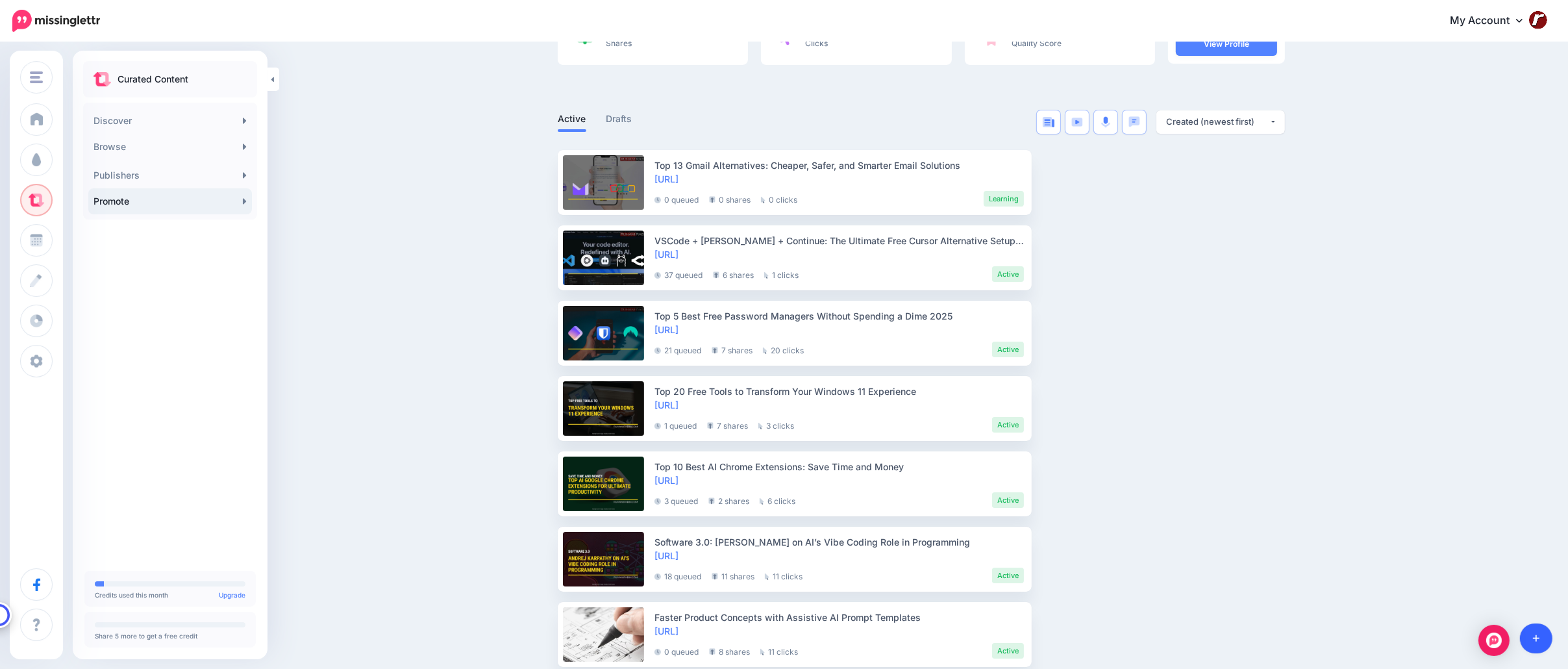
click at [1530, 631] on link at bounding box center [1537, 638] width 33 height 30
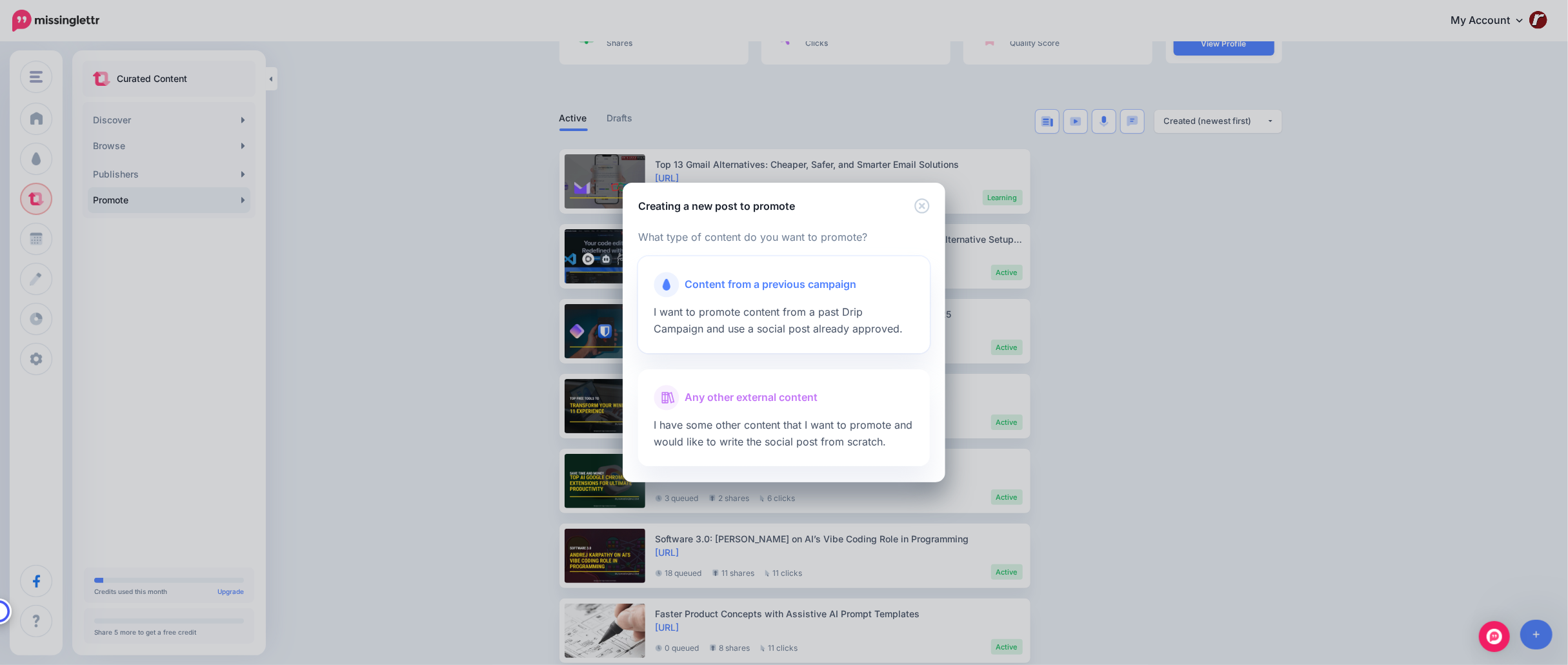
click at [819, 324] on span "I want to promote content from a past Drip Campaign and use a social post alrea…" at bounding box center [778, 321] width 249 height 30
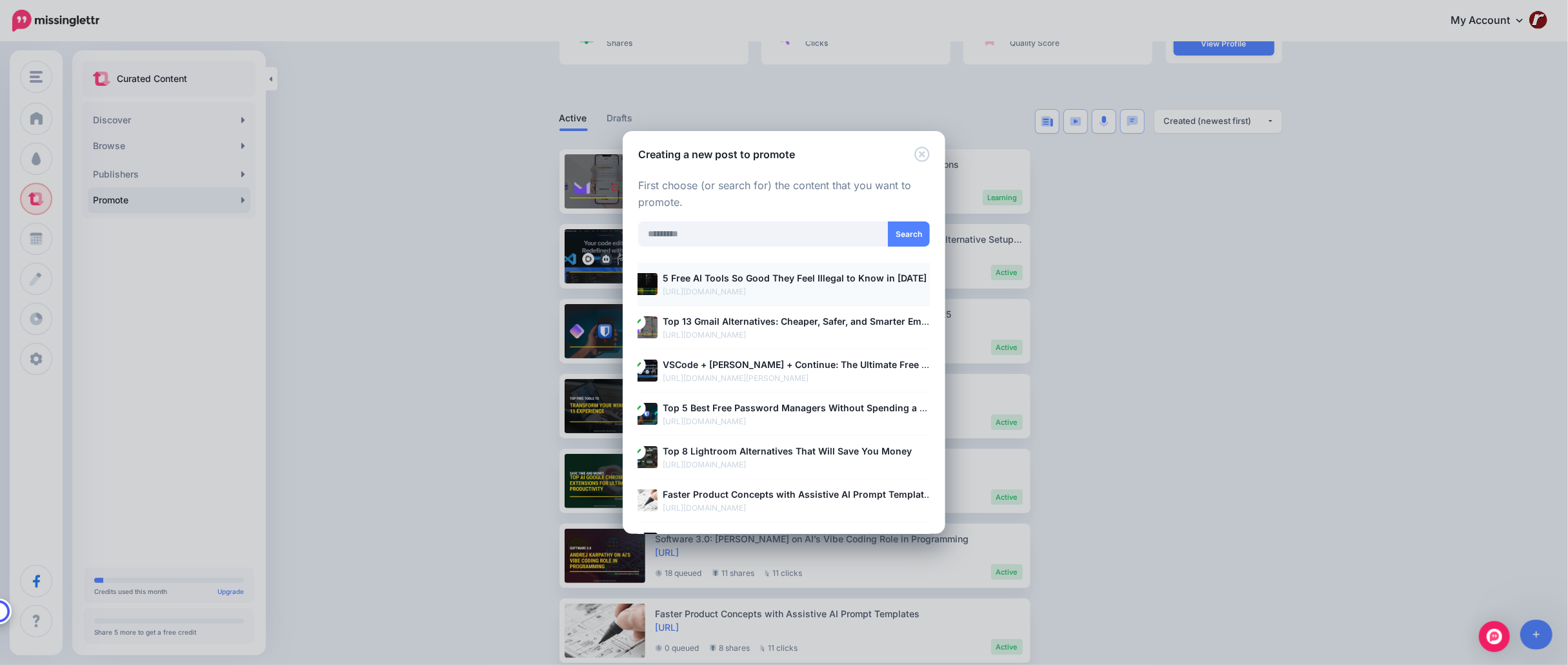
click at [809, 293] on p "[URL][DOMAIN_NAME]" at bounding box center [797, 292] width 269 height 13
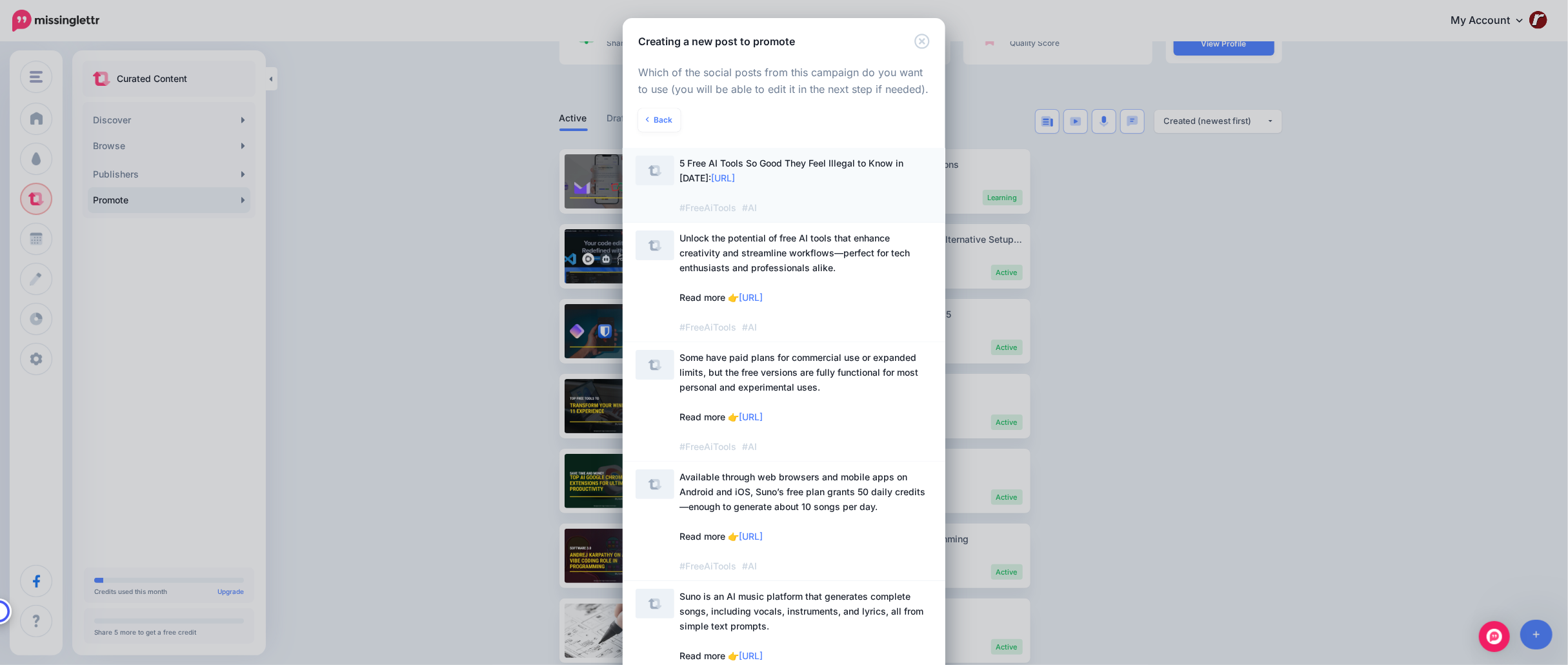
click at [859, 183] on span "5 Free AI Tools So Good They Feel Illegal to Know in 2025: https://lttr.ai/AhiW…" at bounding box center [805, 185] width 253 height 59
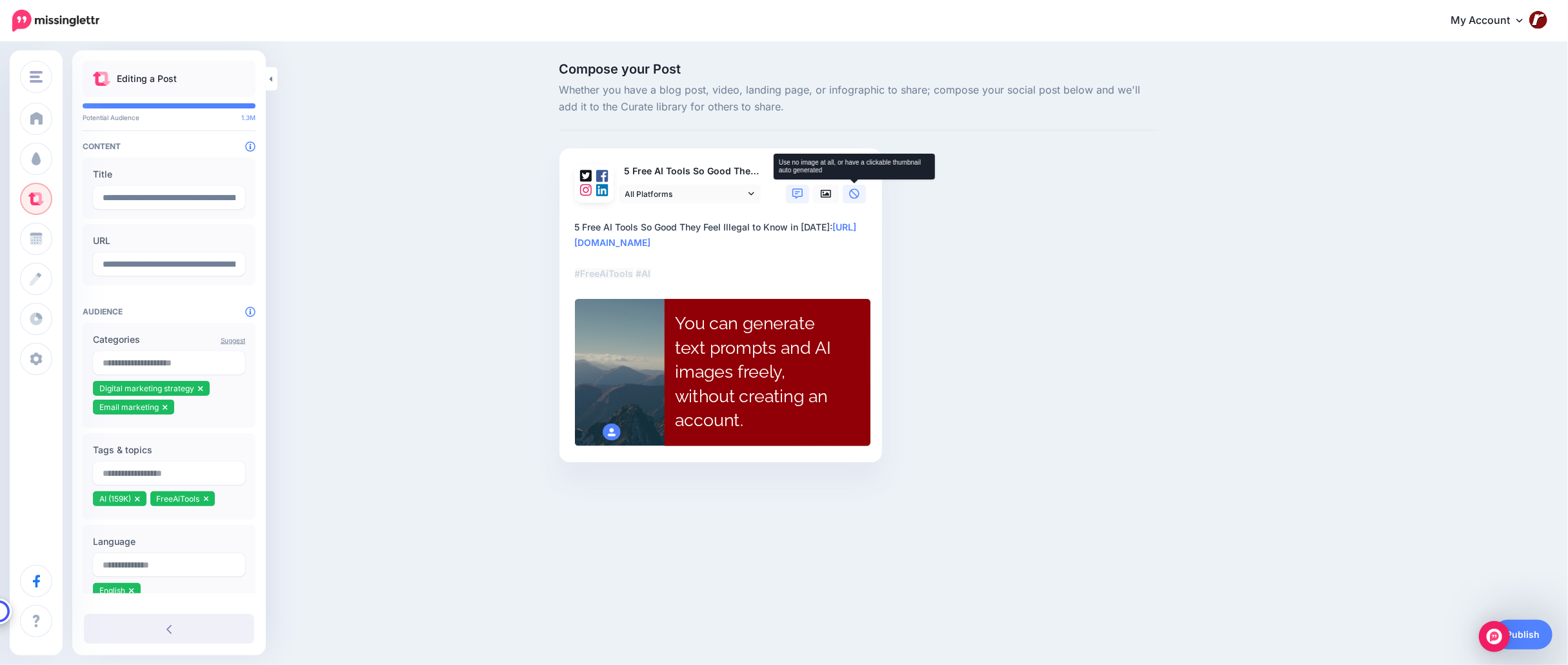
click at [856, 191] on icon at bounding box center [854, 194] width 11 height 11
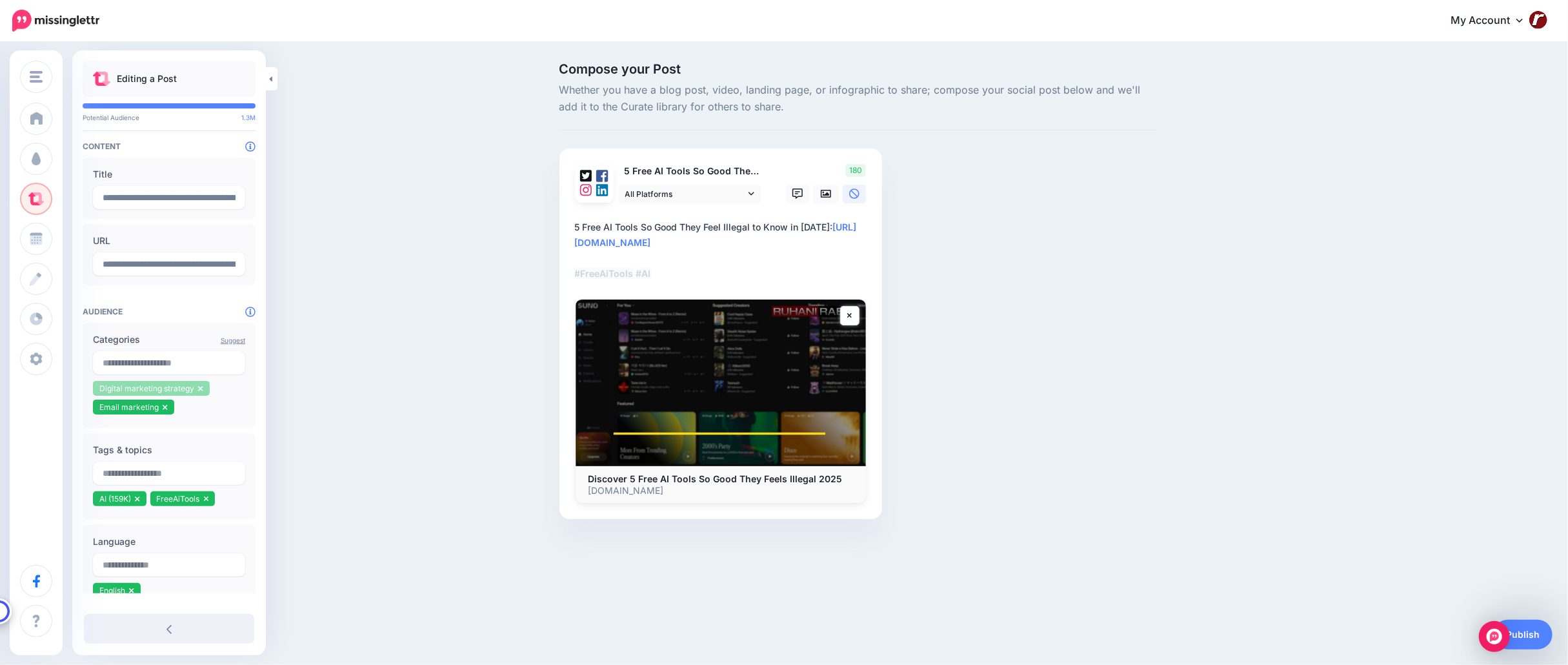
click at [199, 388] on icon at bounding box center [199, 388] width 4 height 5
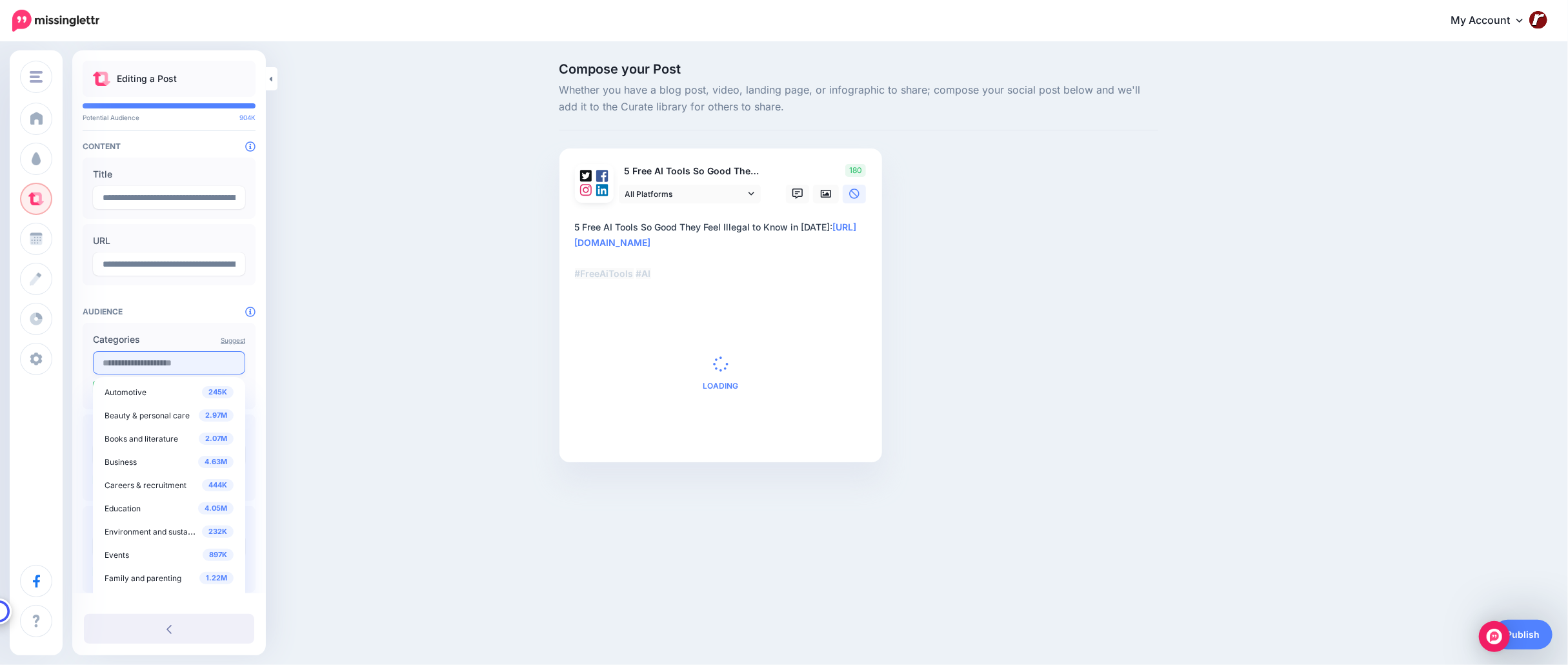
click at [180, 366] on input "text" at bounding box center [169, 363] width 152 height 23
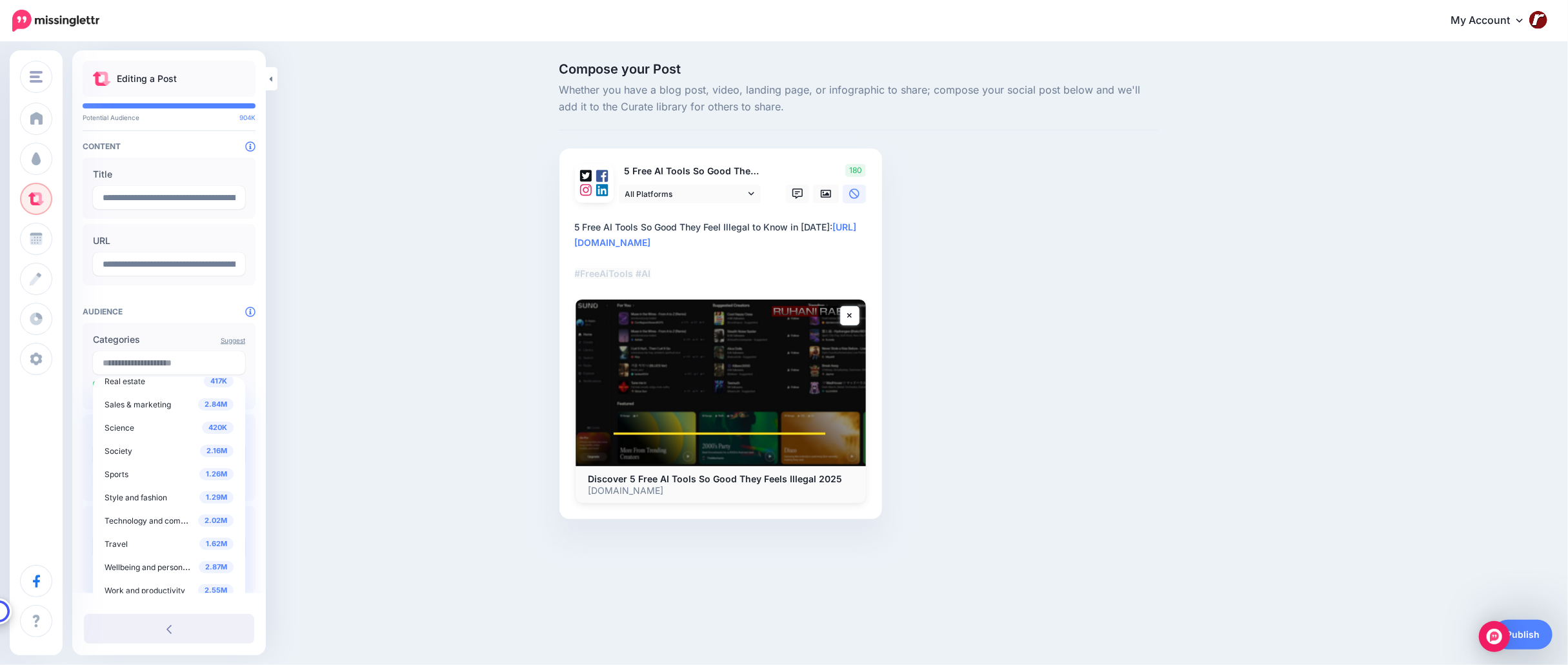
scroll to position [524, 0]
click at [160, 519] on span "Technology and computing" at bounding box center [154, 517] width 99 height 11
click at [161, 446] on span "Artificial intelligence" at bounding box center [148, 444] width 74 height 10
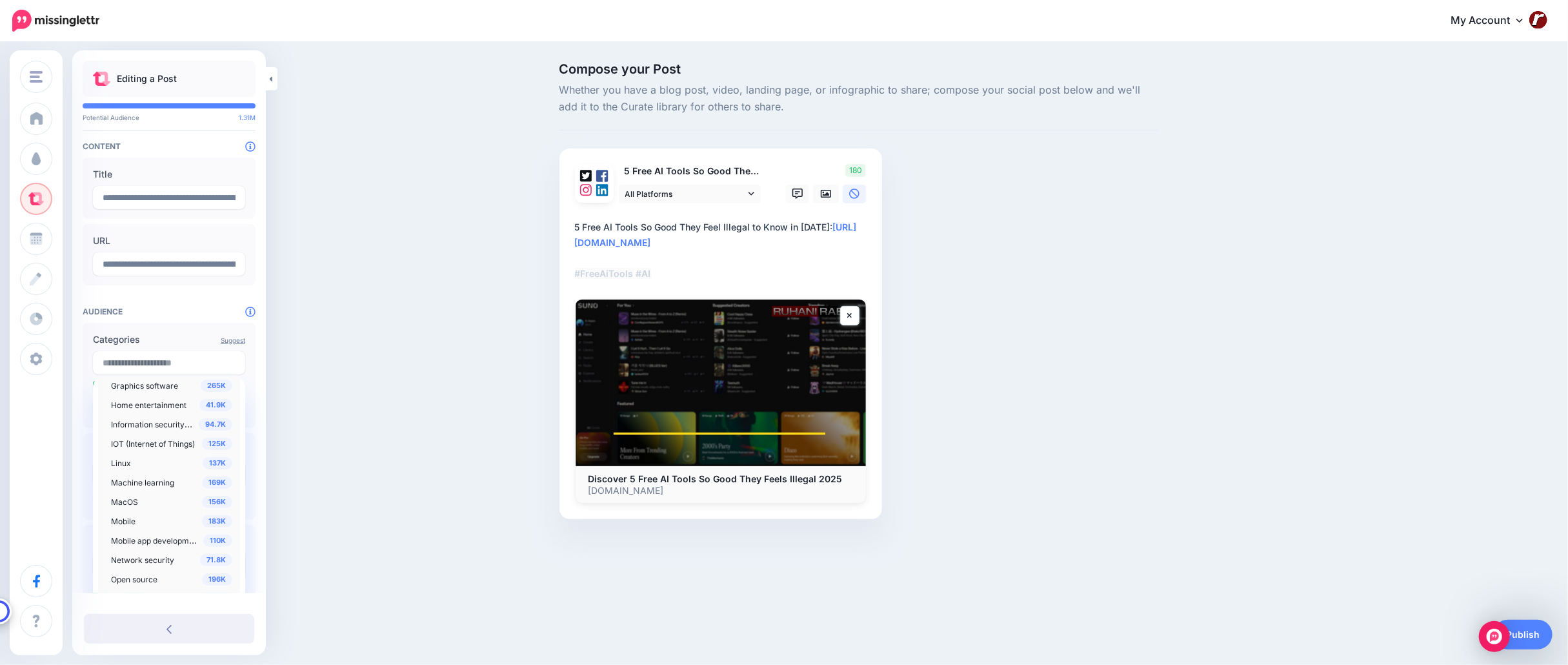
click at [161, 480] on span "Machine learning" at bounding box center [142, 483] width 63 height 10
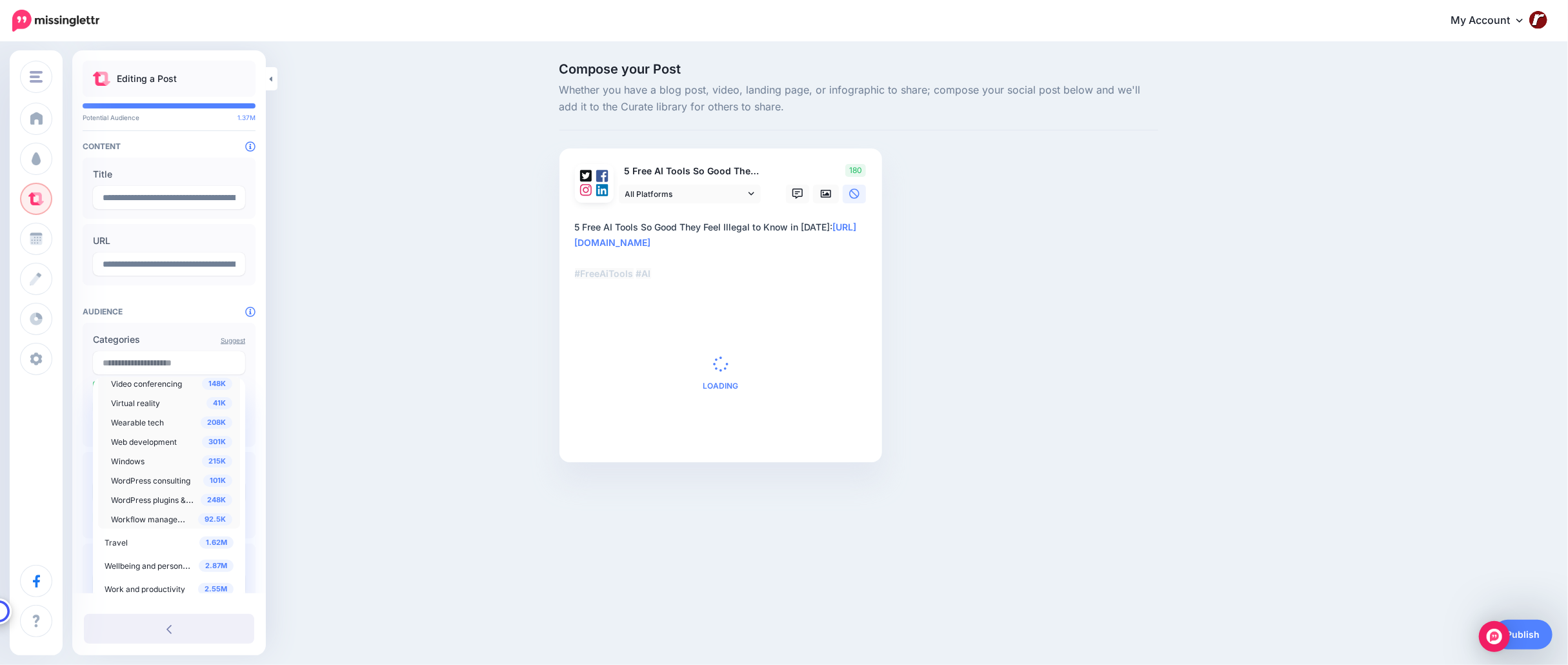
scroll to position [1392, 0]
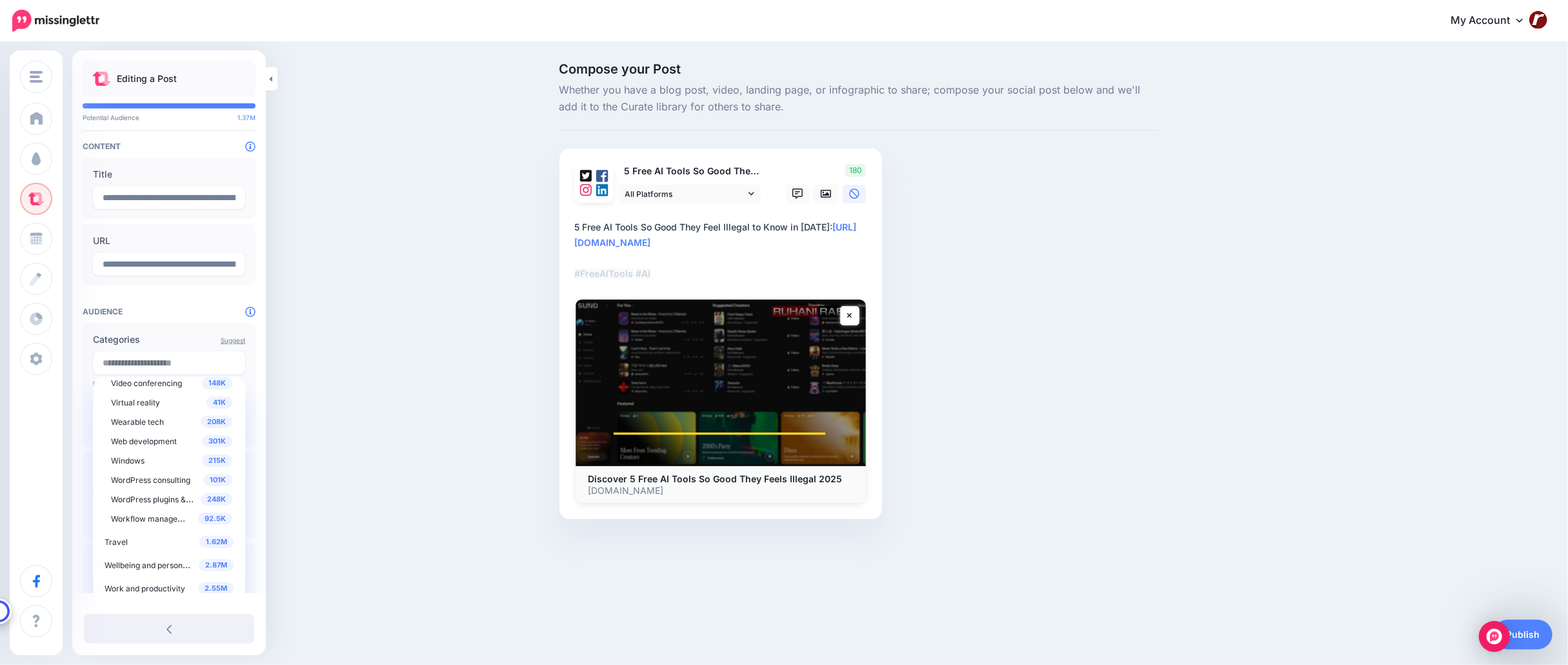
click at [357, 504] on div "Compose your Post Whether you have a blog post, video, landing page, or infogra…" at bounding box center [784, 310] width 1568 height 534
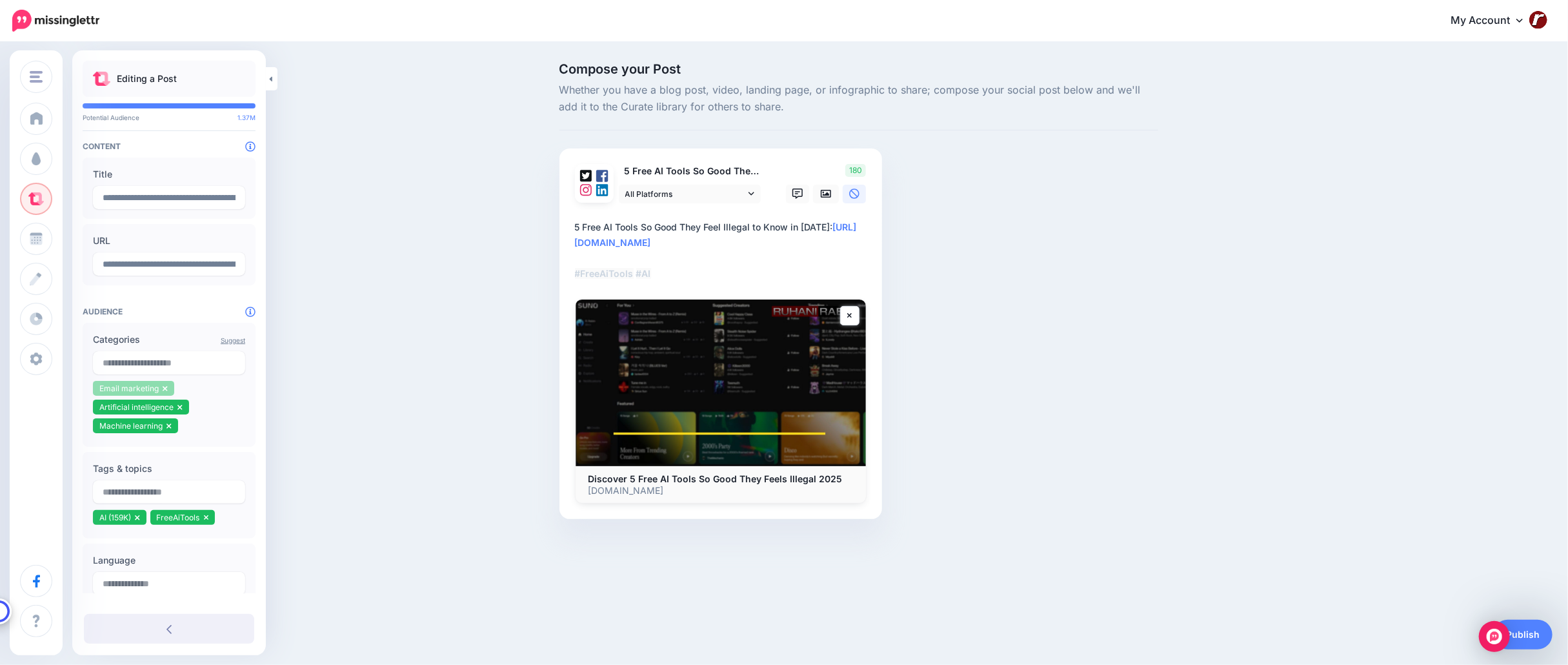
click at [164, 387] on icon at bounding box center [164, 388] width 4 height 5
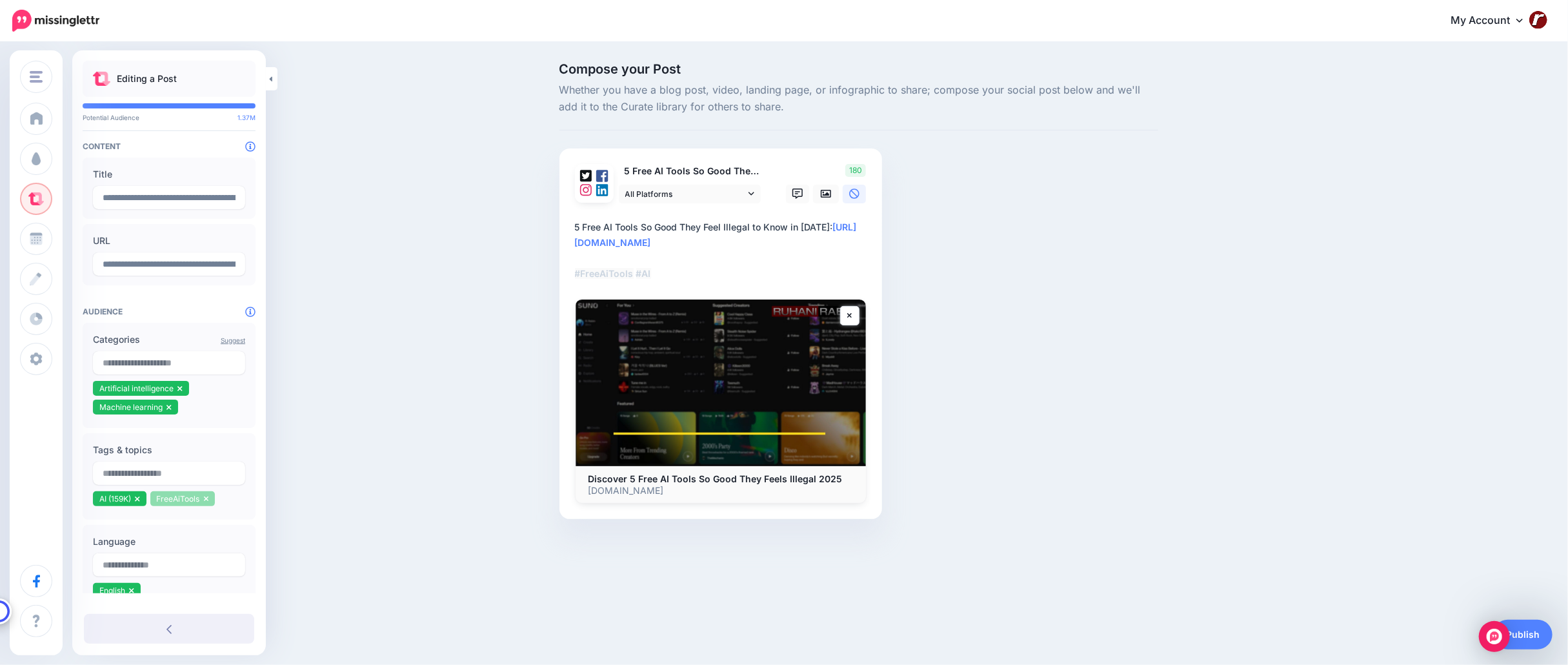
click at [208, 499] on icon at bounding box center [206, 499] width 4 height 5
click at [198, 471] on input "text" at bounding box center [169, 473] width 152 height 23
click at [178, 478] on input "****" at bounding box center [169, 473] width 152 height 23
type input "******"
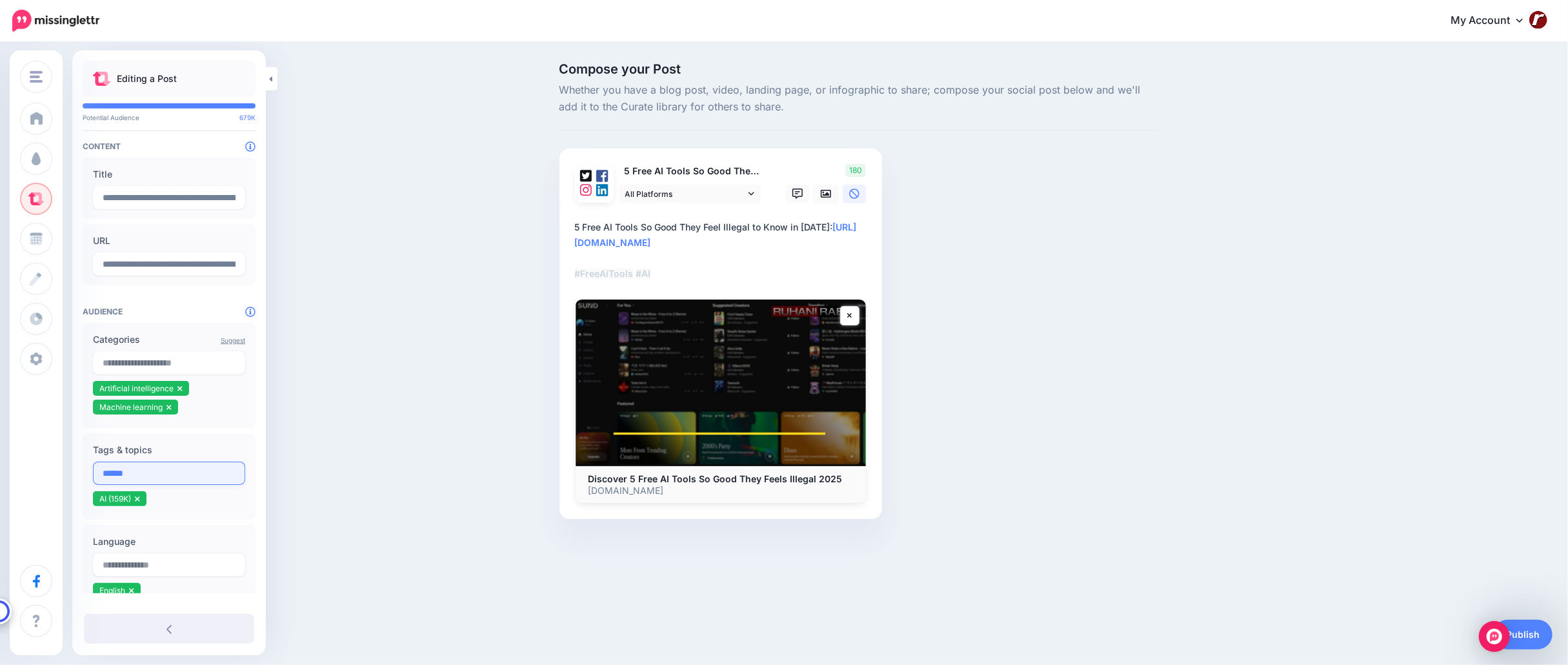
click at [178, 478] on input "******" at bounding box center [169, 473] width 152 height 23
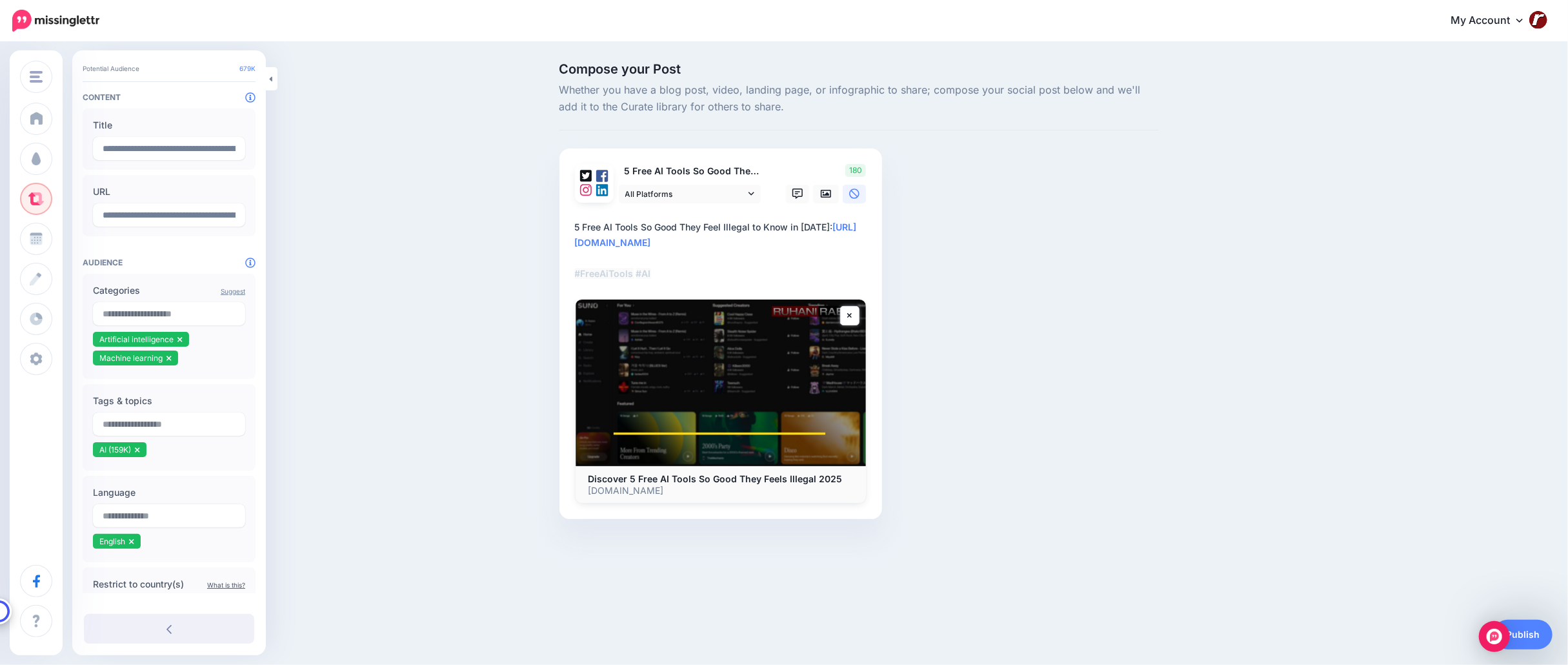
scroll to position [0, 0]
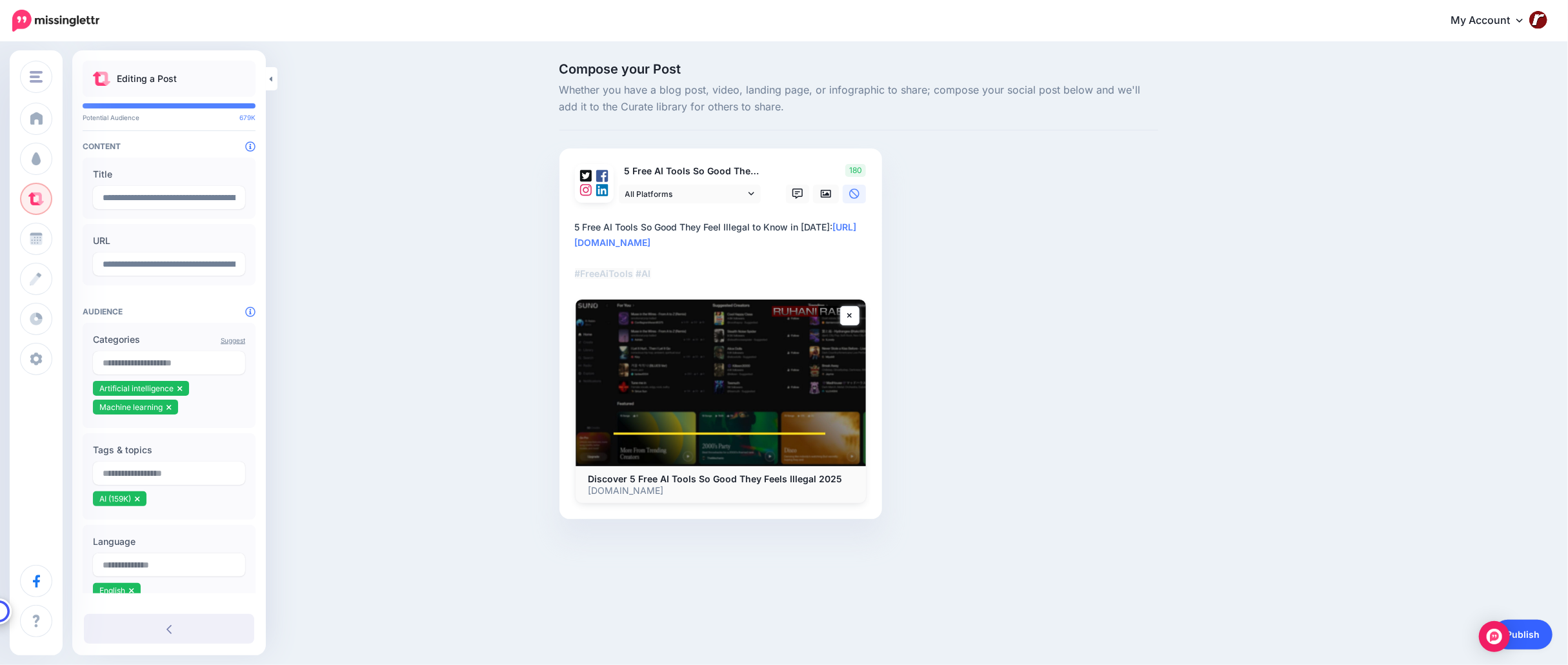
click at [1534, 633] on link "Publish" at bounding box center [1523, 635] width 59 height 30
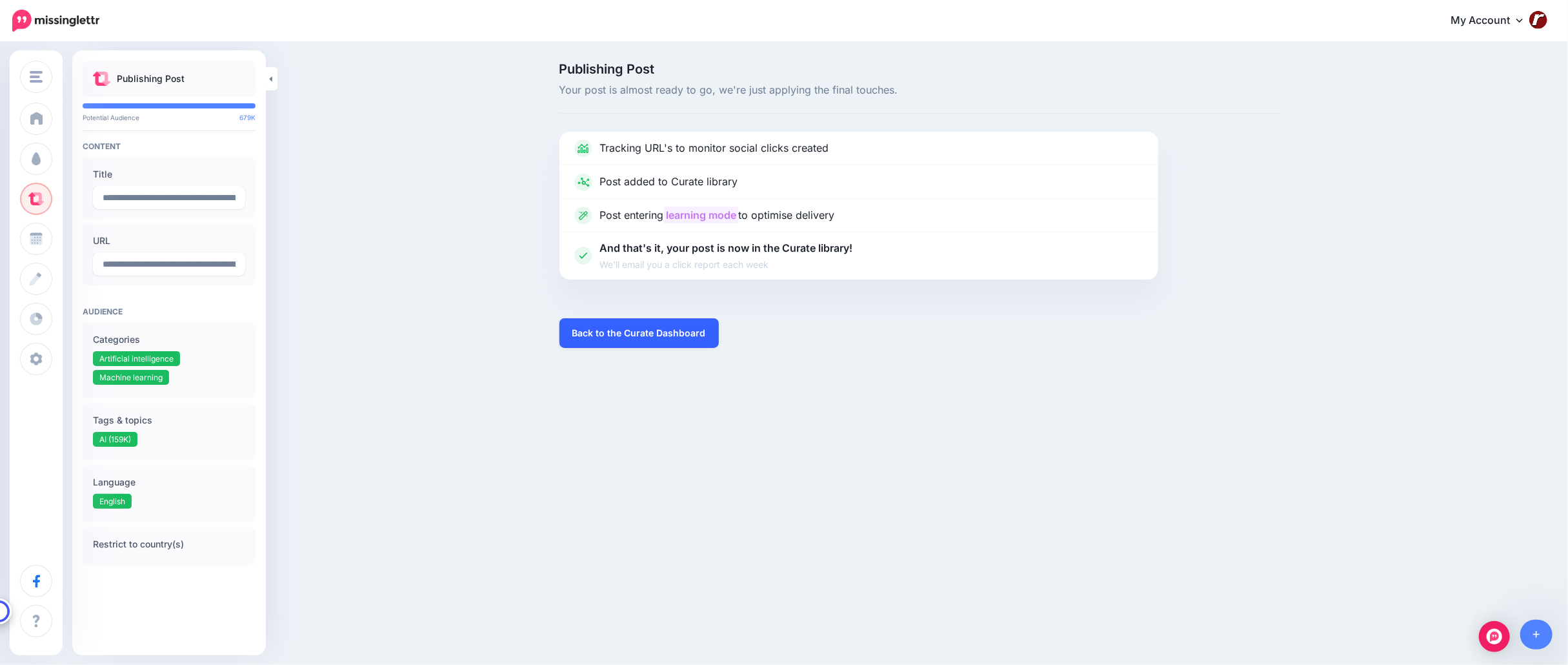
click at [653, 335] on link "Back to the Curate Dashboard" at bounding box center [638, 333] width 159 height 30
